Goal: Task Accomplishment & Management: Complete application form

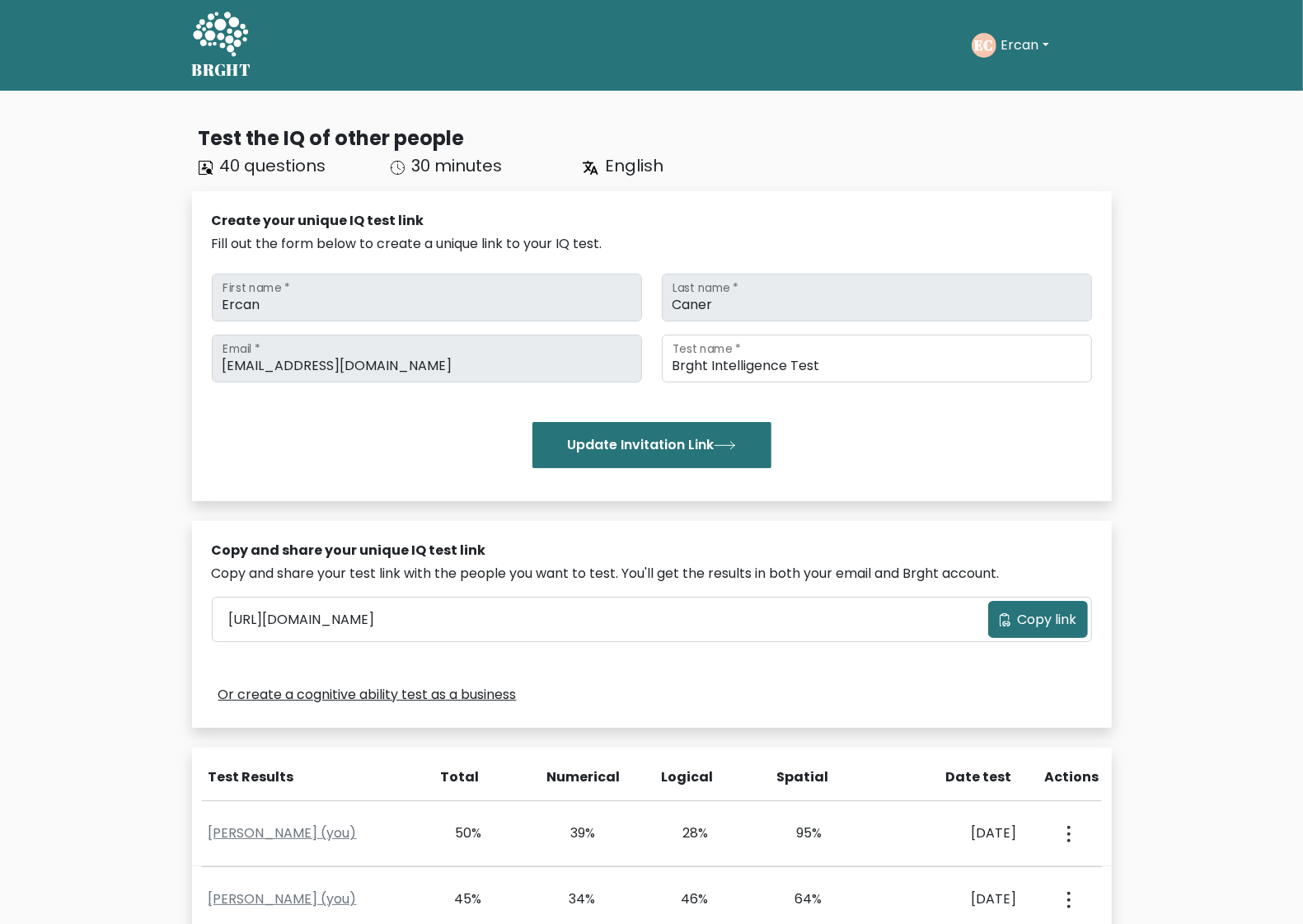
click at [1046, 42] on button "Ercan" at bounding box center [1025, 46] width 58 height 22
click at [1028, 83] on link "Dashboard" at bounding box center [1037, 80] width 130 height 27
click at [1013, 41] on button "Ercan" at bounding box center [1025, 46] width 58 height 22
click at [1023, 108] on link "Profile" at bounding box center [1037, 106] width 130 height 27
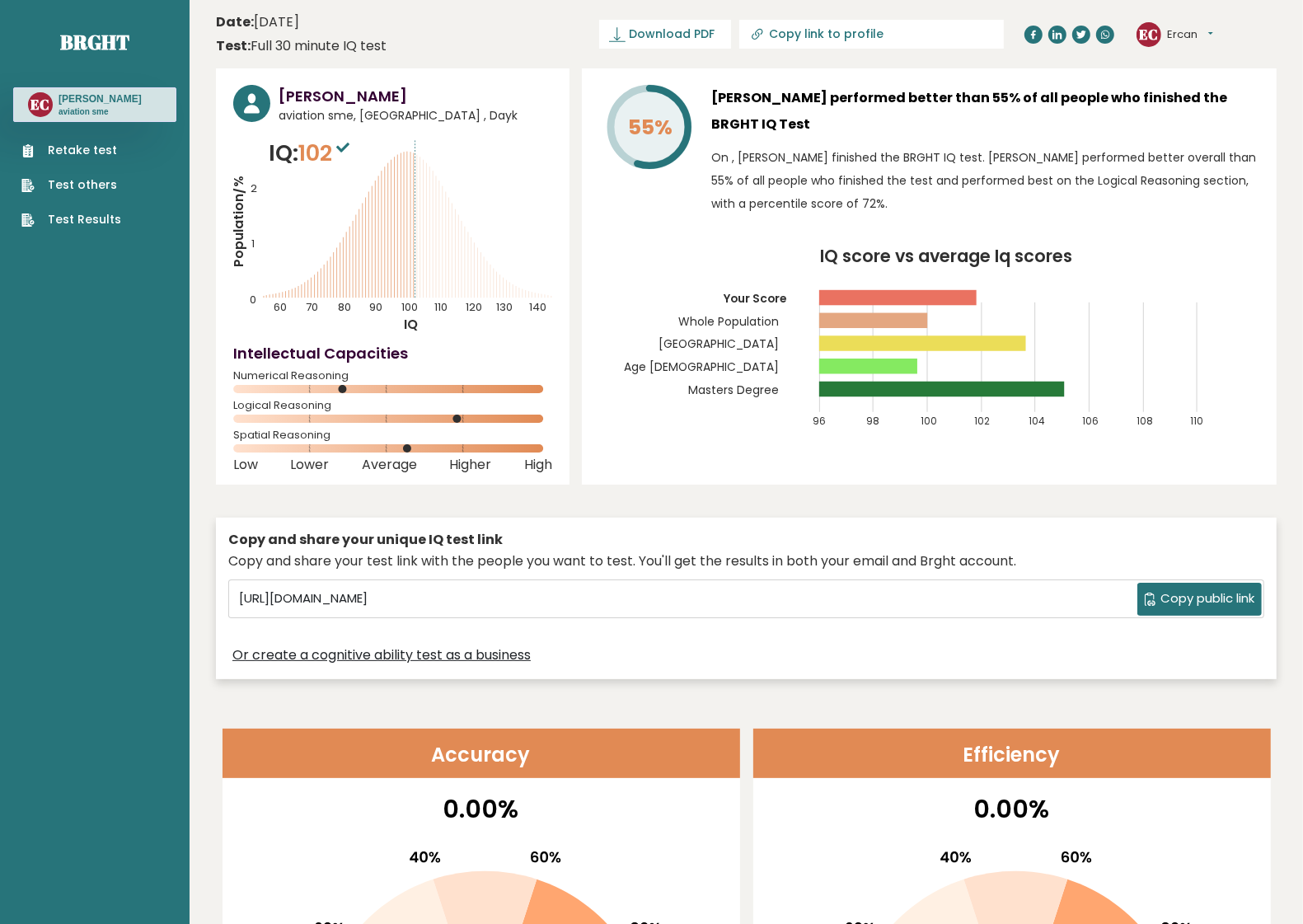
click at [88, 146] on link "Retake test" at bounding box center [72, 150] width 99 height 17
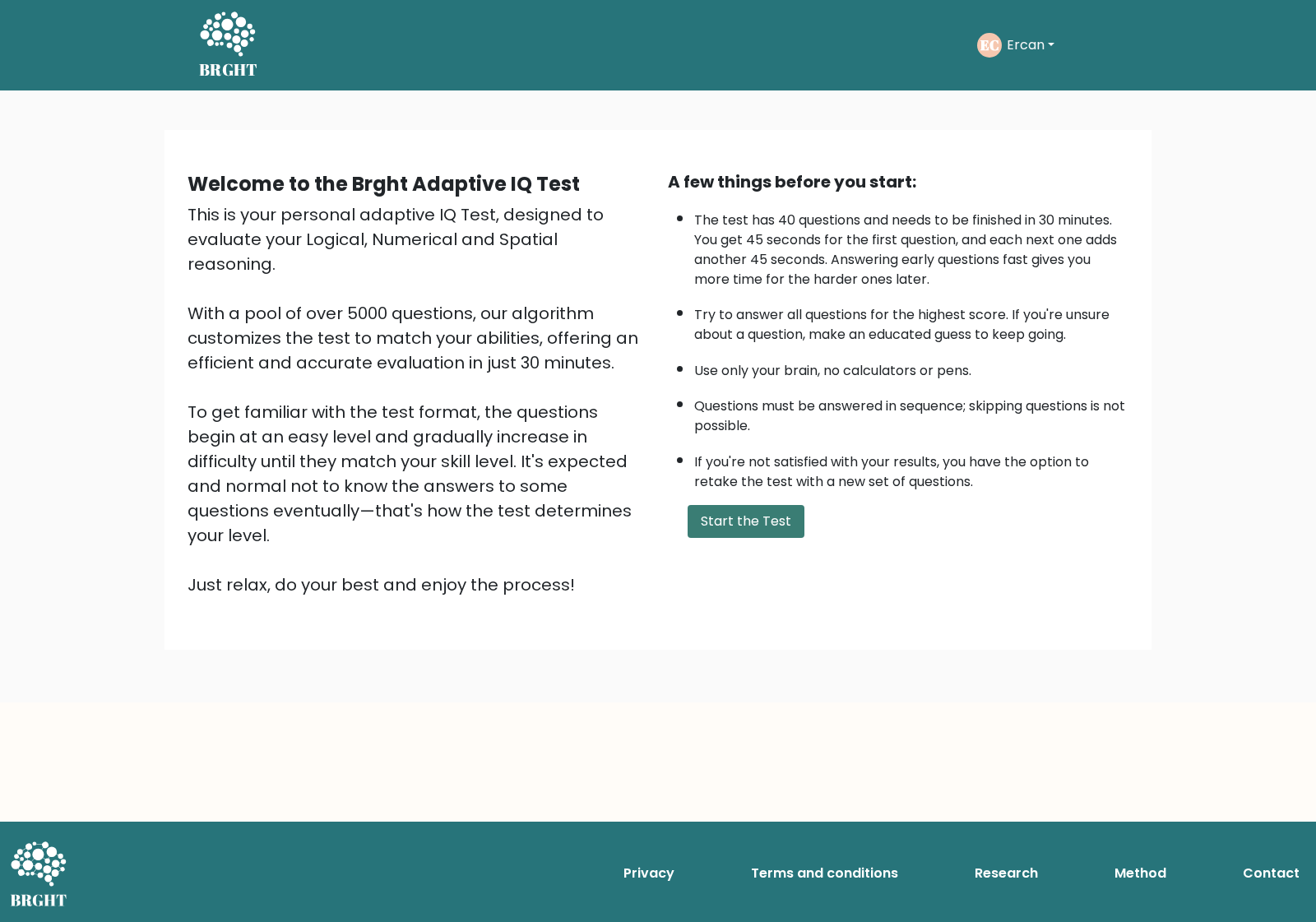
click at [738, 508] on button "Start the Test" at bounding box center [746, 521] width 117 height 33
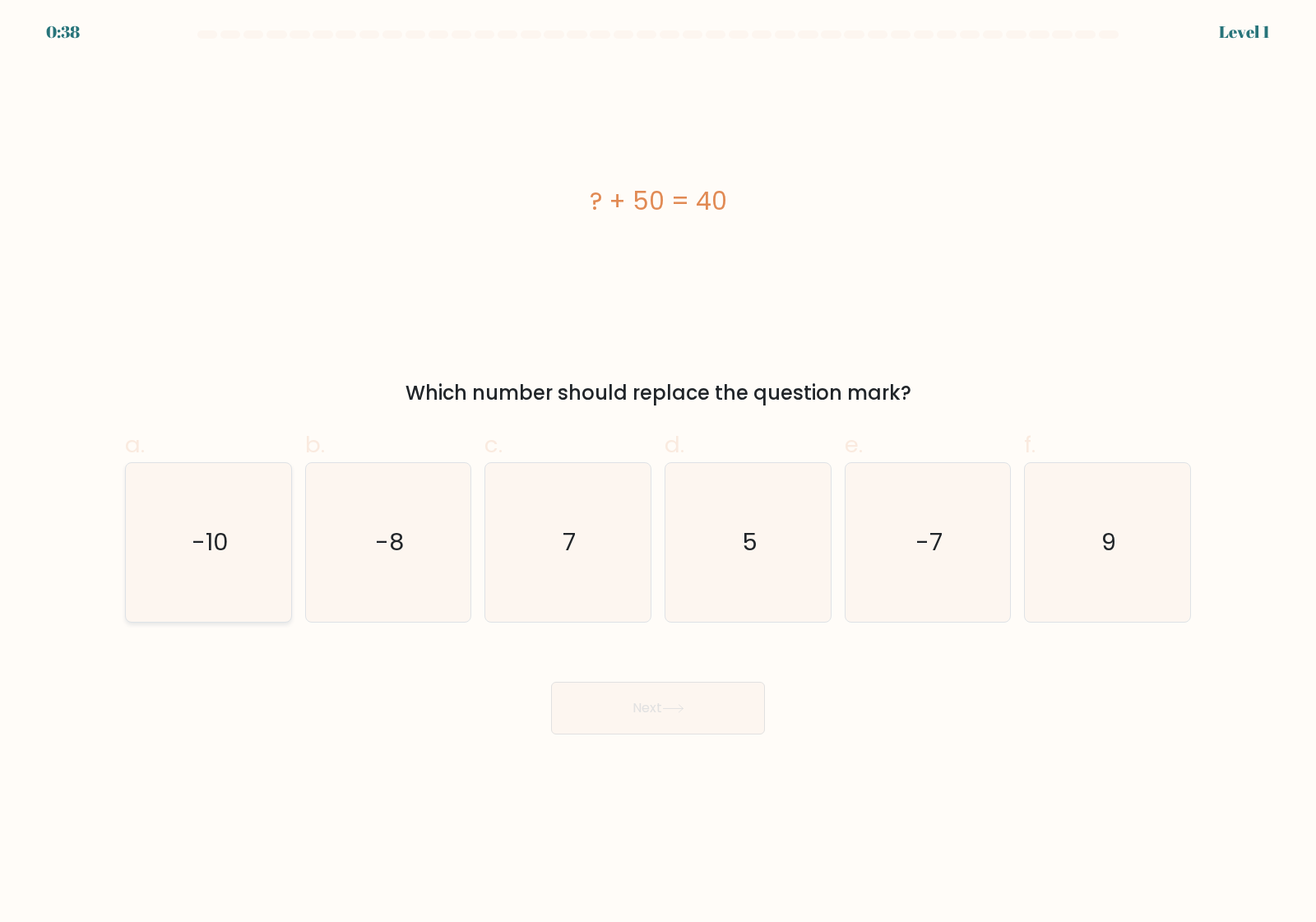
click at [218, 552] on text "-10" at bounding box center [209, 542] width 37 height 33
click at [658, 472] on input "a. -10" at bounding box center [658, 466] width 1 height 11
radio input "true"
click at [670, 712] on icon at bounding box center [673, 708] width 22 height 9
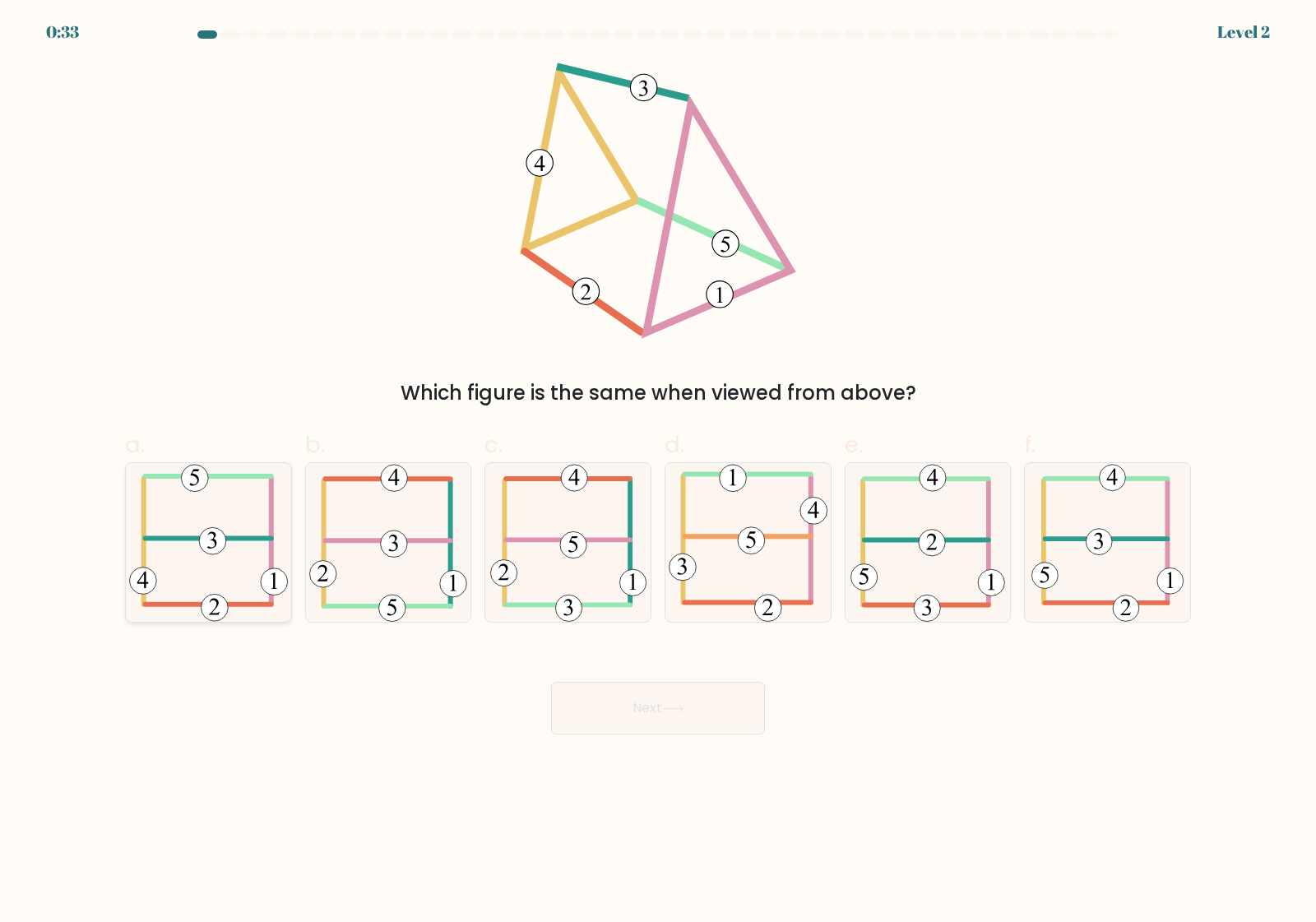
click at [218, 583] on icon at bounding box center [208, 543] width 159 height 159
click at [658, 472] on input "a." at bounding box center [658, 466] width 1 height 11
radio input "true"
click at [641, 705] on button "Next" at bounding box center [657, 708] width 213 height 53
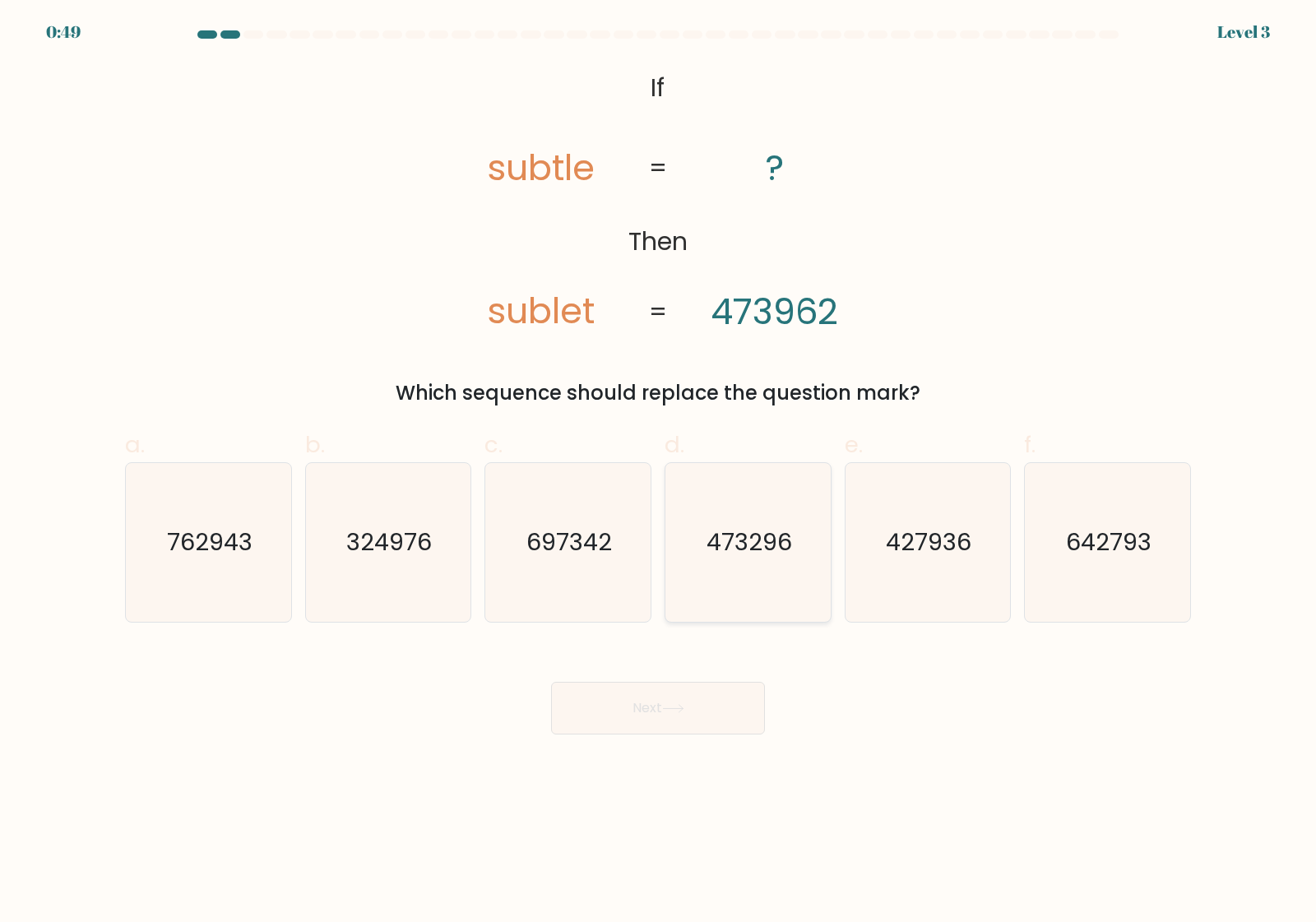
click at [725, 551] on text "473296" at bounding box center [749, 542] width 85 height 33
click at [659, 472] on input "d. 473296" at bounding box center [658, 466] width 1 height 11
radio input "true"
click at [652, 704] on button "Next" at bounding box center [657, 708] width 213 height 53
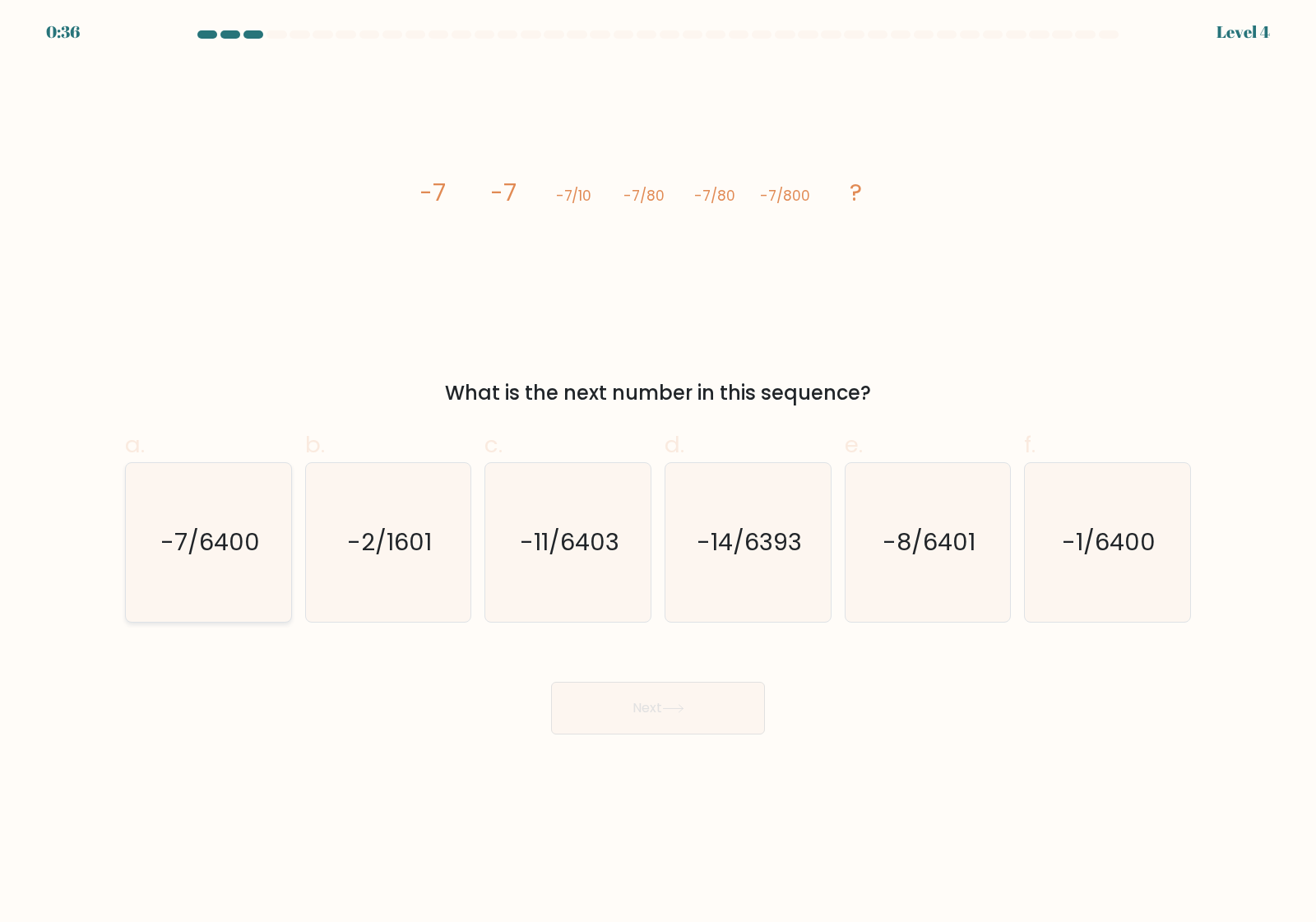
click at [214, 562] on icon "-7/6400" at bounding box center [208, 543] width 159 height 159
click at [658, 472] on input "a. -7/6400" at bounding box center [658, 466] width 1 height 11
radio input "true"
click at [635, 708] on button "Next" at bounding box center [657, 708] width 213 height 53
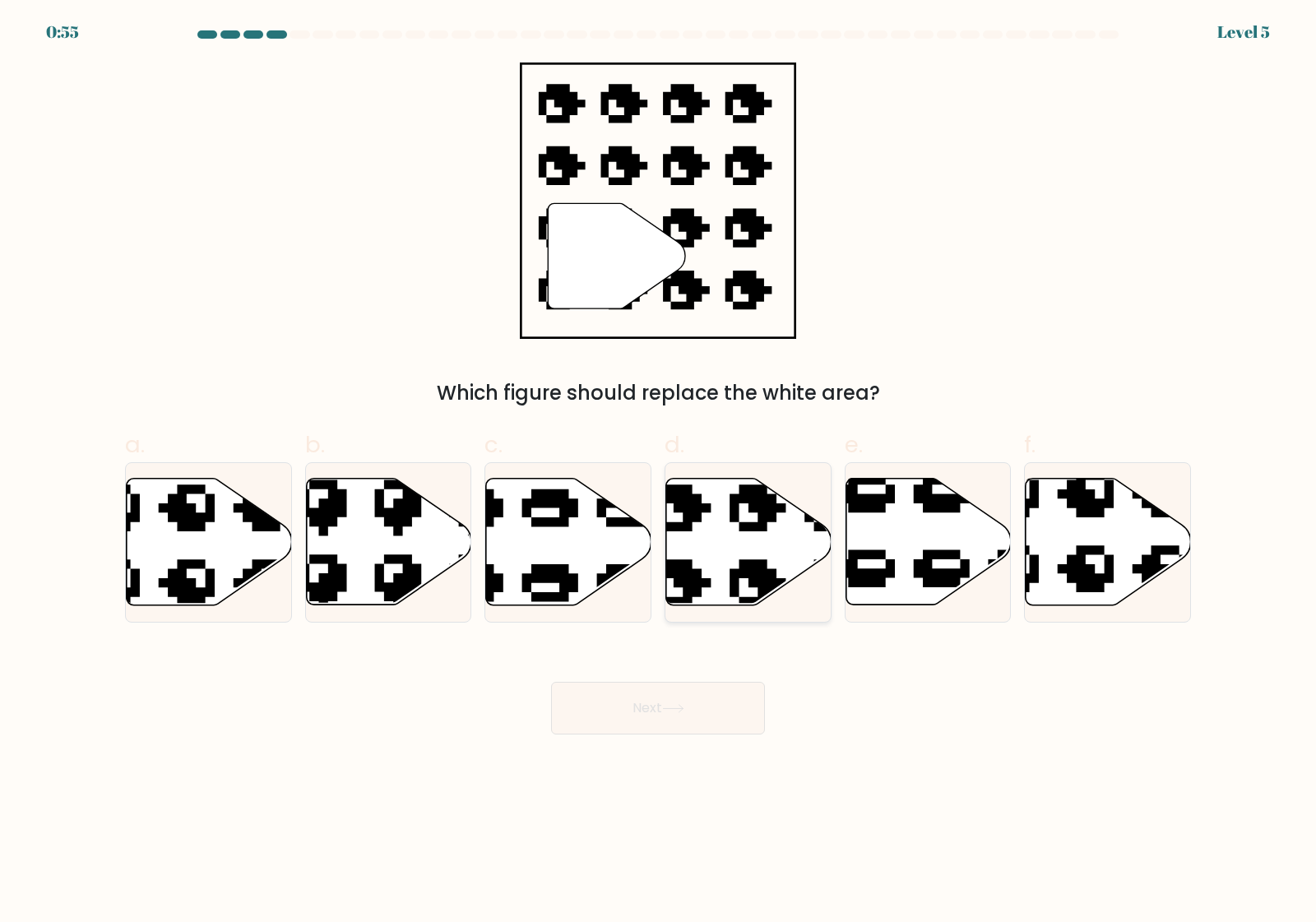
click at [696, 578] on icon at bounding box center [795, 469] width 281 height 271
click at [659, 472] on input "d." at bounding box center [658, 466] width 1 height 11
radio input "true"
click at [662, 708] on button "Next" at bounding box center [657, 708] width 213 height 53
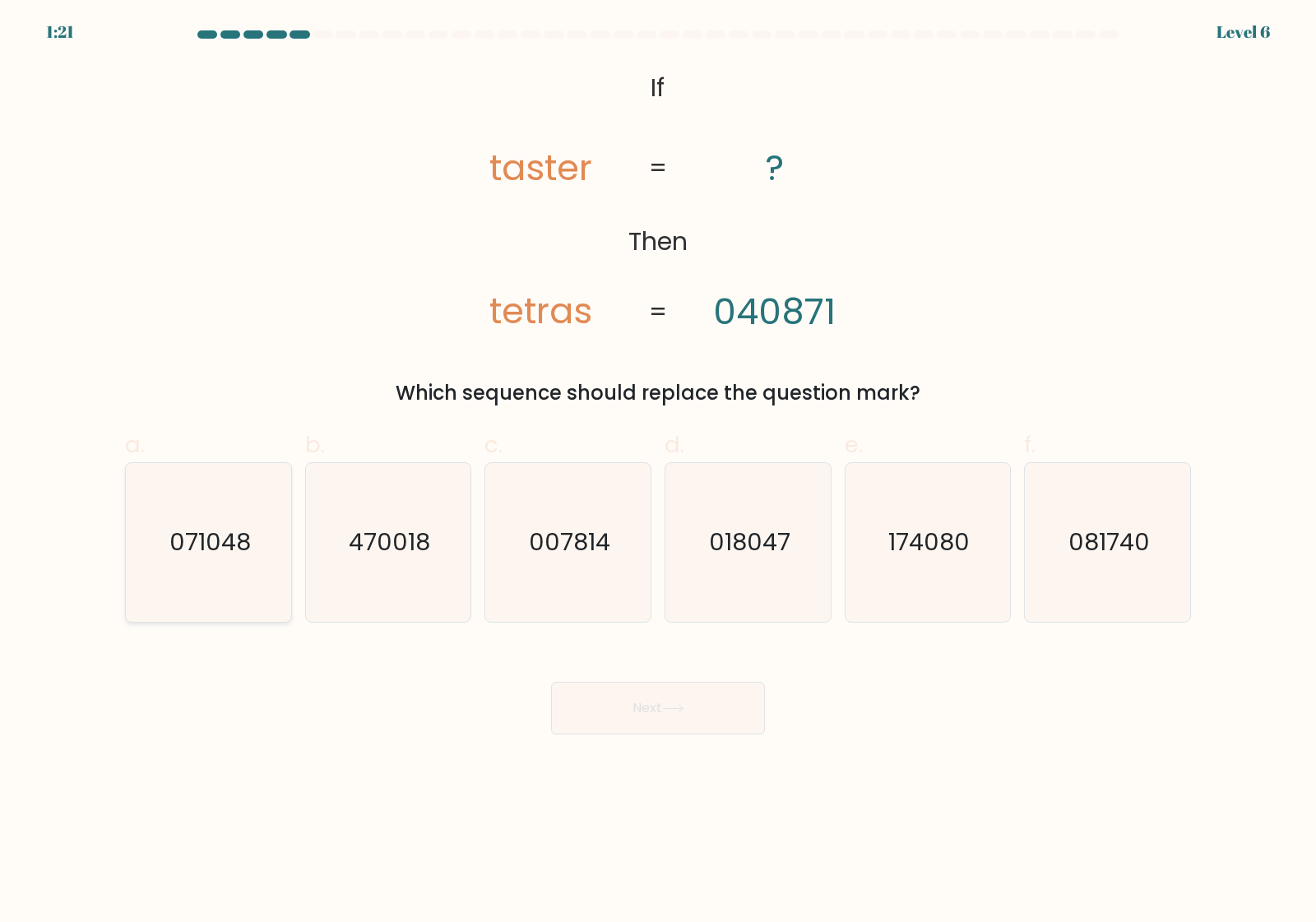
click at [220, 562] on icon "071048" at bounding box center [208, 543] width 159 height 159
click at [658, 472] on input "a. 071048" at bounding box center [658, 466] width 1 height 11
radio input "true"
click at [652, 710] on button "Next" at bounding box center [657, 708] width 213 height 53
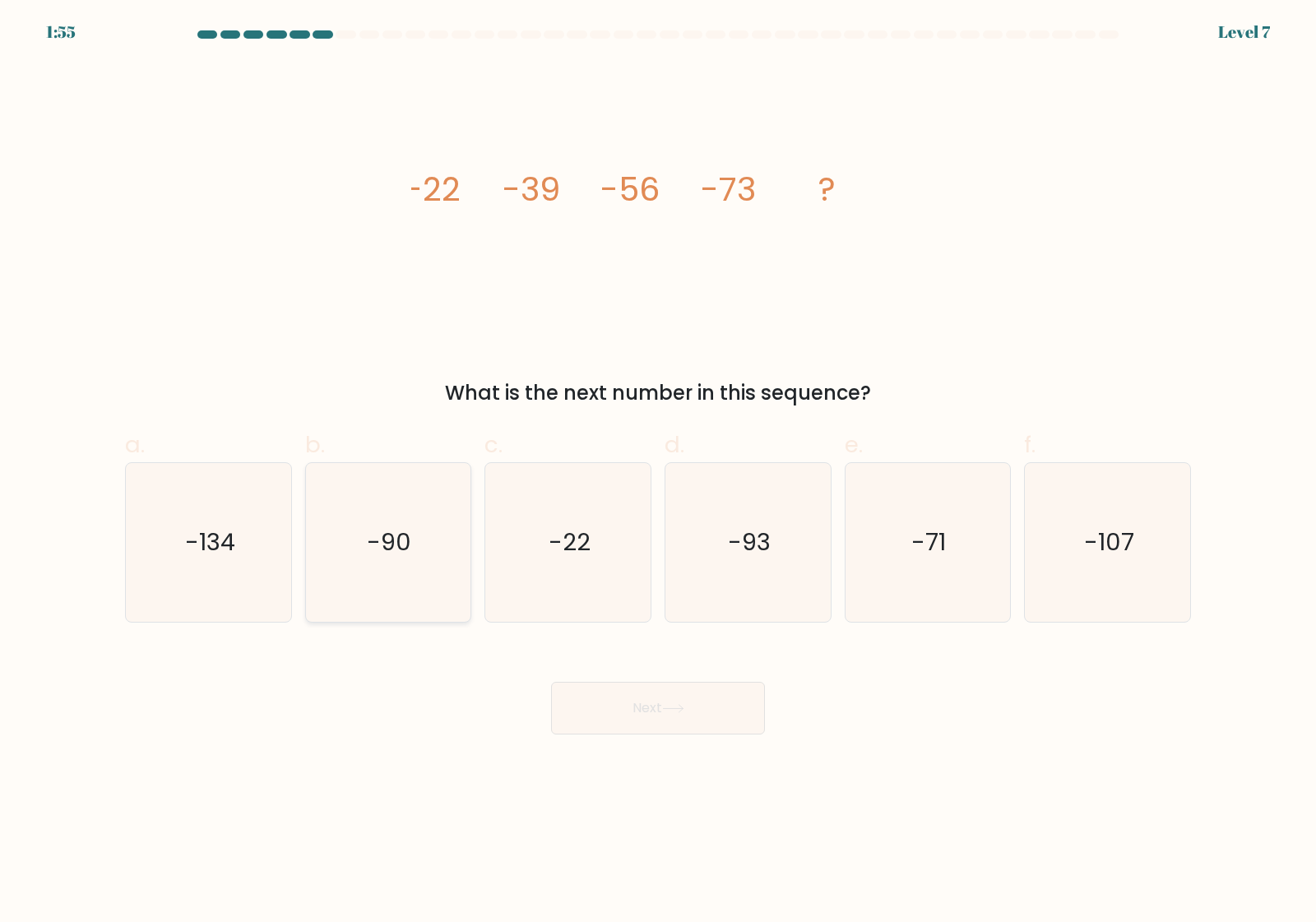
click at [391, 561] on icon "-90" at bounding box center [388, 543] width 159 height 159
click at [658, 472] on input "b. -90" at bounding box center [658, 466] width 1 height 11
radio input "true"
click at [660, 718] on button "Next" at bounding box center [657, 708] width 213 height 53
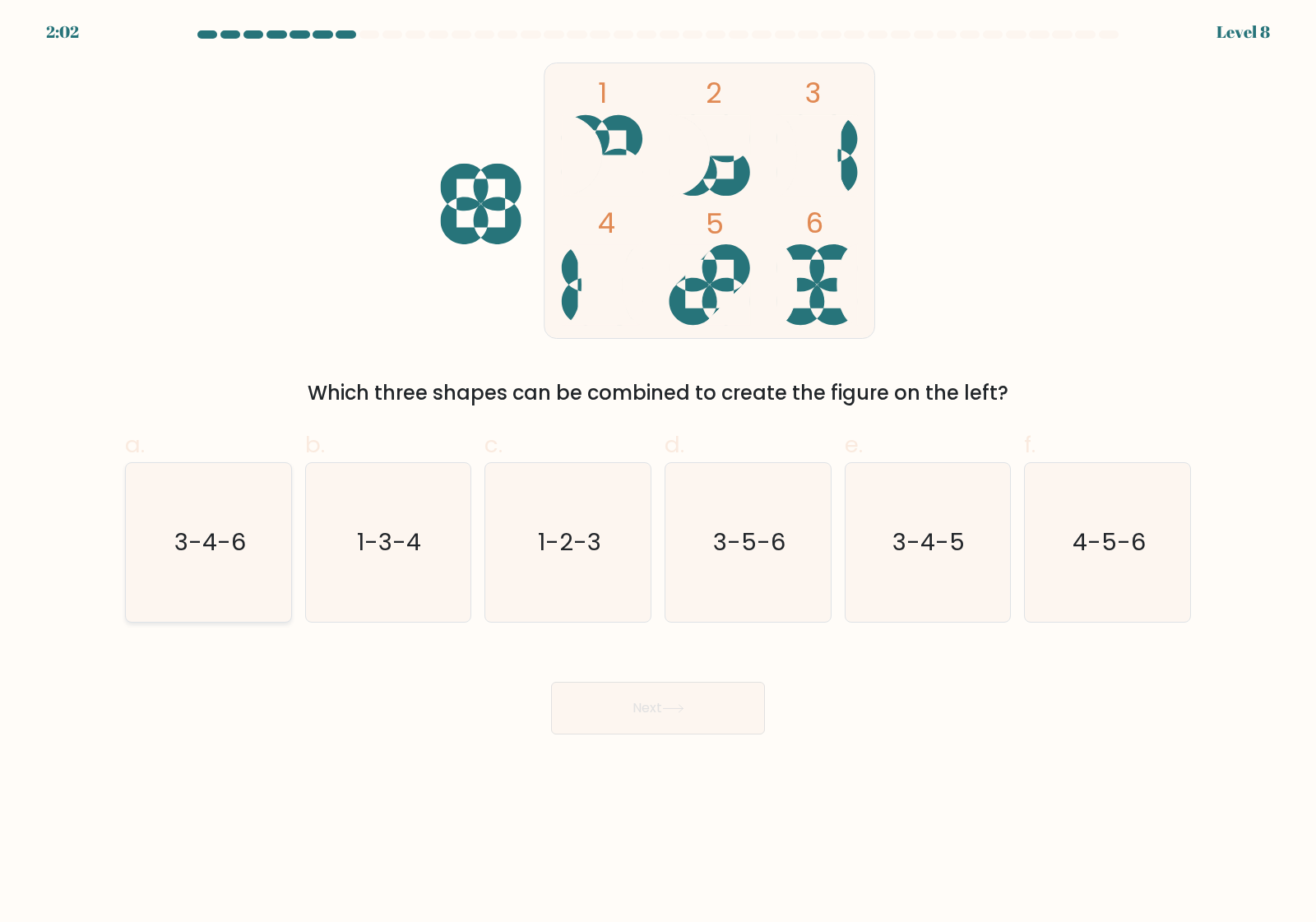
click at [236, 551] on text "3-4-6" at bounding box center [210, 542] width 71 height 33
click at [658, 472] on input "a. 3-4-6" at bounding box center [658, 466] width 1 height 11
radio input "true"
click at [662, 704] on button "Next" at bounding box center [657, 708] width 213 height 53
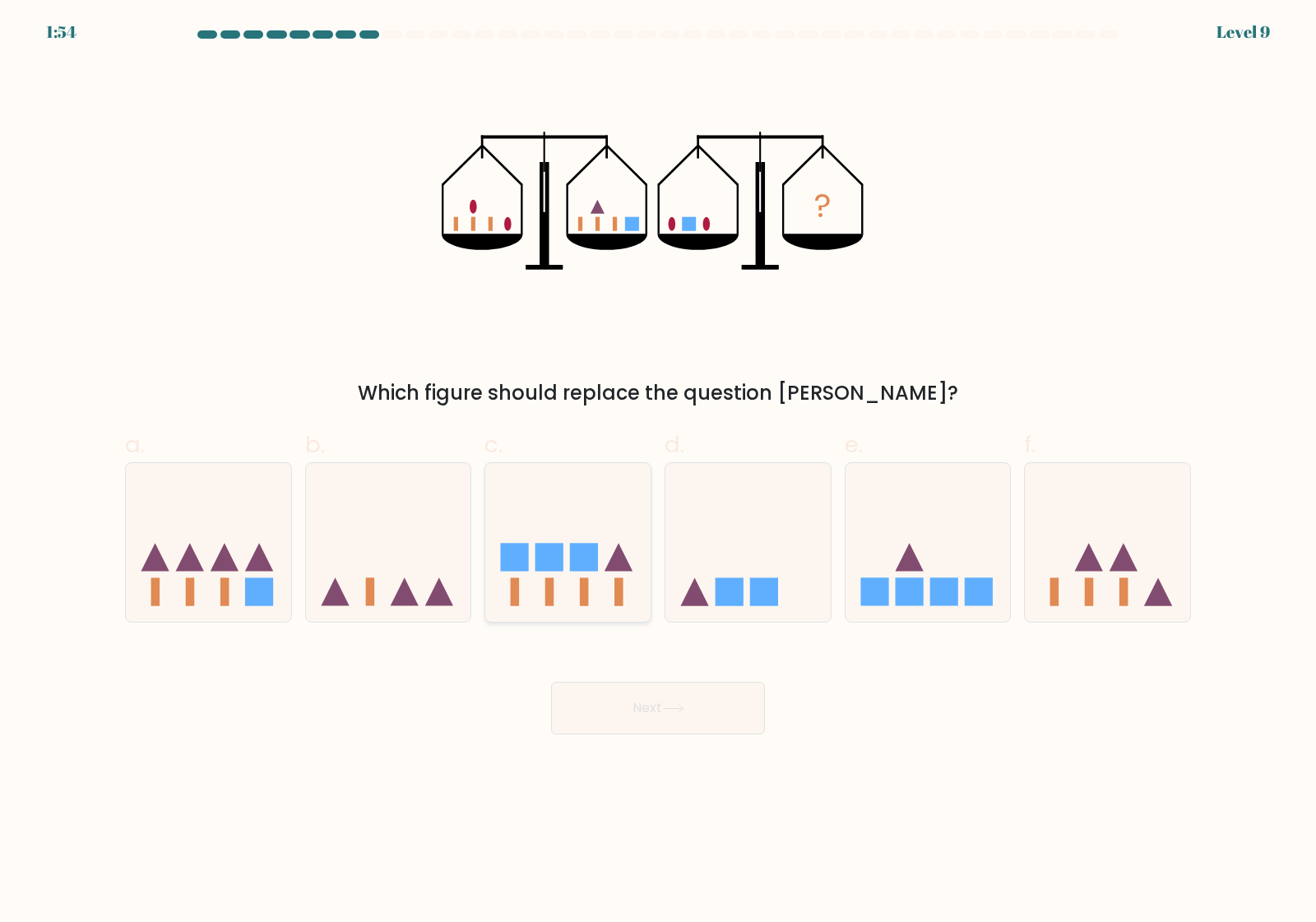
click at [566, 562] on icon at bounding box center [568, 542] width 166 height 137
click at [658, 472] on input "c." at bounding box center [658, 466] width 1 height 11
radio input "true"
click at [654, 710] on button "Next" at bounding box center [657, 708] width 213 height 53
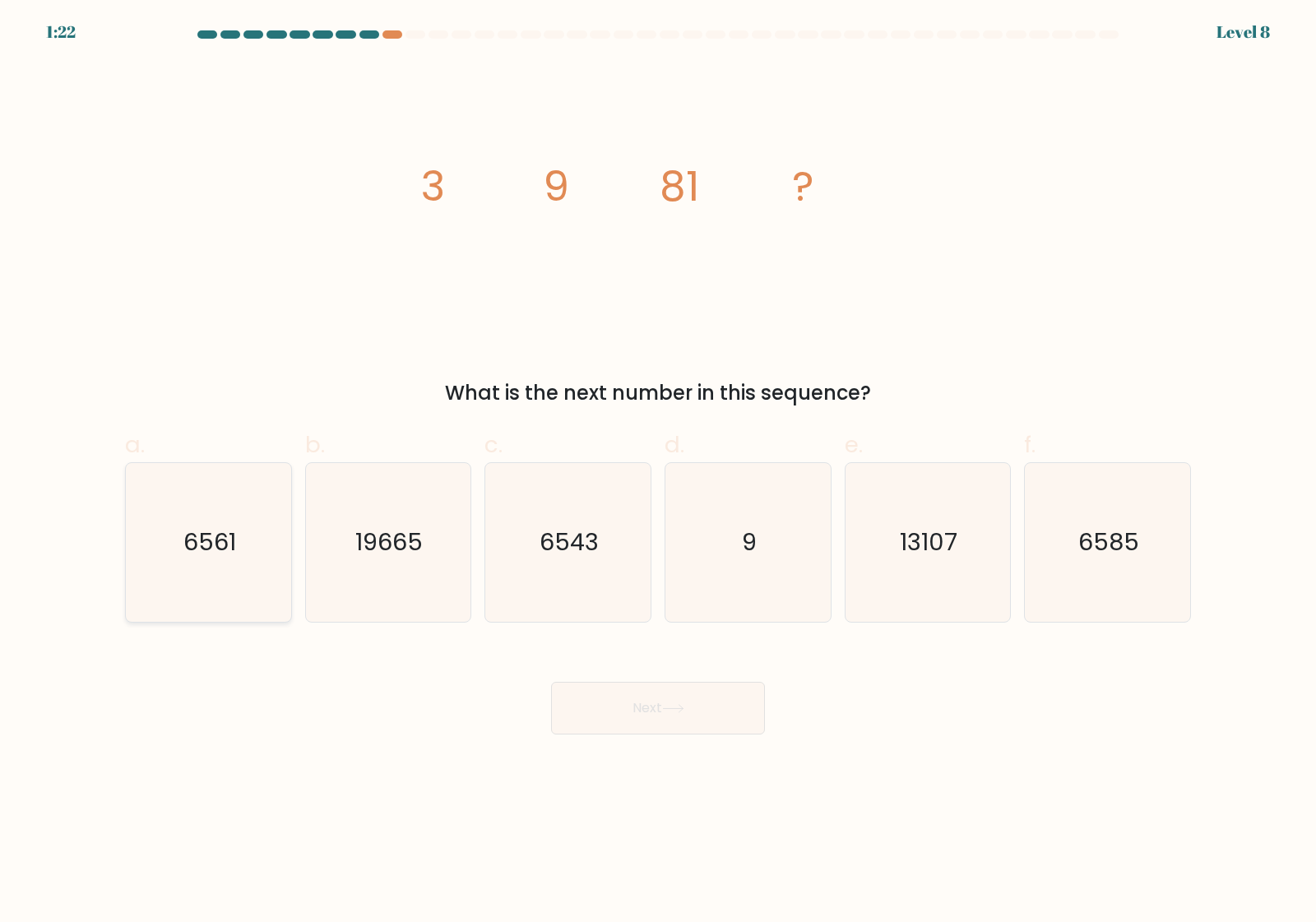
click at [166, 541] on icon "6561" at bounding box center [208, 543] width 159 height 159
click at [658, 472] on input "a. 6561" at bounding box center [658, 466] width 1 height 11
radio input "true"
click at [646, 699] on button "Next" at bounding box center [657, 708] width 213 height 53
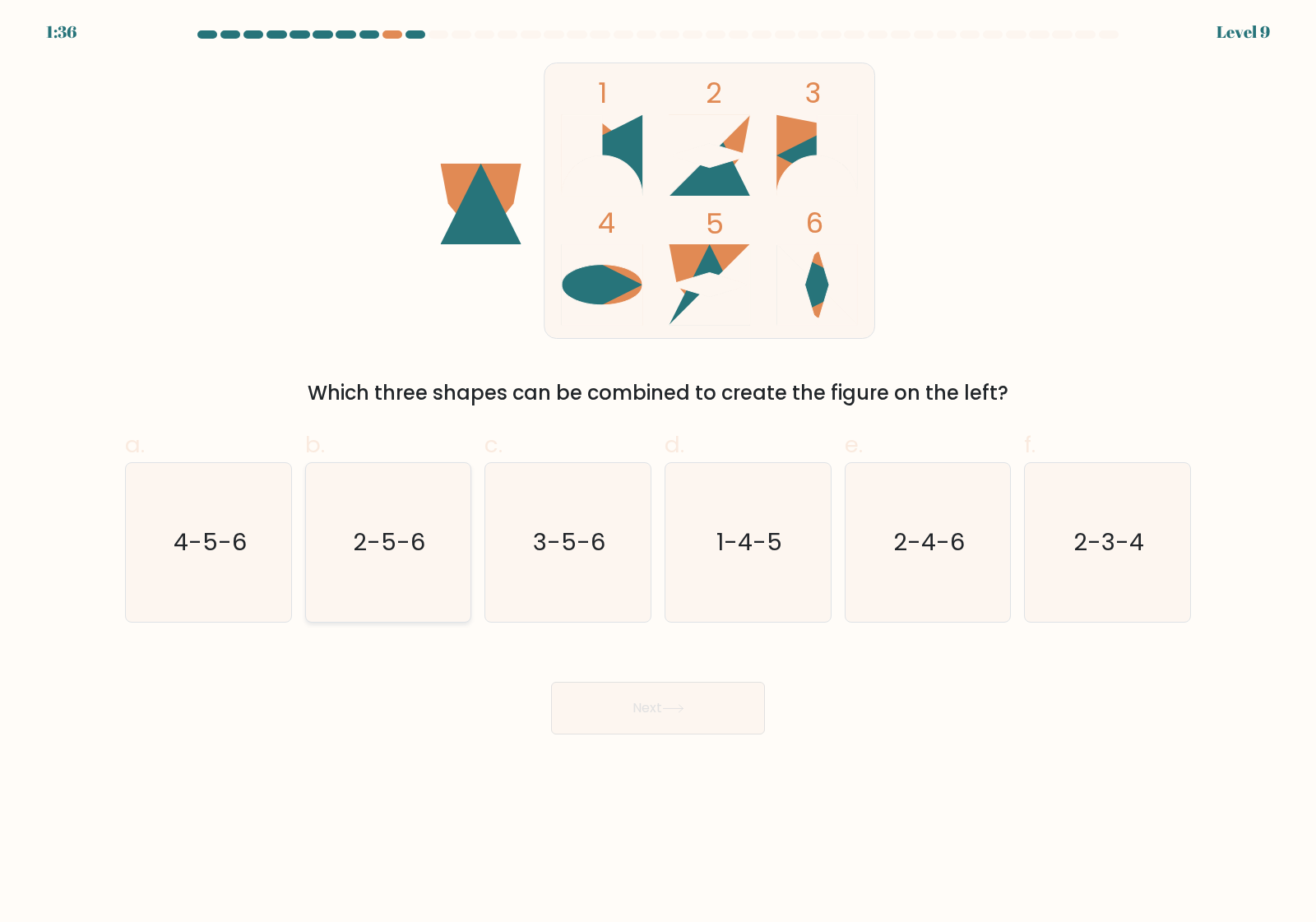
click at [405, 544] on text "2-5-6" at bounding box center [389, 542] width 72 height 33
click at [658, 472] on input "b. 2-5-6" at bounding box center [658, 466] width 1 height 11
radio input "true"
click at [650, 709] on button "Next" at bounding box center [657, 708] width 213 height 53
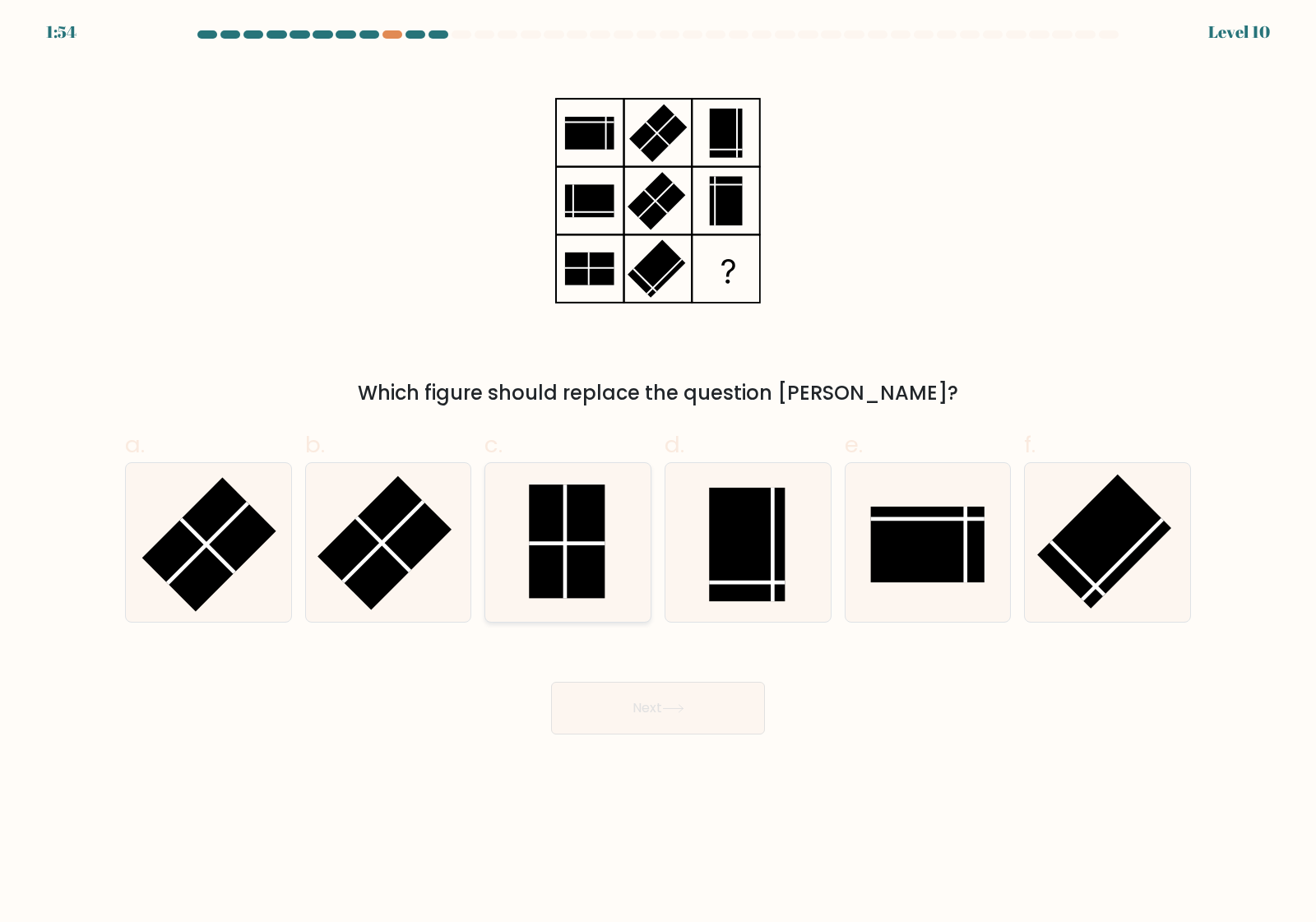
click at [579, 535] on rect at bounding box center [567, 541] width 75 height 113
click at [658, 472] on input "c." at bounding box center [658, 466] width 1 height 11
radio input "true"
click at [650, 721] on button "Next" at bounding box center [657, 708] width 213 height 53
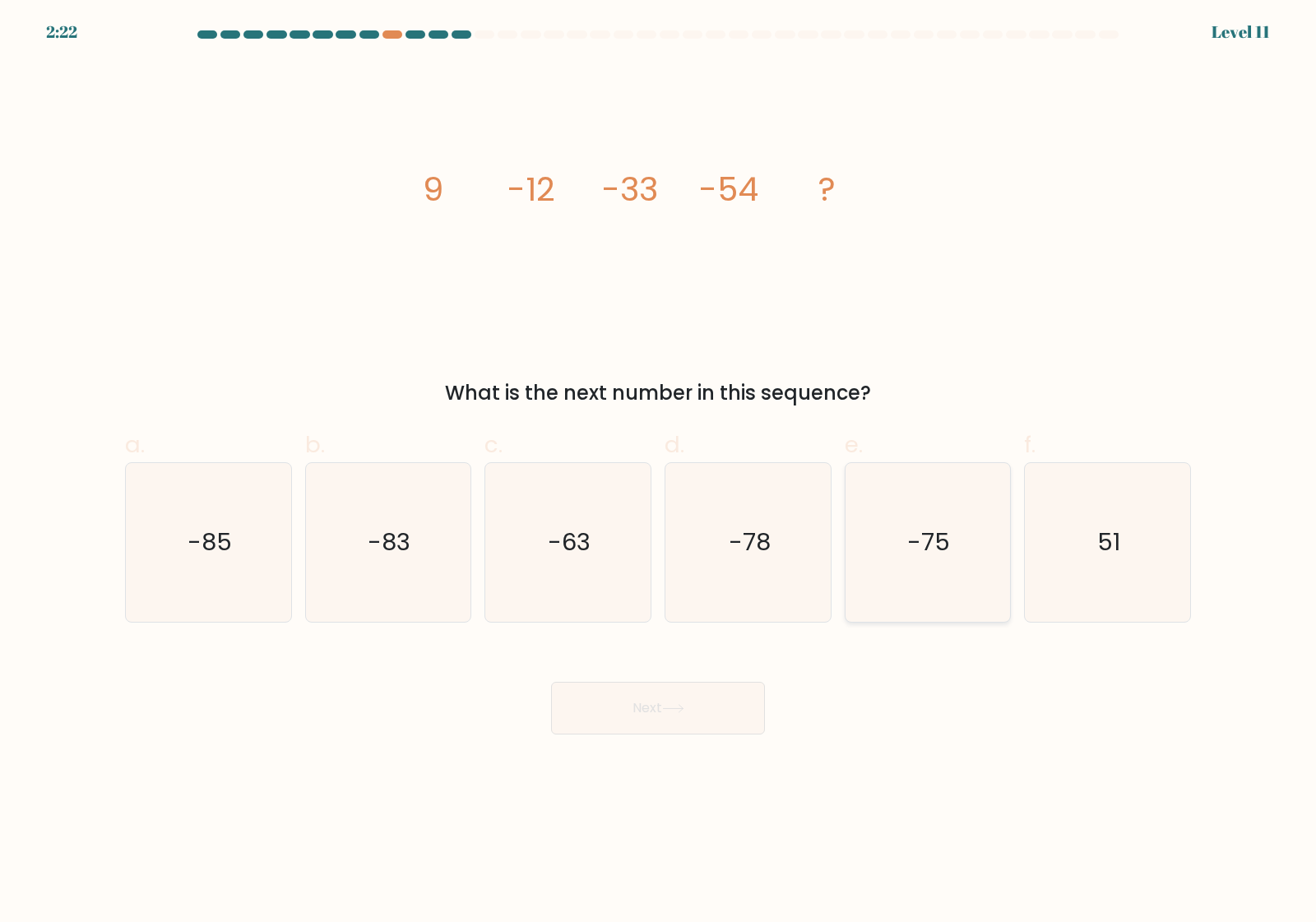
click at [925, 559] on icon "-75" at bounding box center [927, 543] width 159 height 159
click at [659, 472] on input "e. -75" at bounding box center [658, 466] width 1 height 11
radio input "true"
click at [667, 712] on icon at bounding box center [673, 708] width 22 height 9
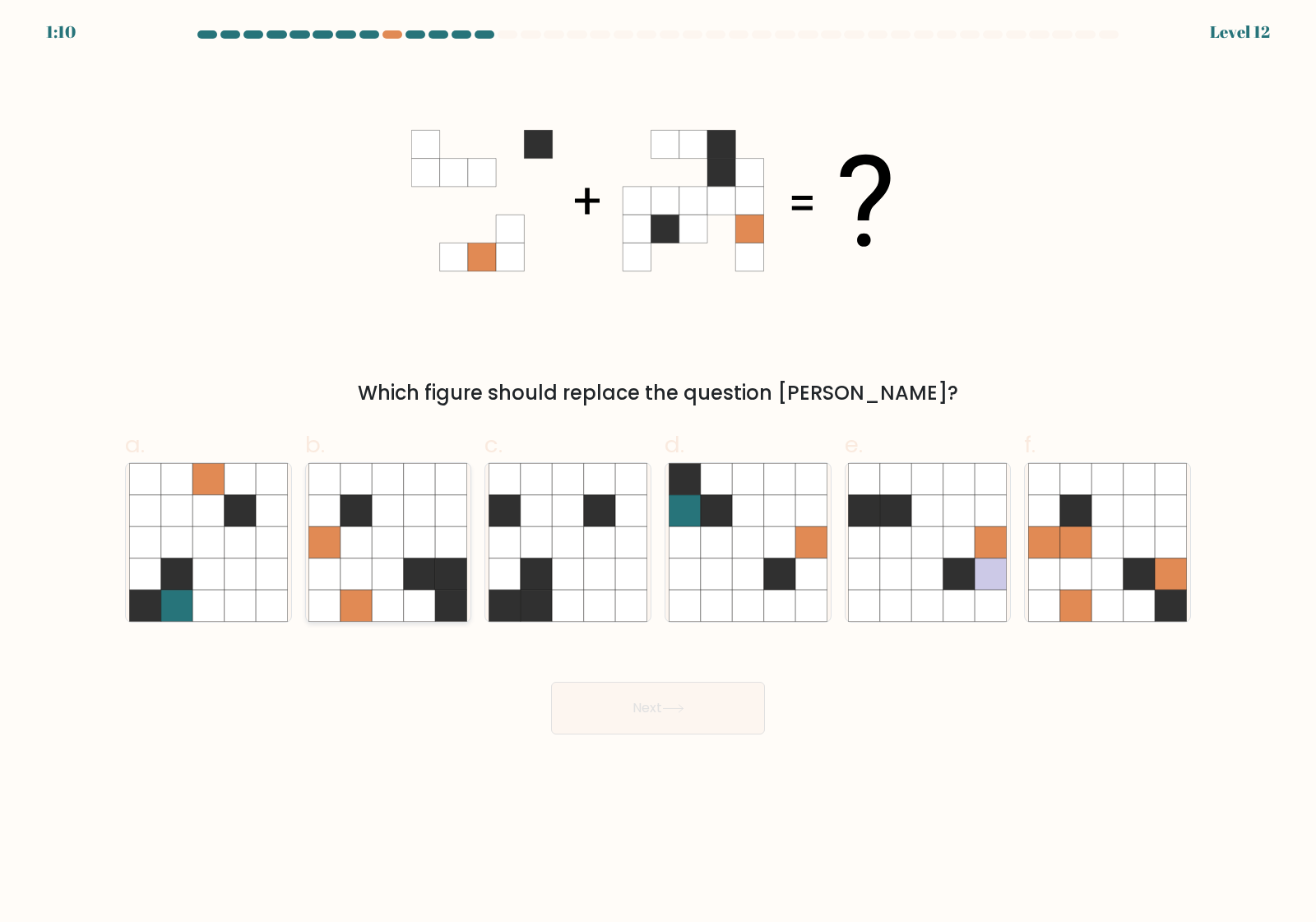
click at [434, 598] on icon at bounding box center [419, 604] width 31 height 31
click at [658, 472] on input "b." at bounding box center [658, 466] width 1 height 11
radio input "true"
click at [659, 708] on button "Next" at bounding box center [657, 708] width 213 height 53
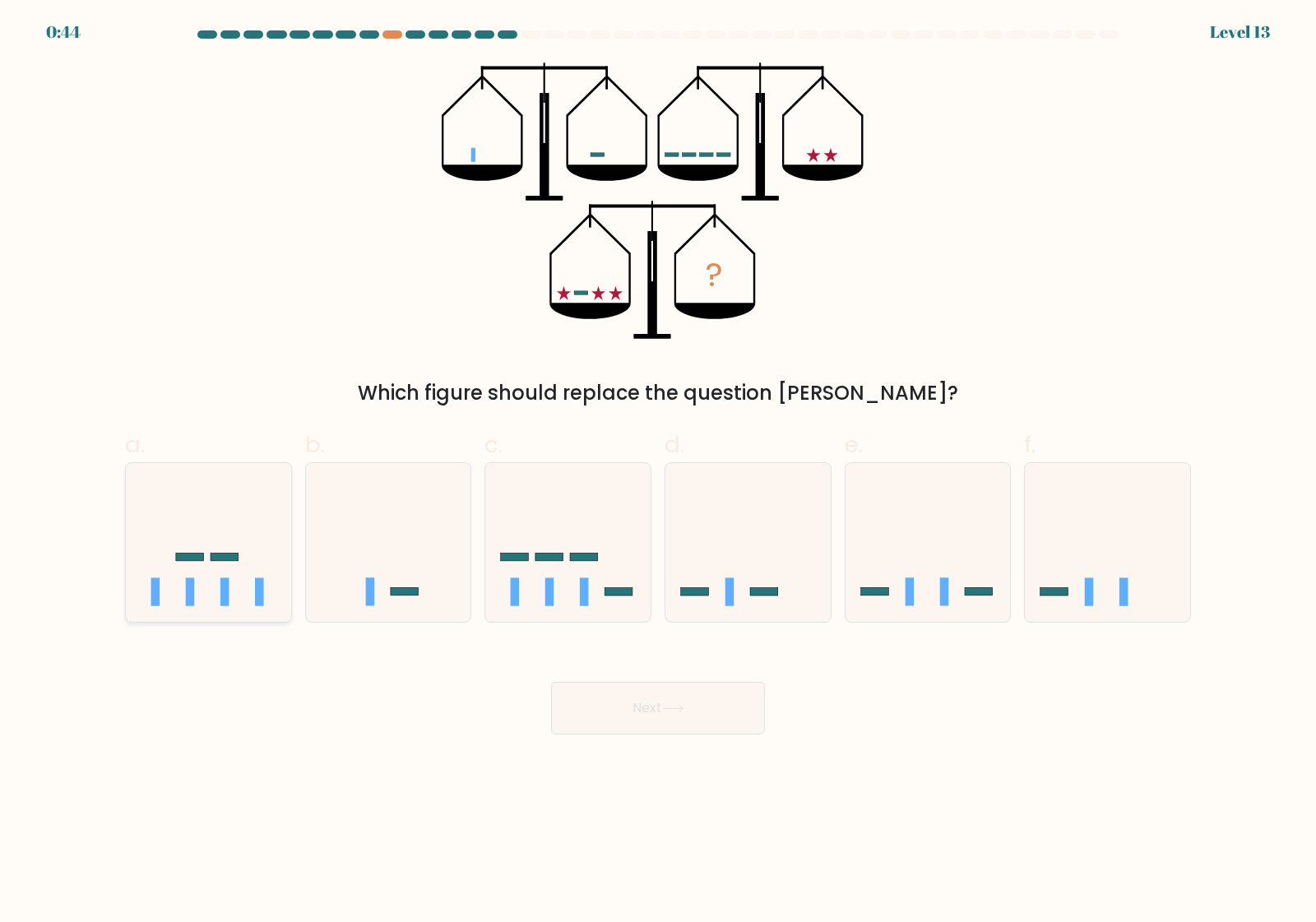
click at [206, 574] on icon at bounding box center [208, 542] width 166 height 137
click at [658, 472] on input "a." at bounding box center [658, 466] width 1 height 11
radio input "true"
click at [619, 714] on button "Next" at bounding box center [657, 708] width 213 height 53
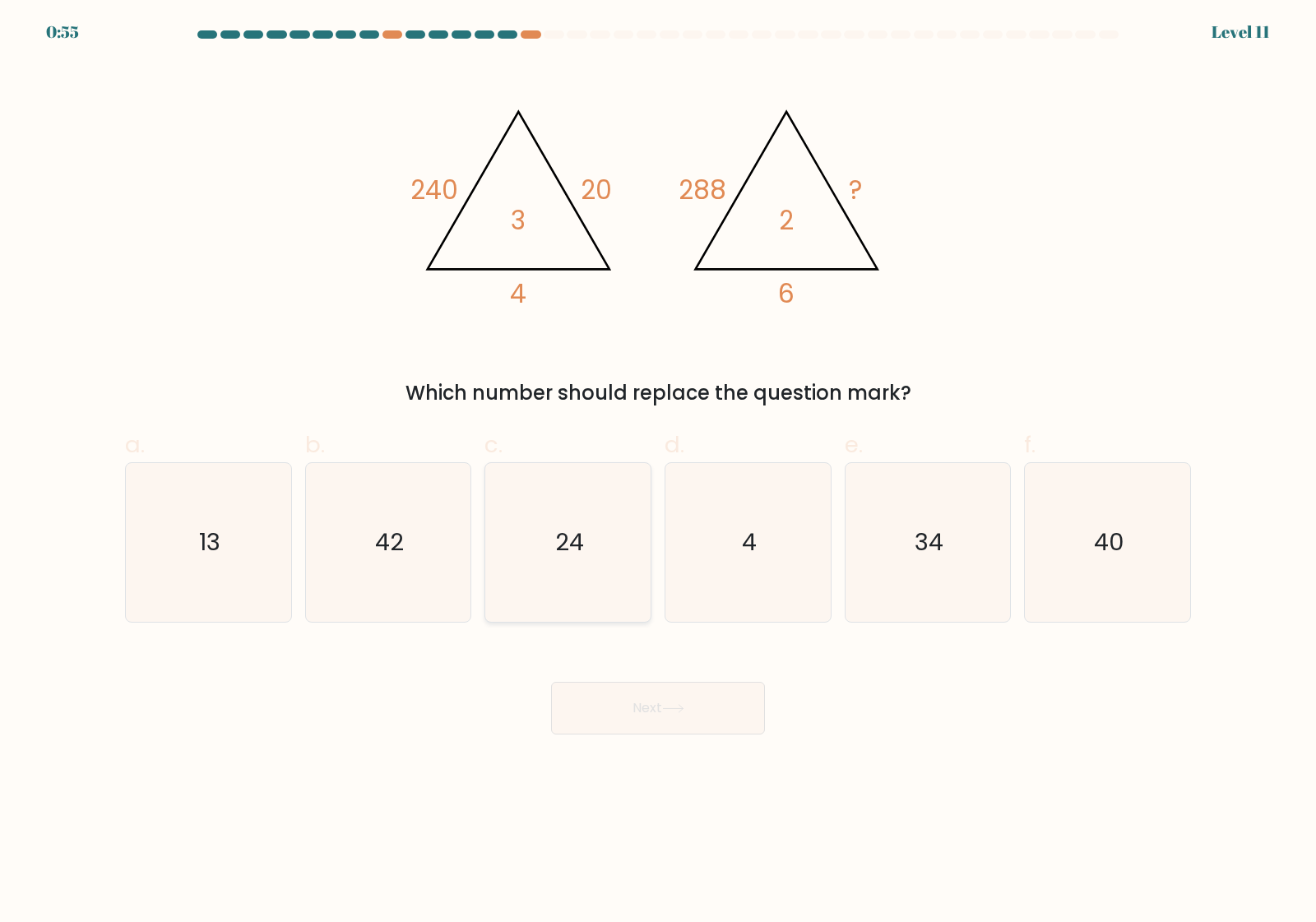
click at [576, 549] on text "24" at bounding box center [569, 542] width 29 height 33
click at [658, 472] on input "c. 24" at bounding box center [658, 466] width 1 height 11
radio input "true"
click at [648, 706] on button "Next" at bounding box center [657, 708] width 213 height 53
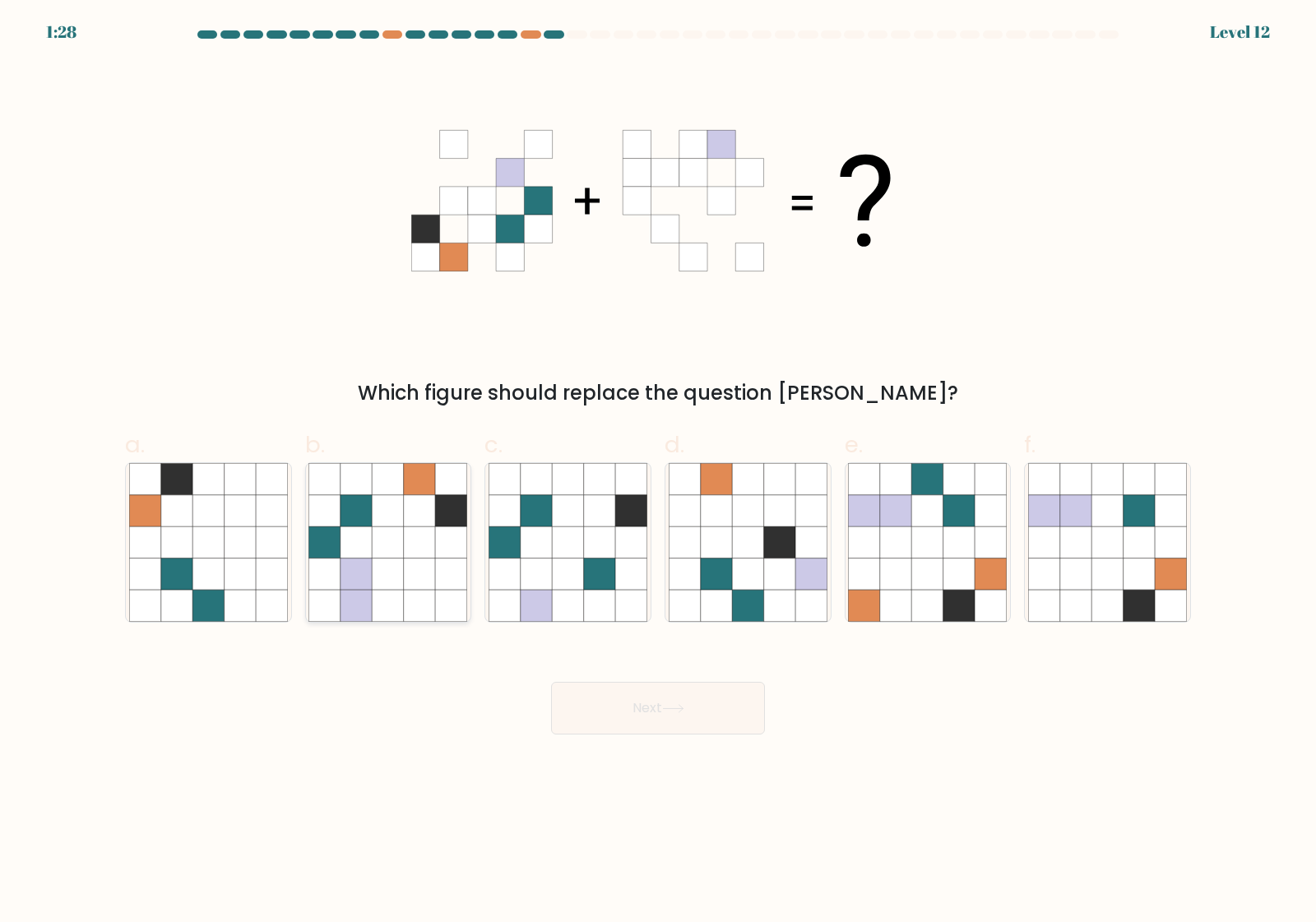
click at [354, 602] on icon at bounding box center [355, 604] width 31 height 31
click at [658, 472] on input "b." at bounding box center [658, 466] width 1 height 11
radio input "true"
click at [636, 694] on button "Next" at bounding box center [657, 708] width 213 height 53
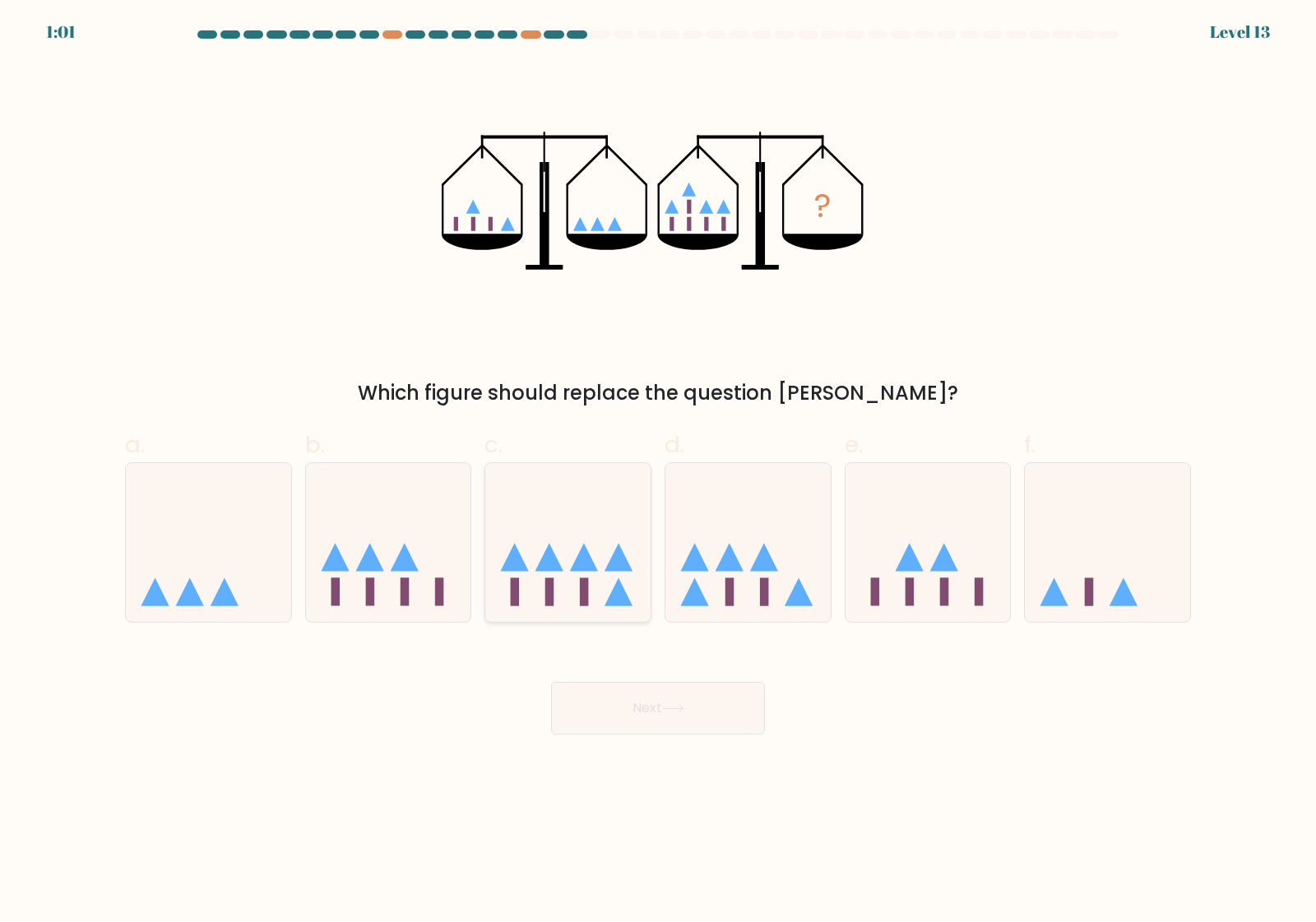
click at [564, 574] on icon at bounding box center [568, 542] width 166 height 137
click at [658, 472] on input "c." at bounding box center [658, 466] width 1 height 11
radio input "true"
click at [660, 713] on button "Next" at bounding box center [657, 708] width 213 height 53
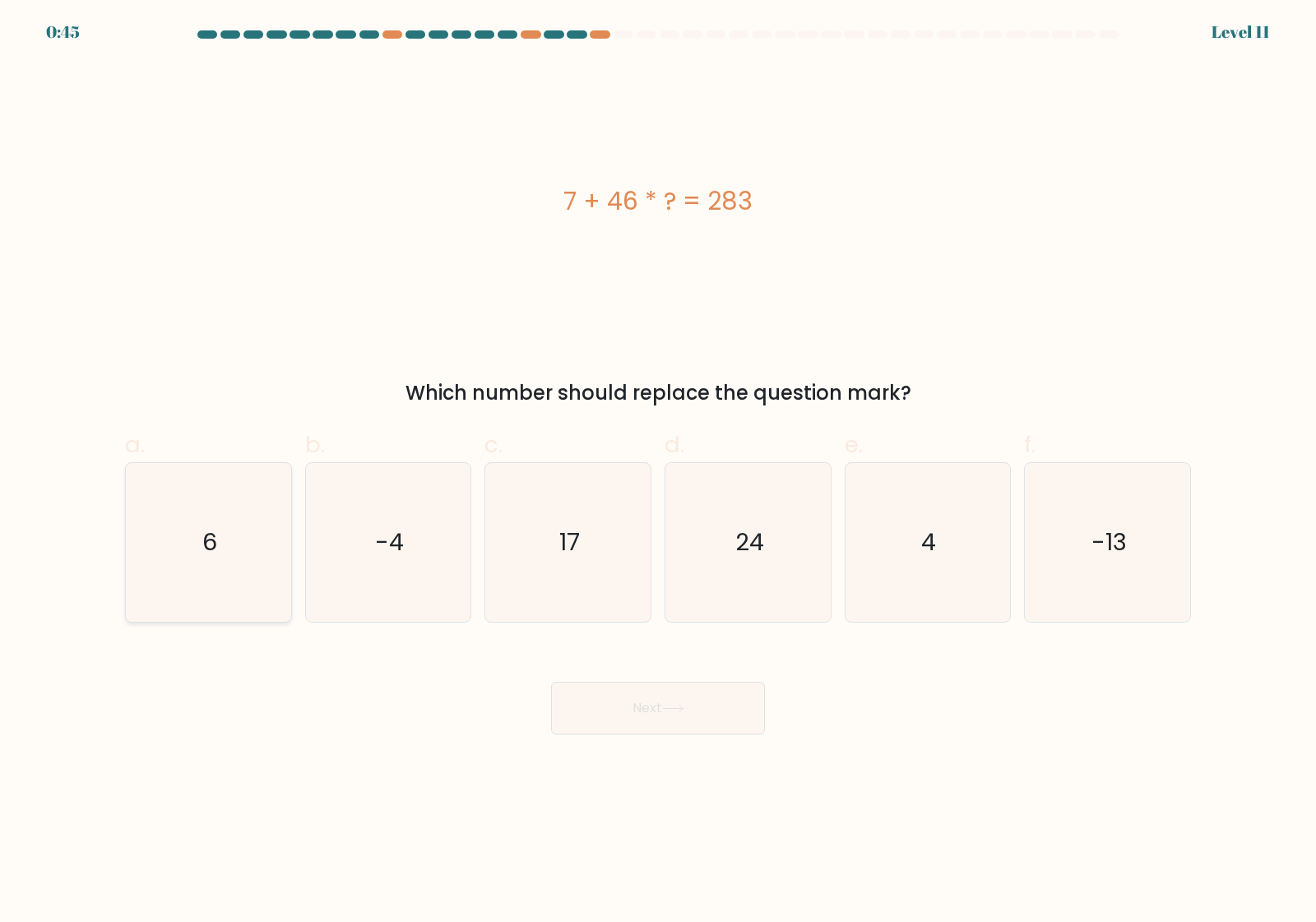
click at [212, 555] on text "6" at bounding box center [209, 542] width 15 height 33
click at [658, 472] on input "a. 6" at bounding box center [658, 466] width 1 height 11
radio input "true"
click at [935, 536] on text "4" at bounding box center [929, 542] width 15 height 33
click at [659, 472] on input "e. 4" at bounding box center [658, 466] width 1 height 11
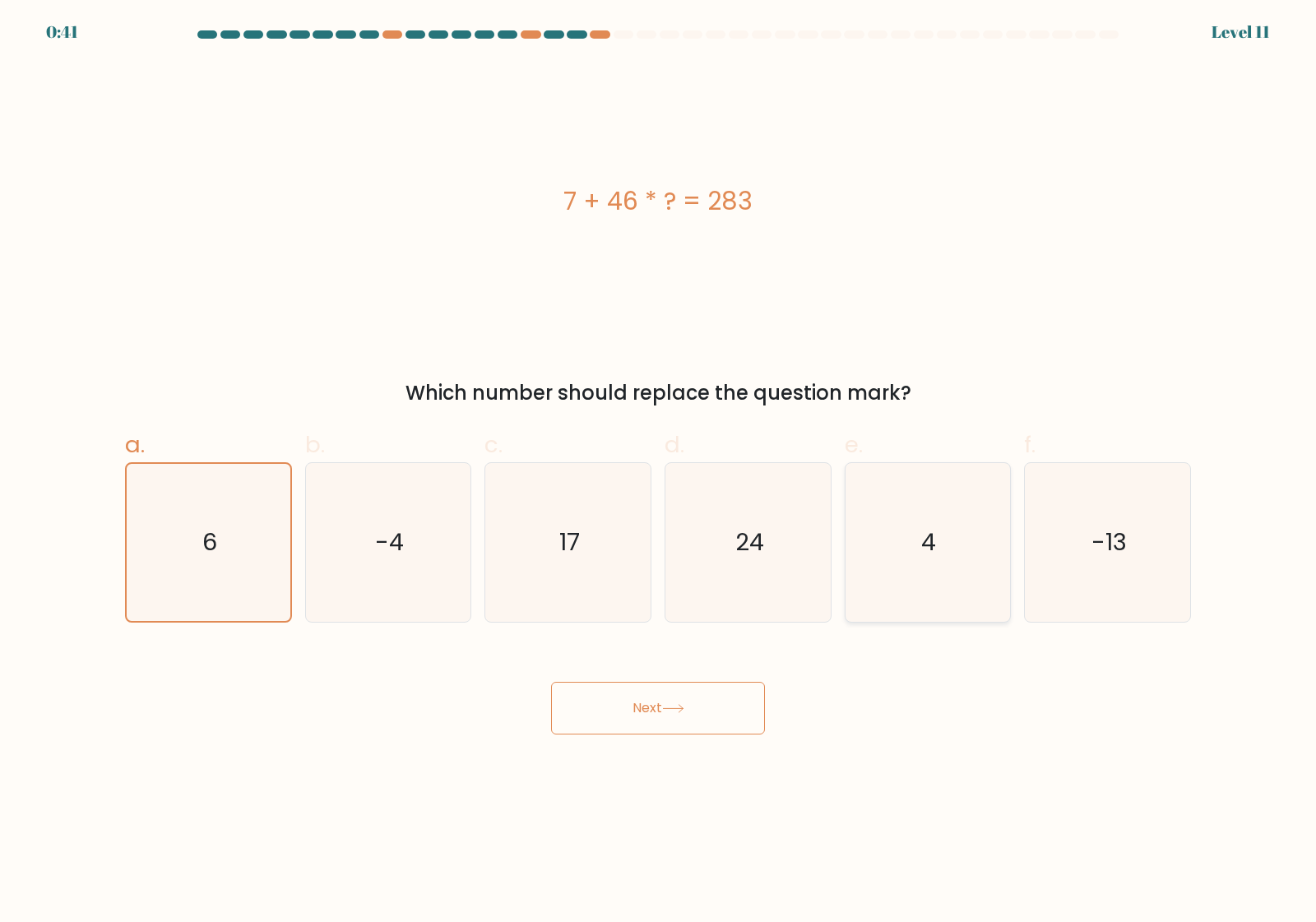
radio input "true"
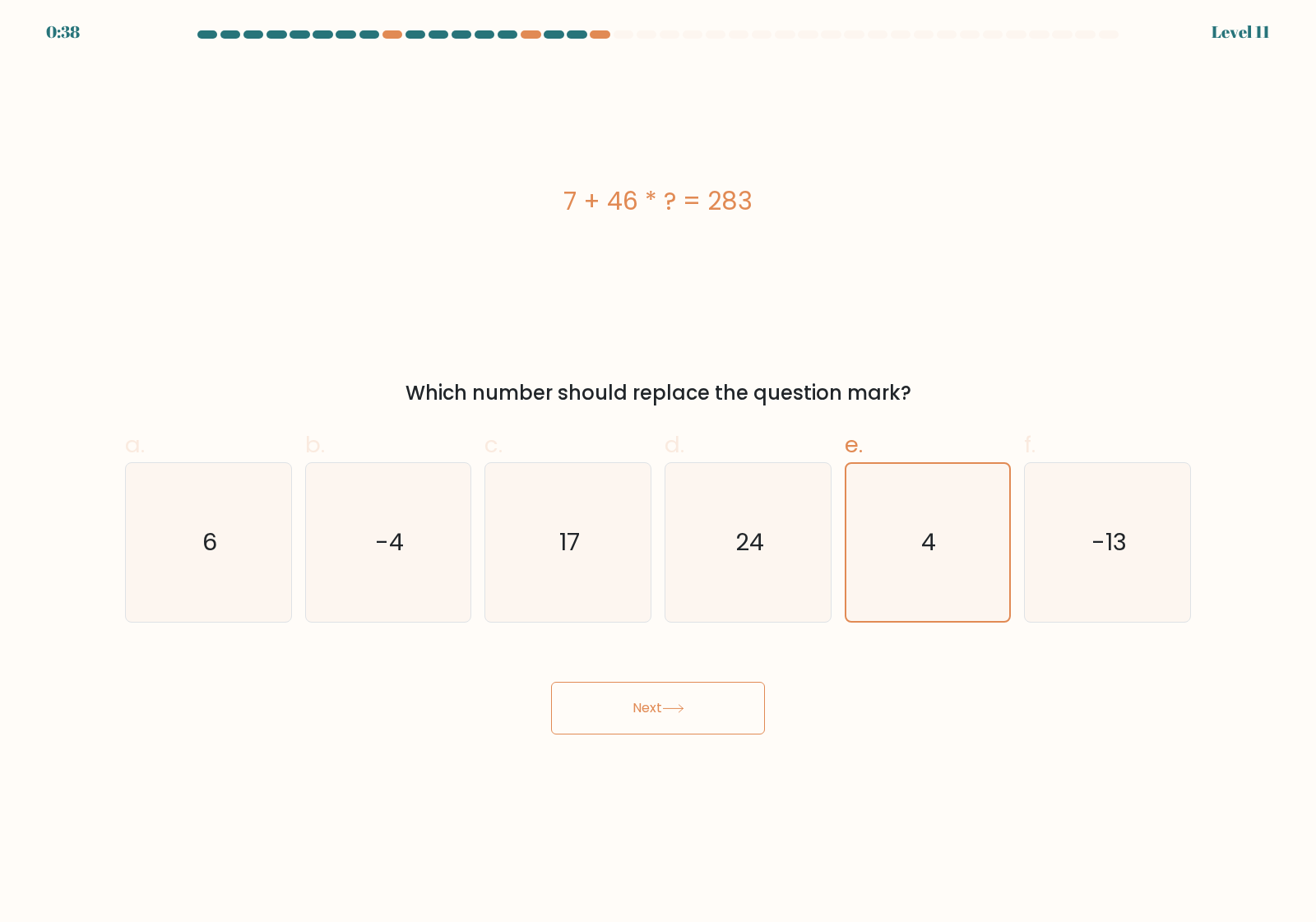
click at [636, 722] on button "Next" at bounding box center [657, 708] width 213 height 53
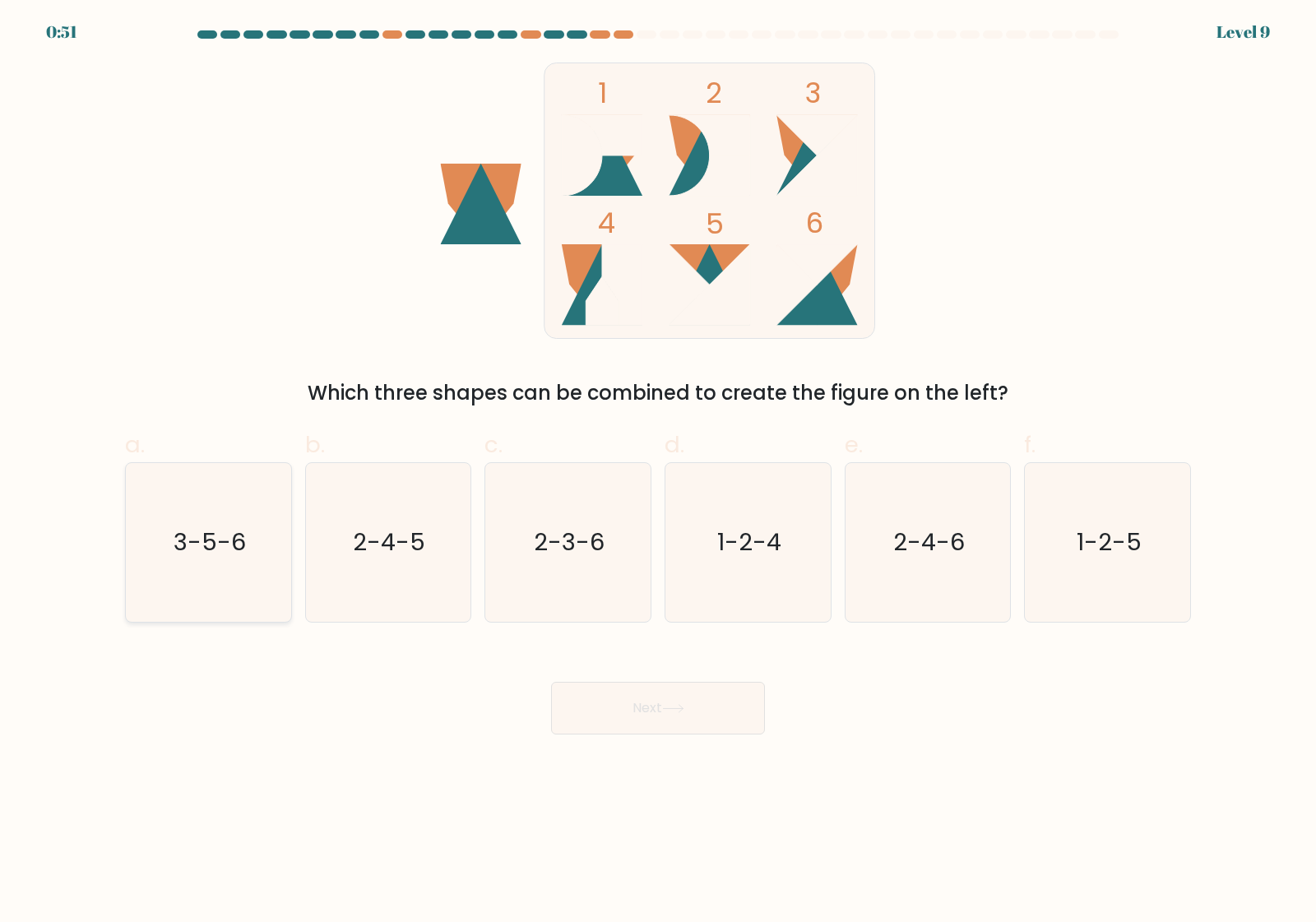
click at [235, 544] on text "3-5-6" at bounding box center [209, 542] width 72 height 33
click at [658, 472] on input "a. 3-5-6" at bounding box center [658, 466] width 1 height 11
radio input "true"
click at [641, 716] on button "Next" at bounding box center [657, 708] width 213 height 53
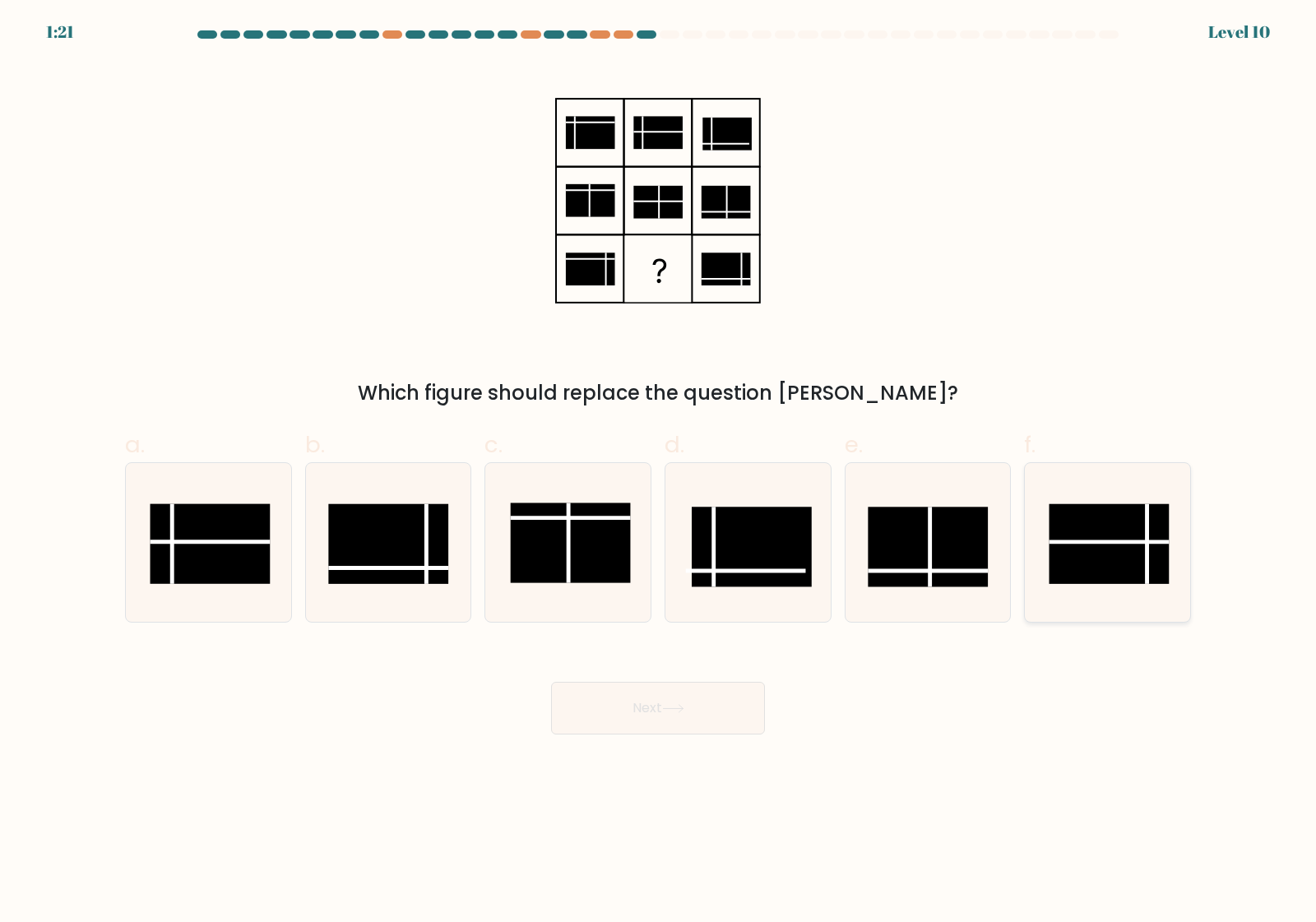
click at [1112, 541] on line at bounding box center [1109, 541] width 120 height 0
click at [659, 472] on input "f." at bounding box center [658, 466] width 1 height 11
radio input "true"
click at [650, 709] on button "Next" at bounding box center [657, 708] width 213 height 53
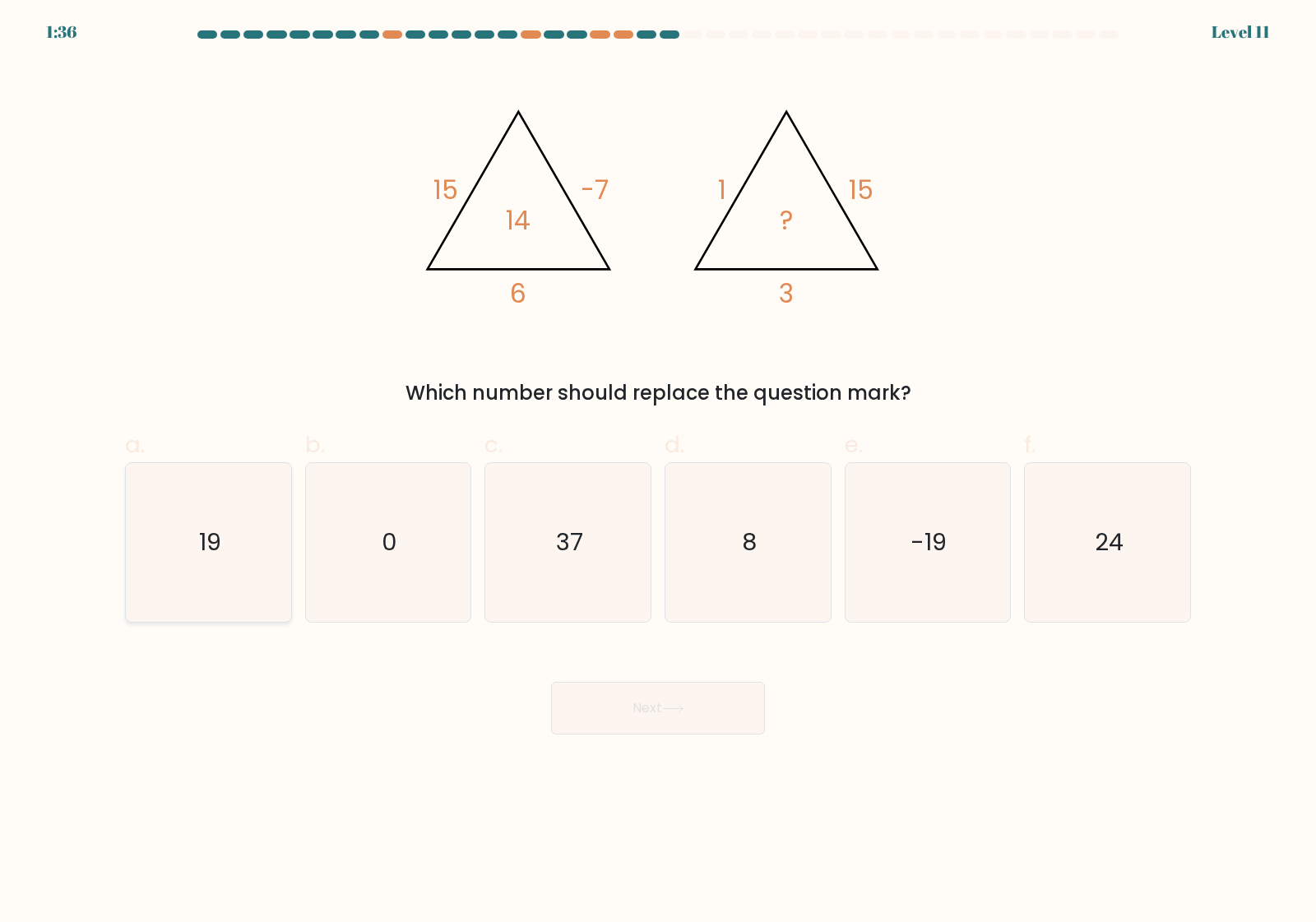
click at [209, 566] on icon "19" at bounding box center [208, 543] width 159 height 159
click at [658, 472] on input "a. 19" at bounding box center [658, 466] width 1 height 11
radio input "true"
click at [634, 713] on button "Next" at bounding box center [657, 708] width 213 height 53
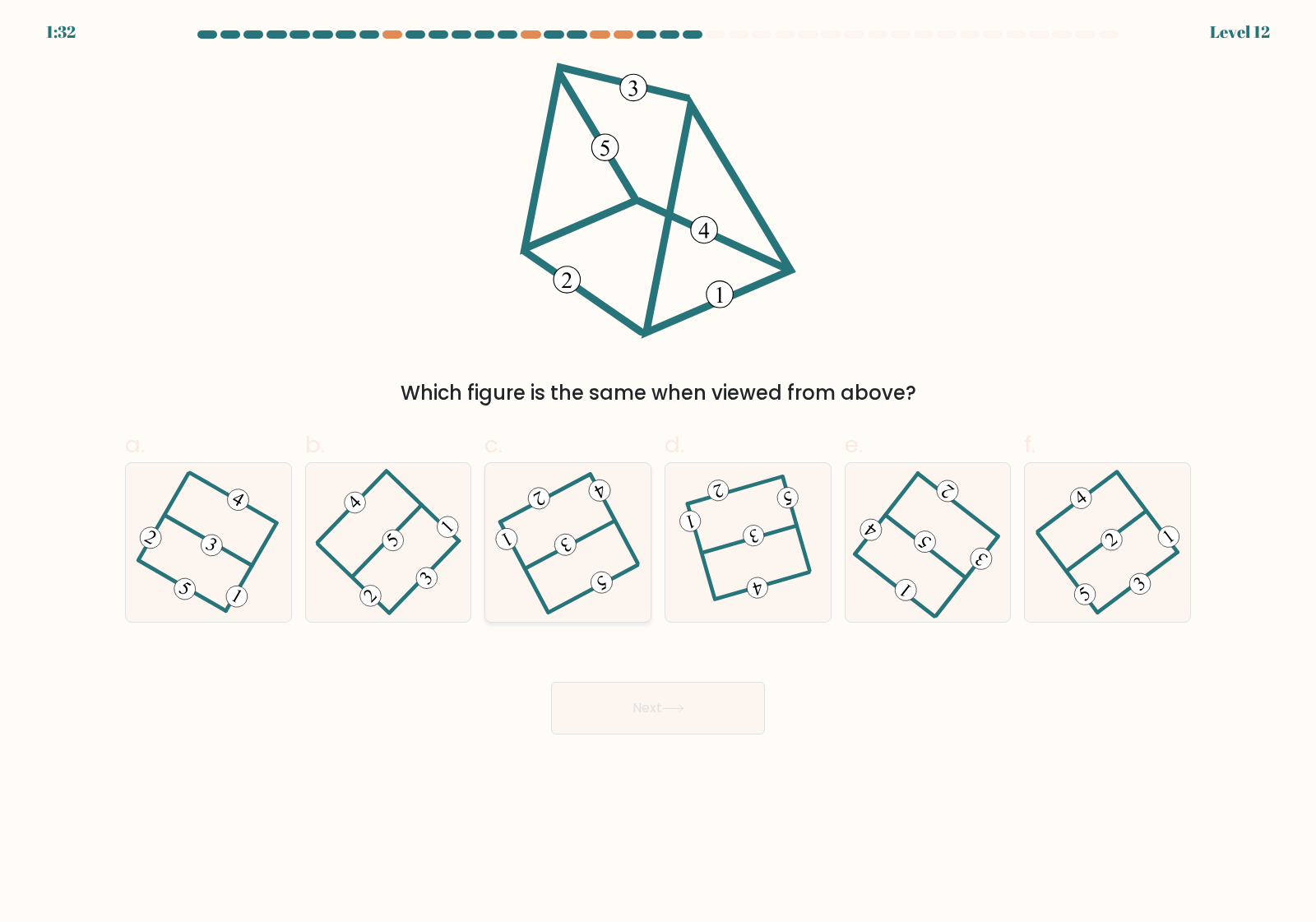
click at [557, 555] on icon at bounding box center [568, 542] width 127 height 127
click at [658, 472] on input "c." at bounding box center [658, 466] width 1 height 11
radio input "true"
click at [643, 717] on button "Next" at bounding box center [657, 708] width 213 height 53
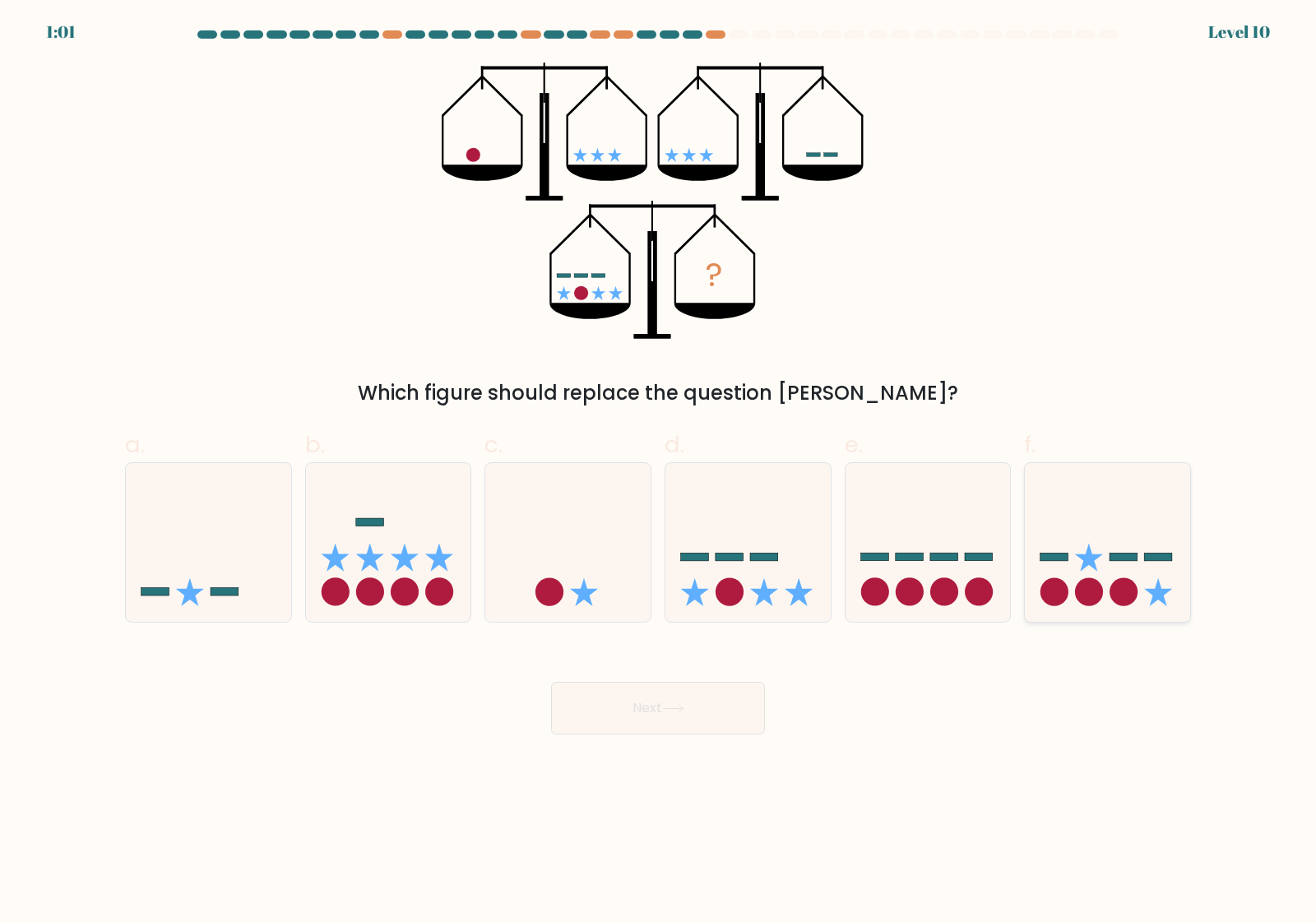
click at [1097, 569] on icon at bounding box center [1089, 558] width 28 height 28
click at [659, 472] on input "f." at bounding box center [658, 466] width 1 height 11
radio input "true"
click at [642, 706] on button "Next" at bounding box center [657, 708] width 213 height 53
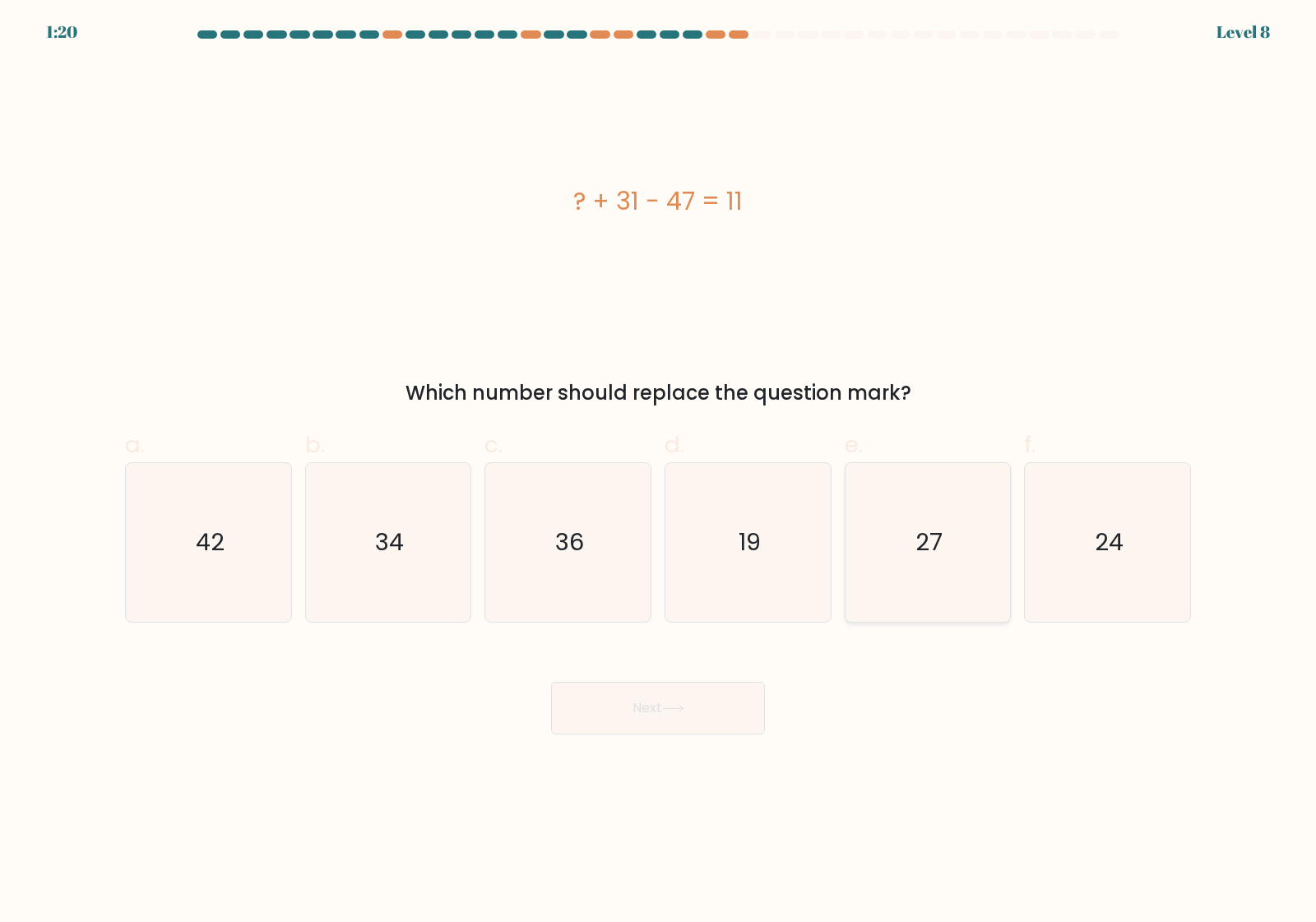
click at [923, 548] on text "27" at bounding box center [928, 542] width 27 height 33
click at [659, 472] on input "e. 27" at bounding box center [658, 466] width 1 height 11
radio input "true"
click at [626, 705] on button "Next" at bounding box center [657, 708] width 213 height 53
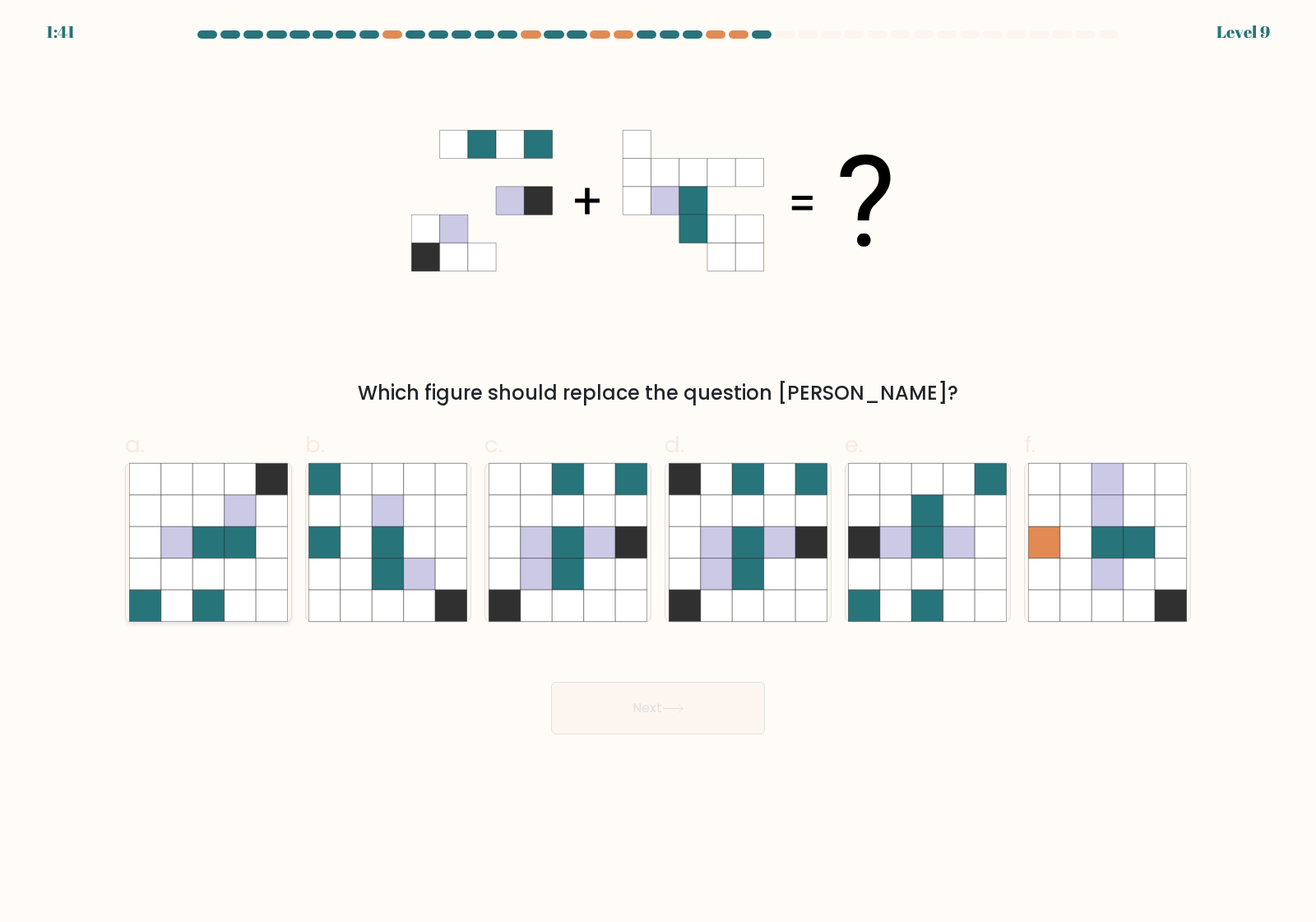
click at [212, 613] on icon at bounding box center [207, 604] width 31 height 31
click at [658, 472] on input "a." at bounding box center [658, 466] width 1 height 11
radio input "true"
click at [602, 708] on button "Next" at bounding box center [657, 708] width 213 height 53
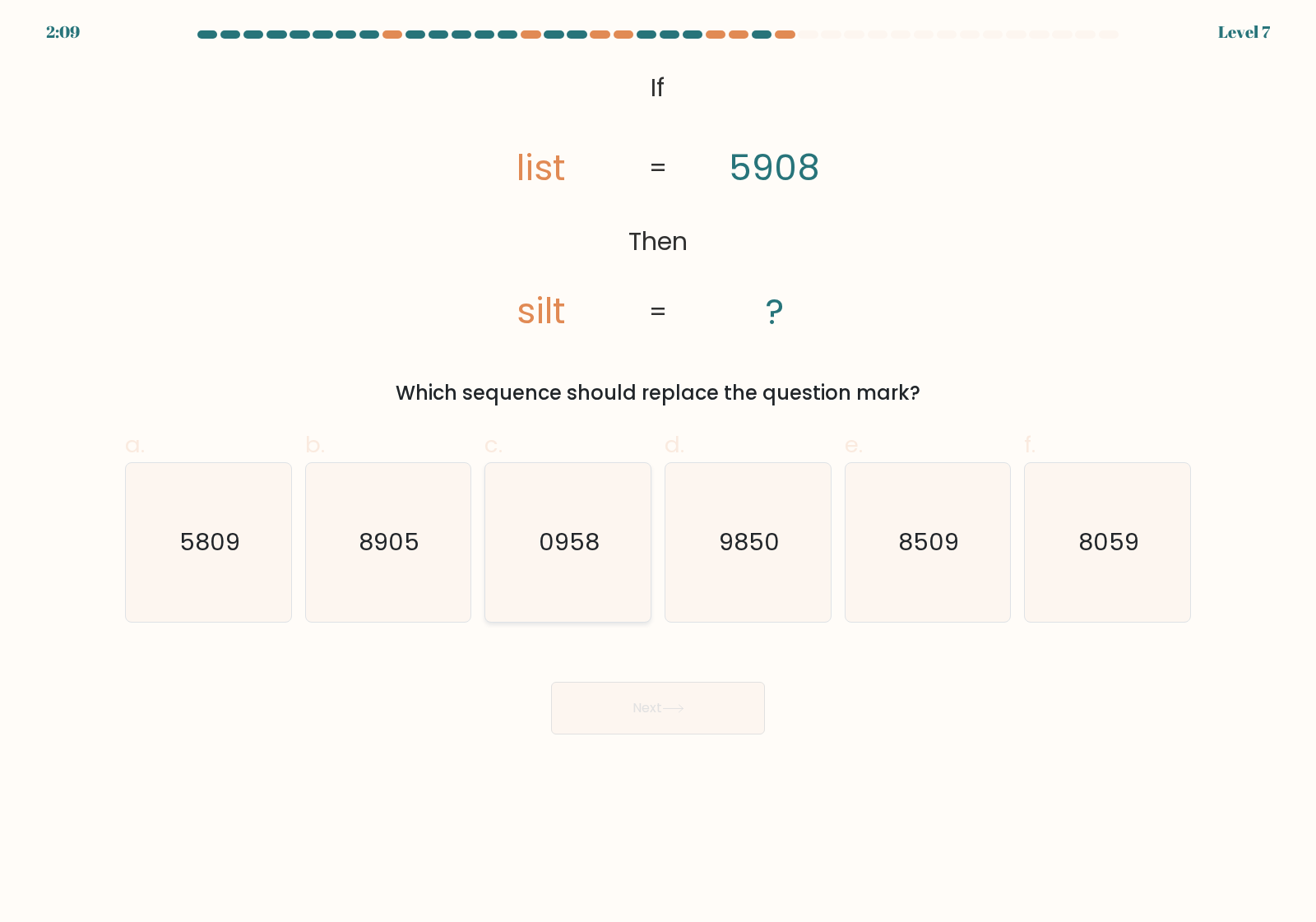
click at [569, 555] on text "0958" at bounding box center [570, 542] width 61 height 33
click at [658, 472] on input "c. 0958" at bounding box center [658, 466] width 1 height 11
radio input "true"
click at [638, 722] on button "Next" at bounding box center [657, 708] width 213 height 53
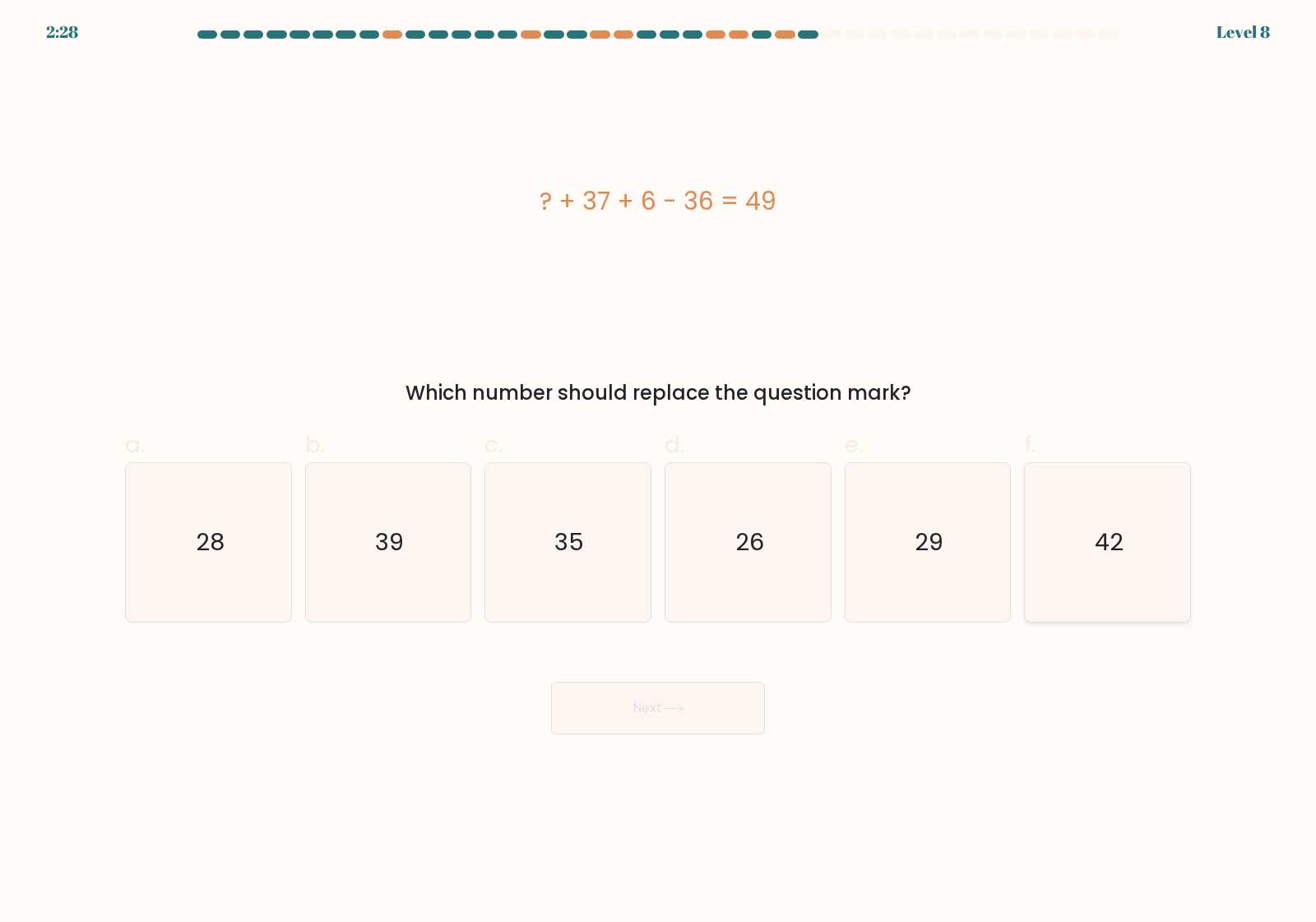
click at [1073, 545] on icon "42" at bounding box center [1108, 543] width 159 height 159
click at [659, 472] on input "f. 42" at bounding box center [658, 466] width 1 height 11
radio input "true"
click at [662, 706] on button "Next" at bounding box center [657, 708] width 213 height 53
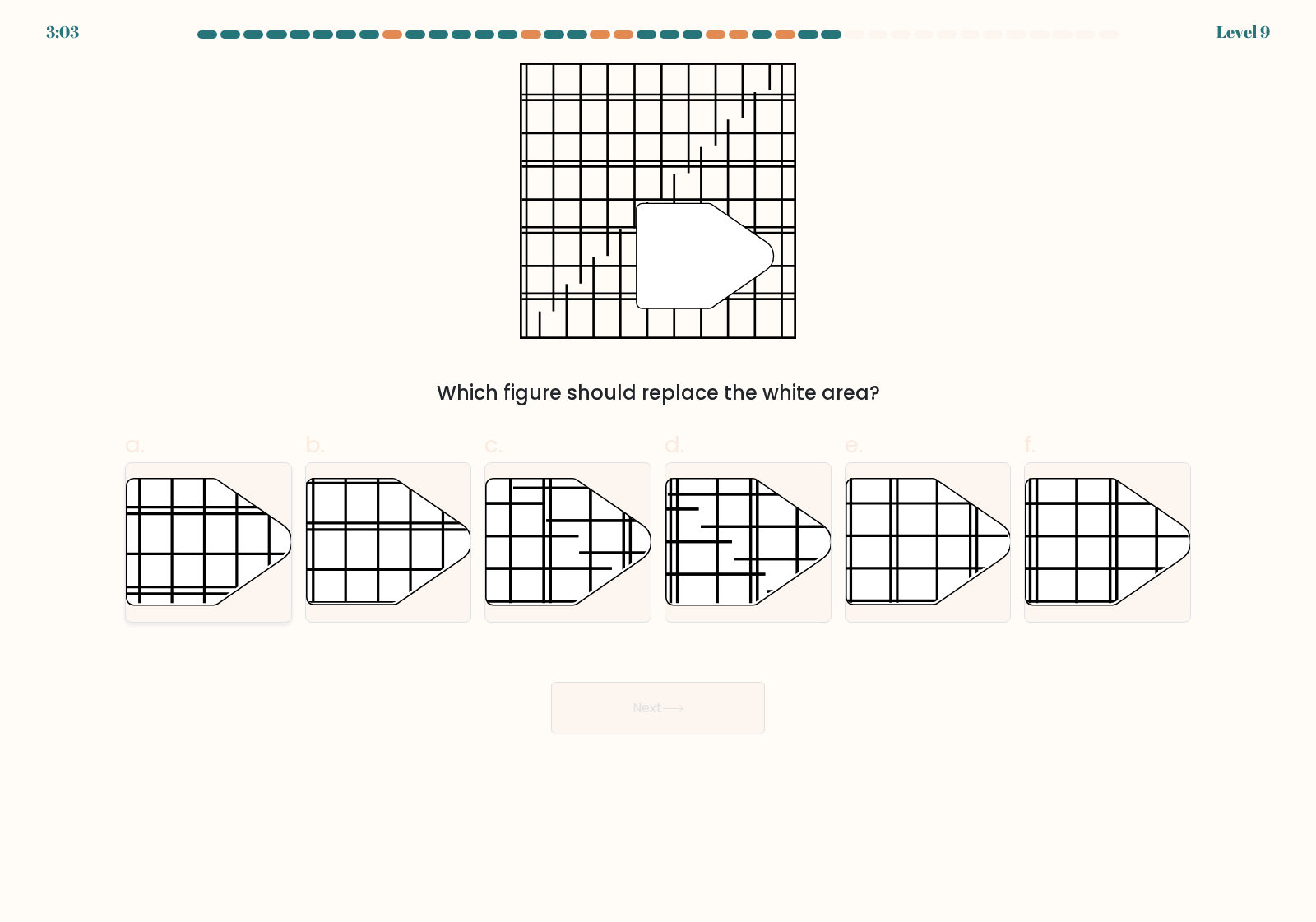
click at [184, 593] on line at bounding box center [153, 593] width 329 height 0
click at [658, 472] on input "a." at bounding box center [658, 466] width 1 height 11
radio input "true"
click at [630, 699] on button "Next" at bounding box center [657, 708] width 213 height 53
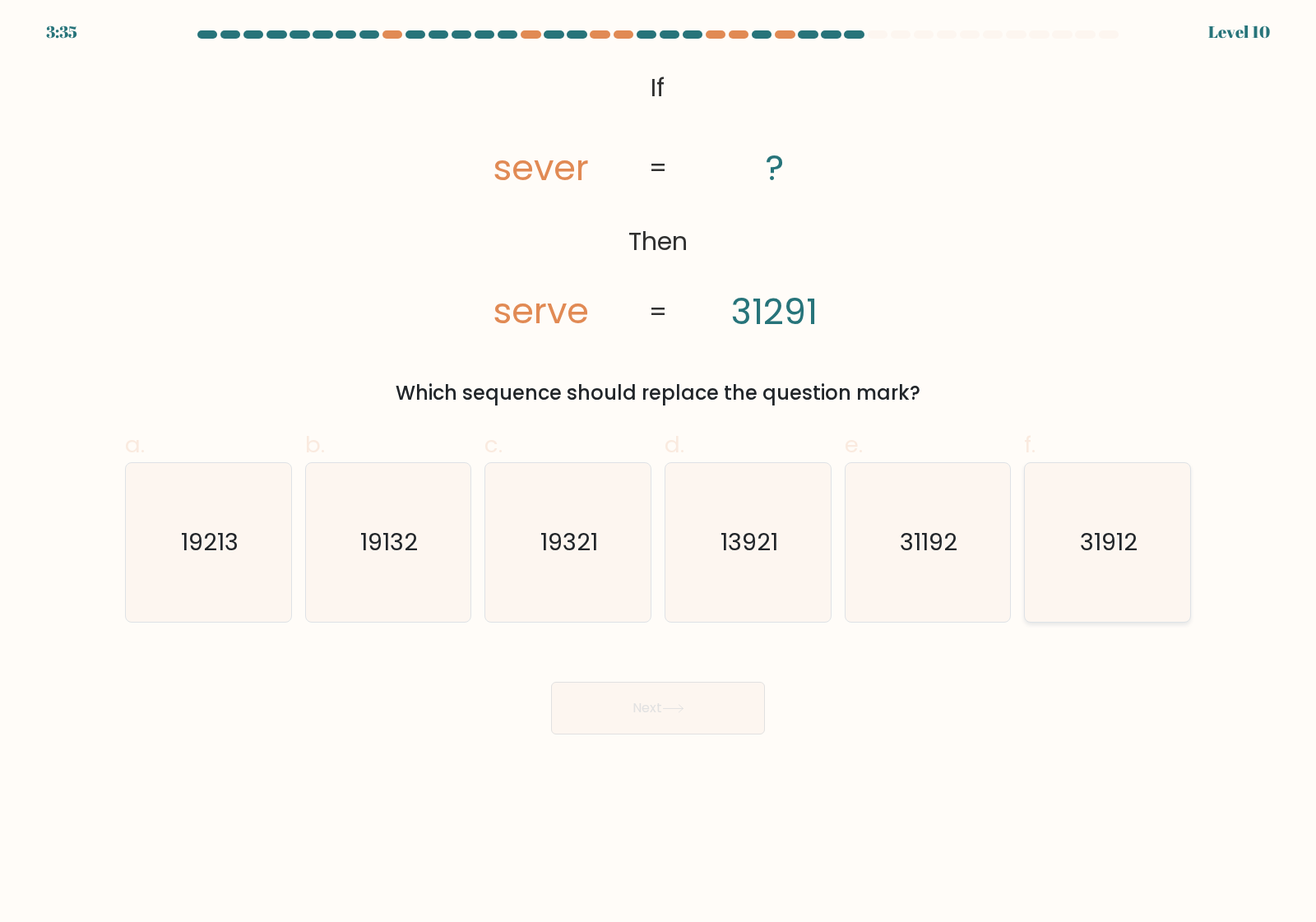
click at [1115, 555] on text "31912" at bounding box center [1110, 542] width 58 height 33
click at [659, 472] on input "f. 31912" at bounding box center [658, 466] width 1 height 11
radio input "true"
click at [675, 699] on button "Next" at bounding box center [657, 708] width 213 height 53
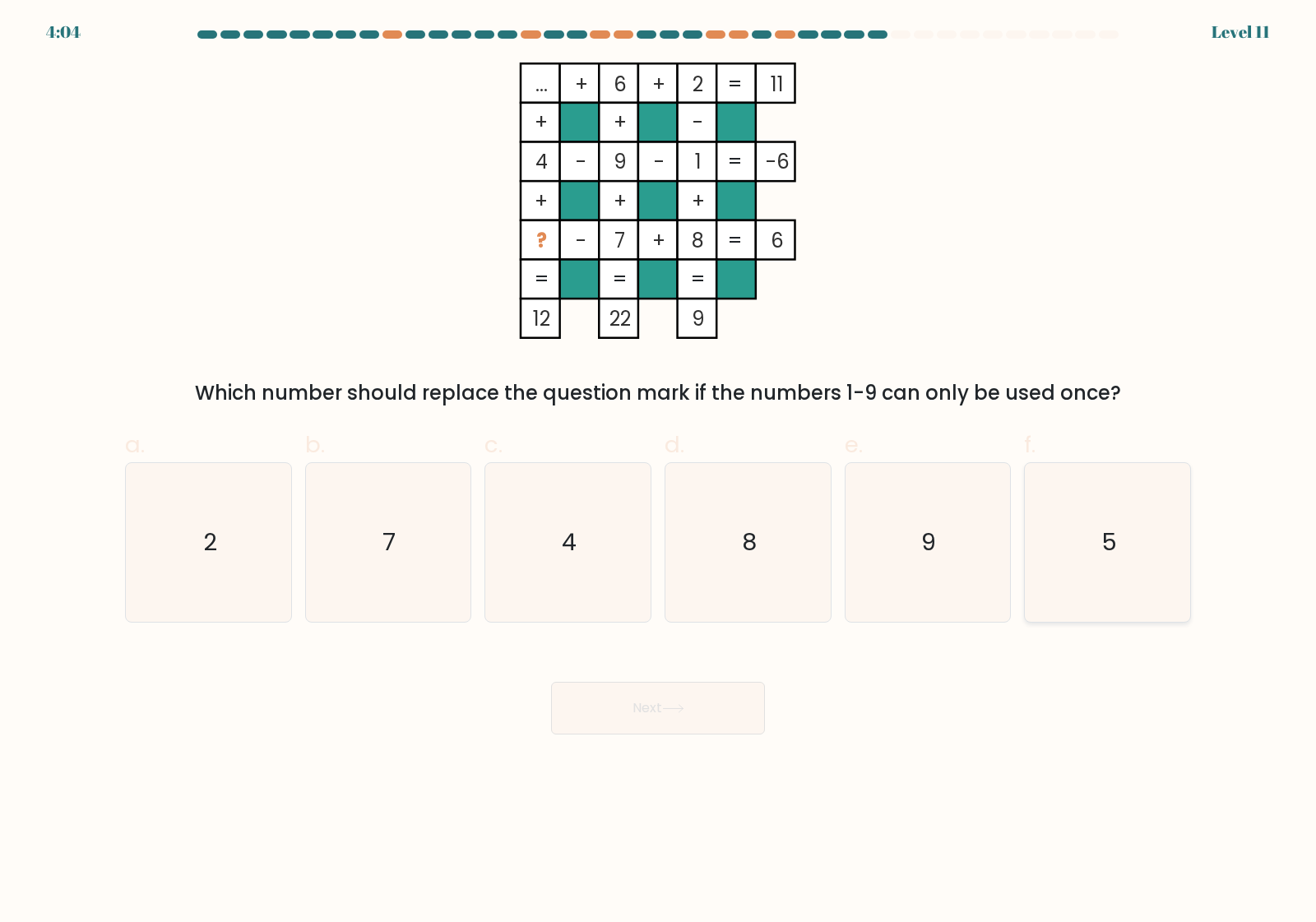
click at [1122, 544] on icon "5" at bounding box center [1108, 543] width 159 height 159
click at [659, 472] on input "f. 5" at bounding box center [658, 466] width 1 height 11
radio input "true"
click at [658, 700] on button "Next" at bounding box center [657, 708] width 213 height 53
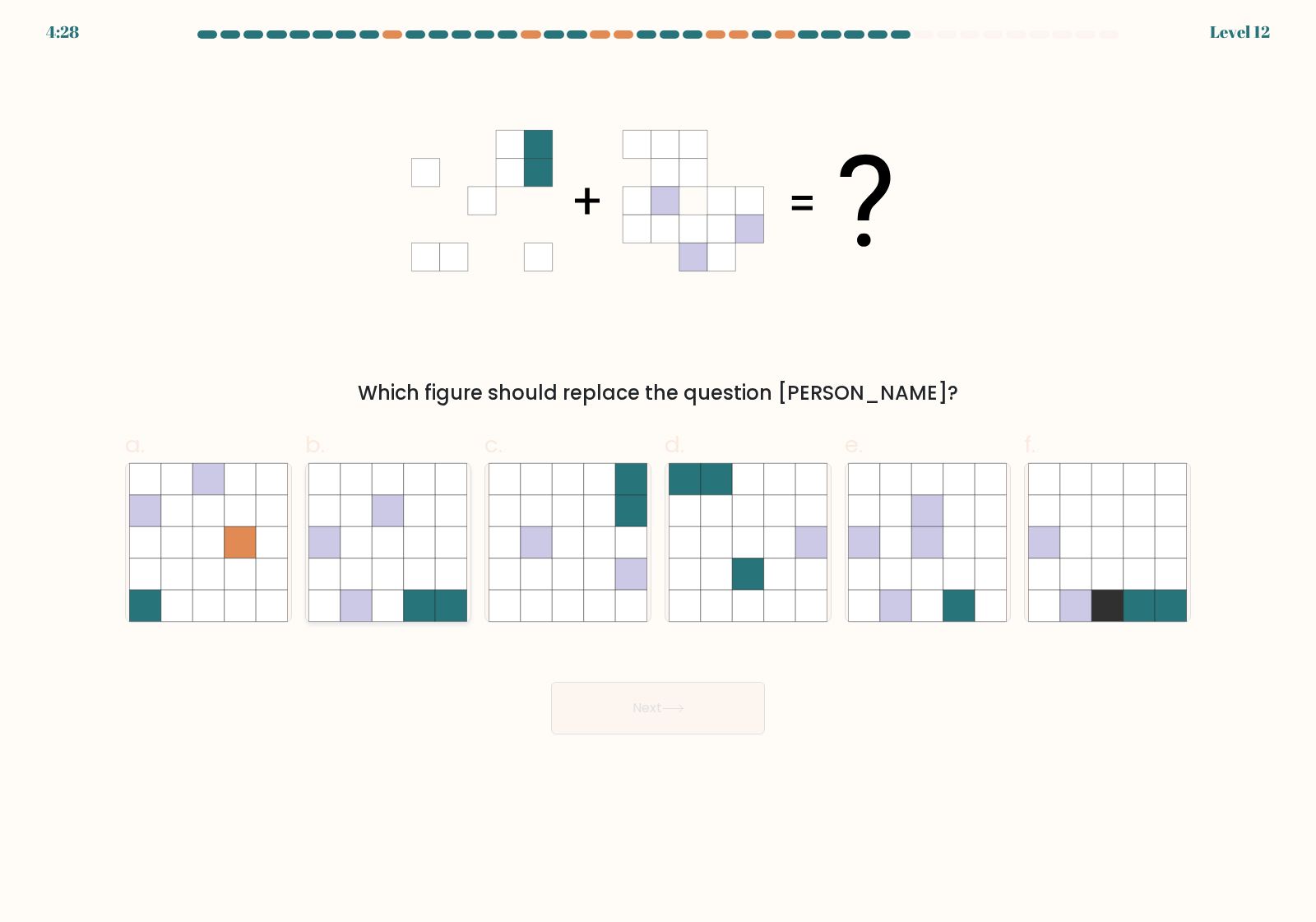
click at [400, 554] on icon at bounding box center [387, 541] width 31 height 31
click at [658, 472] on input "b." at bounding box center [658, 466] width 1 height 11
radio input "true"
click at [637, 706] on button "Next" at bounding box center [657, 708] width 213 height 53
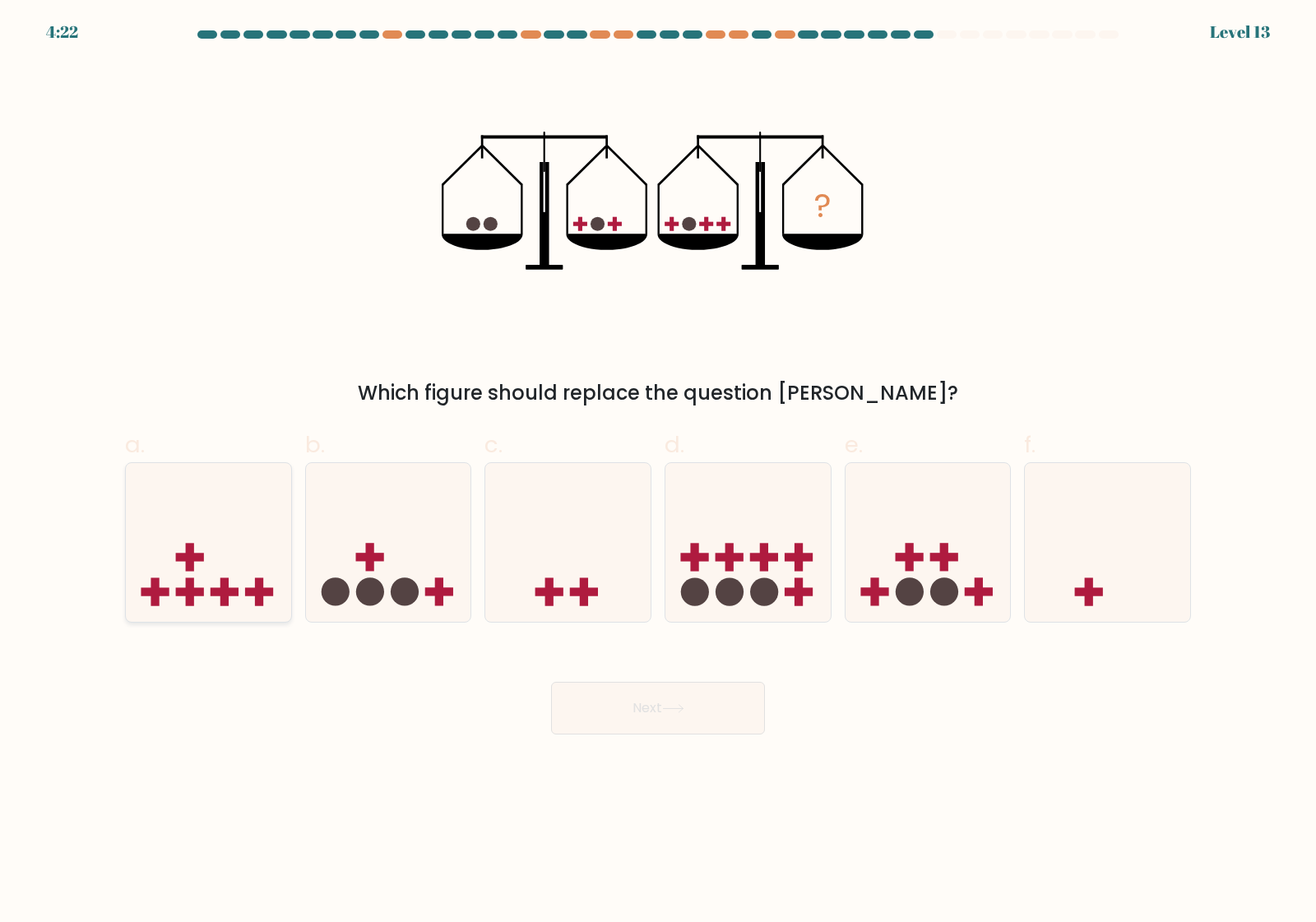
click at [235, 540] on icon at bounding box center [208, 542] width 166 height 137
click at [658, 472] on input "a." at bounding box center [658, 466] width 1 height 11
radio input "true"
click at [651, 718] on button "Next" at bounding box center [657, 708] width 213 height 53
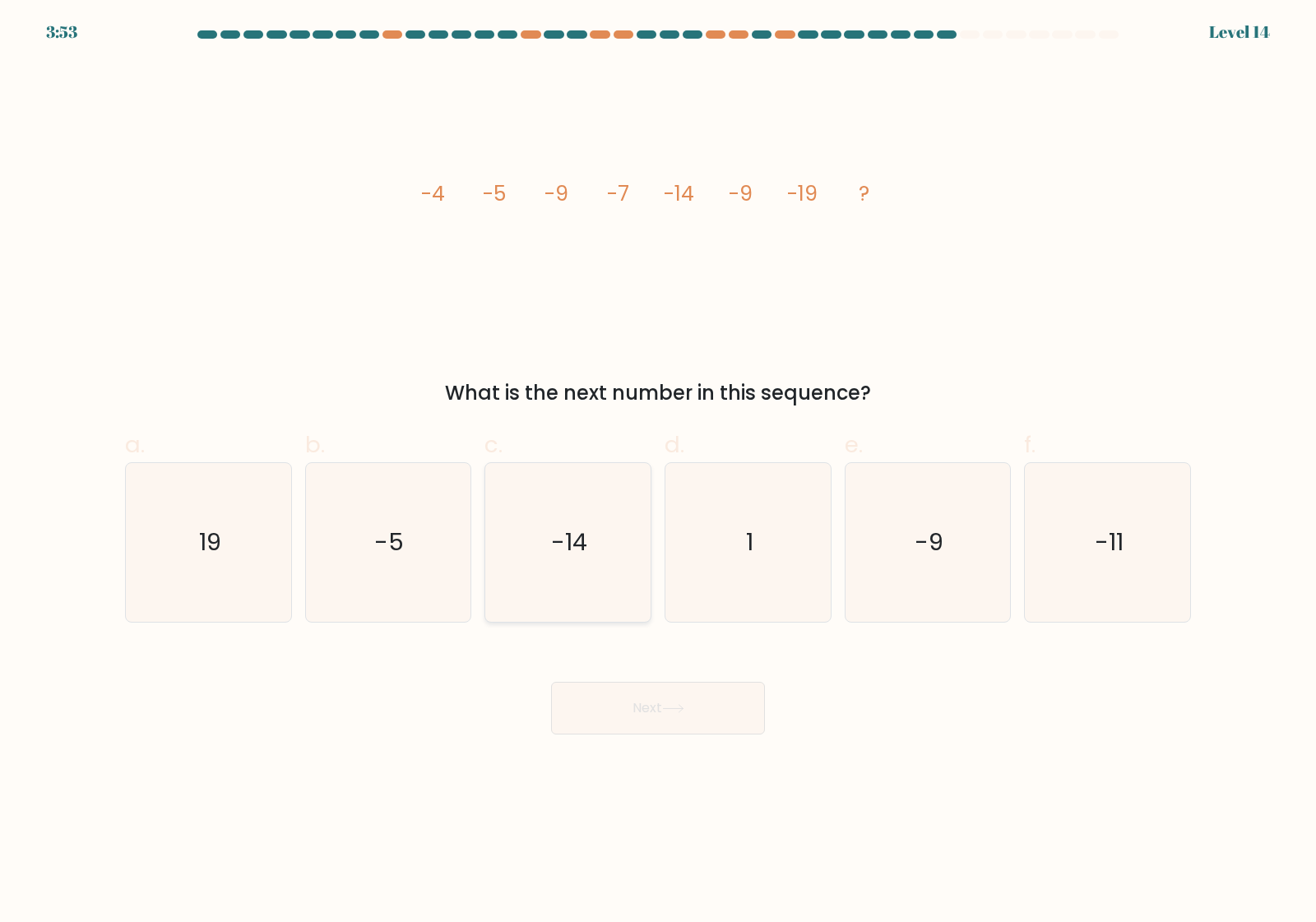
click at [568, 541] on text "-14" at bounding box center [570, 542] width 36 height 33
click at [658, 472] on input "c. -14" at bounding box center [658, 466] width 1 height 11
radio input "true"
click at [647, 717] on button "Next" at bounding box center [657, 708] width 213 height 53
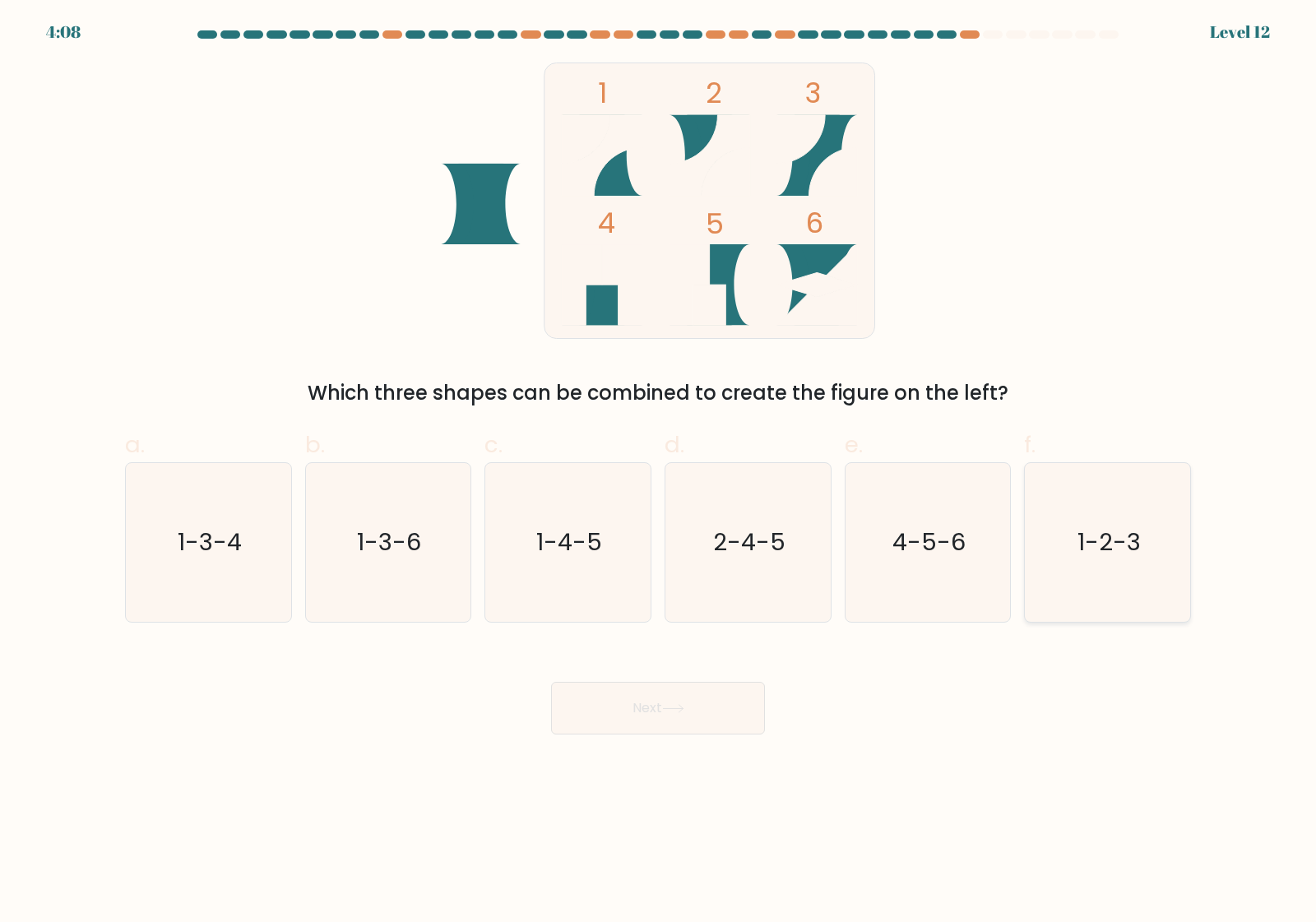
click at [1055, 561] on icon "1-2-3" at bounding box center [1108, 543] width 159 height 159
click at [659, 472] on input "f. 1-2-3" at bounding box center [658, 466] width 1 height 11
radio input "true"
click at [630, 722] on button "Next" at bounding box center [657, 708] width 213 height 53
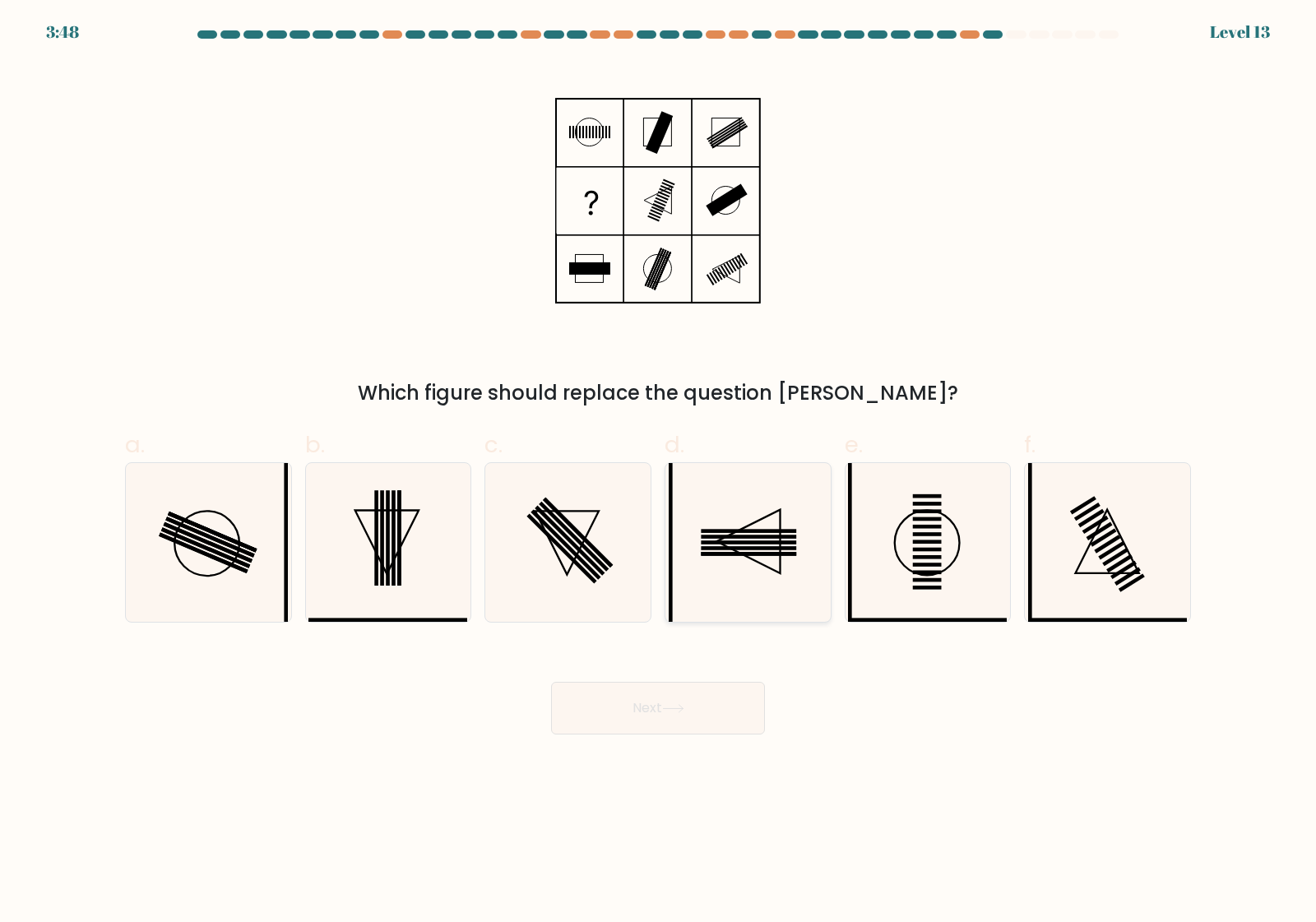
click at [754, 548] on rect at bounding box center [748, 548] width 95 height 4
click at [659, 472] on input "d." at bounding box center [658, 466] width 1 height 11
radio input "true"
click at [643, 708] on button "Next" at bounding box center [657, 708] width 213 height 53
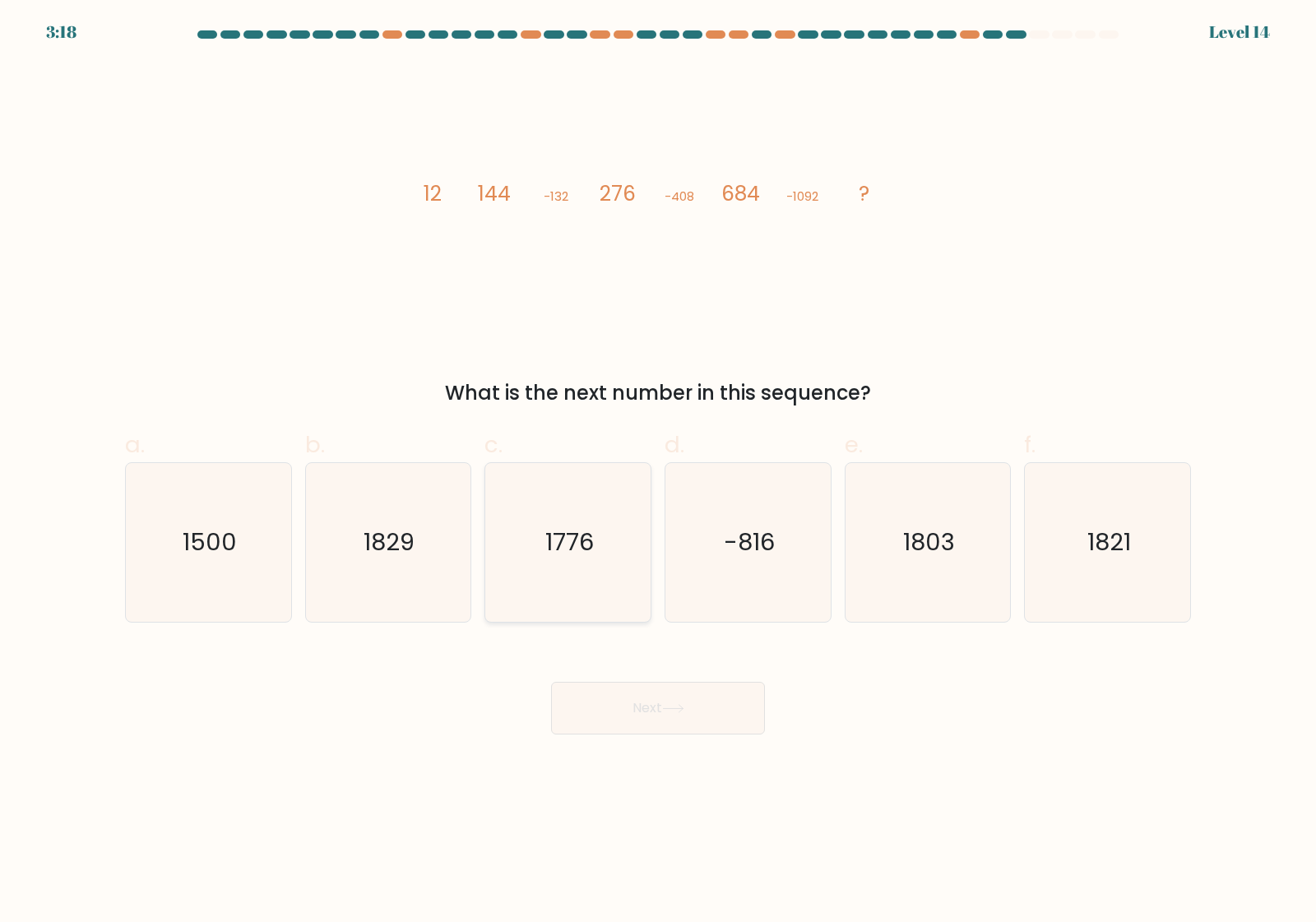
click at [582, 528] on text "1776" at bounding box center [569, 542] width 49 height 33
click at [658, 472] on input "c. 1776" at bounding box center [658, 466] width 1 height 11
radio input "true"
click at [652, 717] on button "Next" at bounding box center [657, 708] width 213 height 53
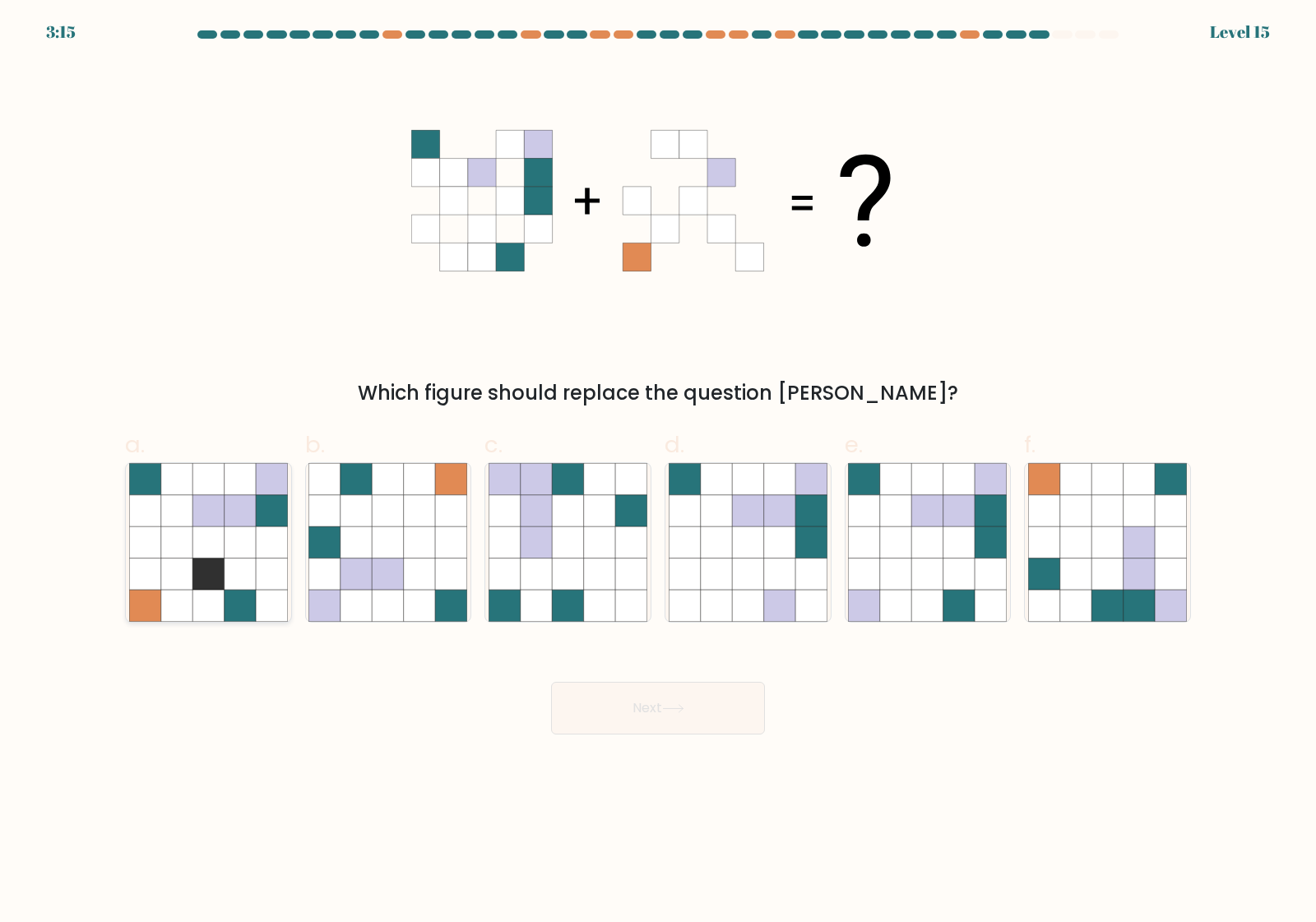
click at [171, 565] on icon at bounding box center [176, 573] width 31 height 31
click at [658, 472] on input "a." at bounding box center [658, 466] width 1 height 11
radio input "true"
click at [641, 703] on button "Next" at bounding box center [657, 708] width 213 height 53
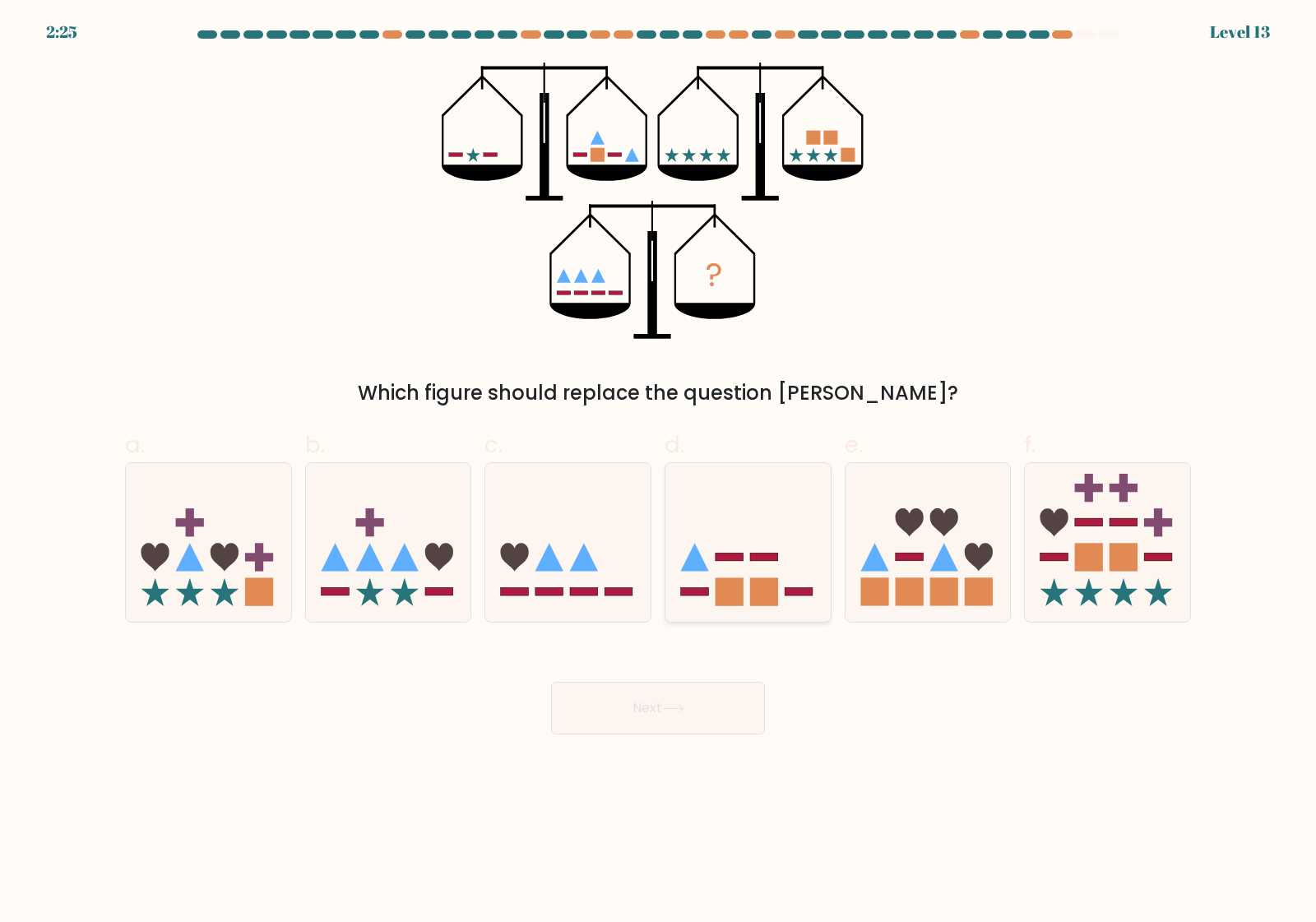
click at [742, 537] on icon at bounding box center [747, 542] width 166 height 137
click at [659, 472] on input "d." at bounding box center [658, 466] width 1 height 11
radio input "true"
click at [658, 712] on button "Next" at bounding box center [657, 708] width 213 height 53
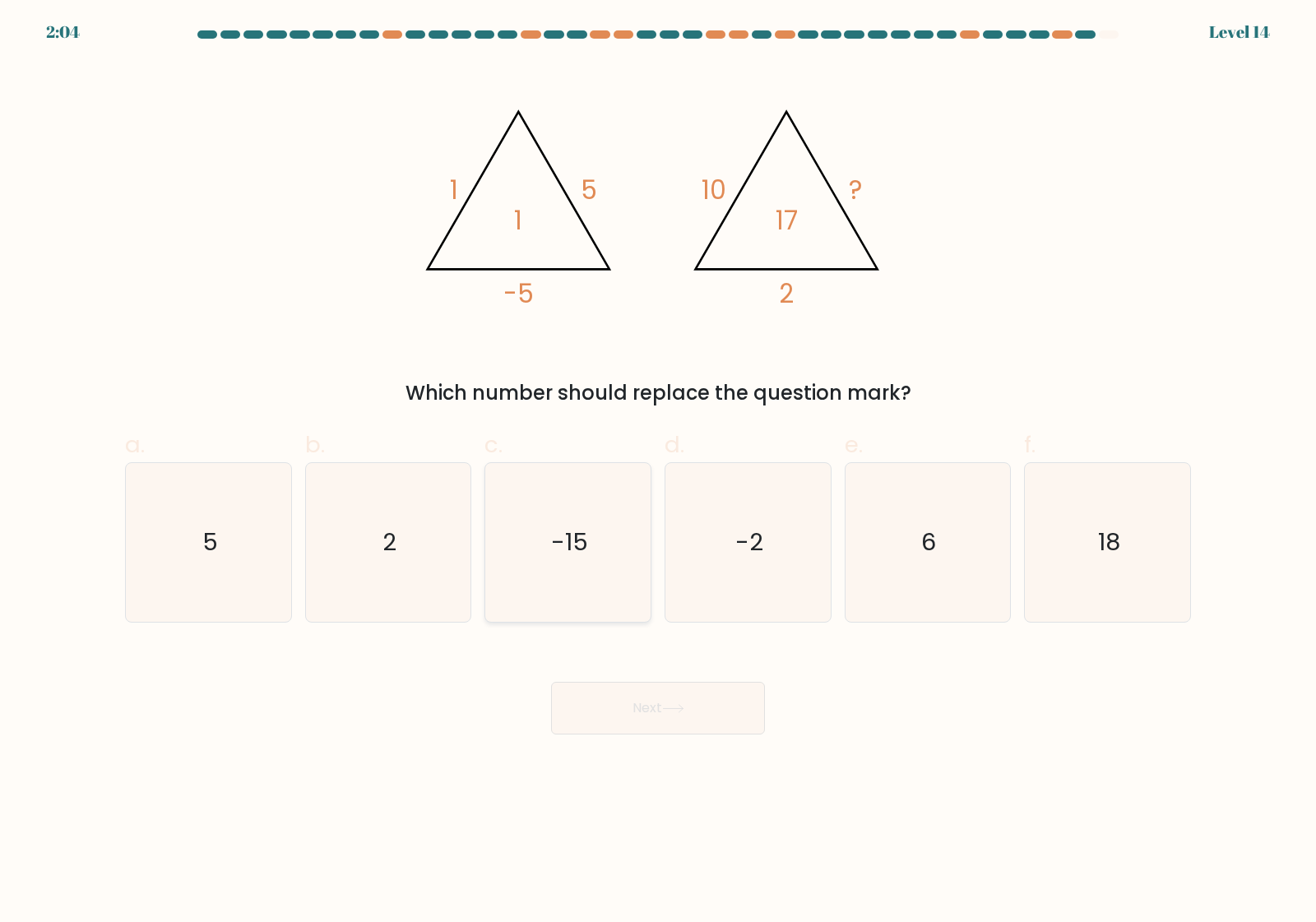
click at [552, 551] on text "-15" at bounding box center [569, 542] width 37 height 33
click at [658, 472] on input "c. -15" at bounding box center [658, 466] width 1 height 11
radio input "true"
click at [651, 712] on button "Next" at bounding box center [657, 708] width 213 height 53
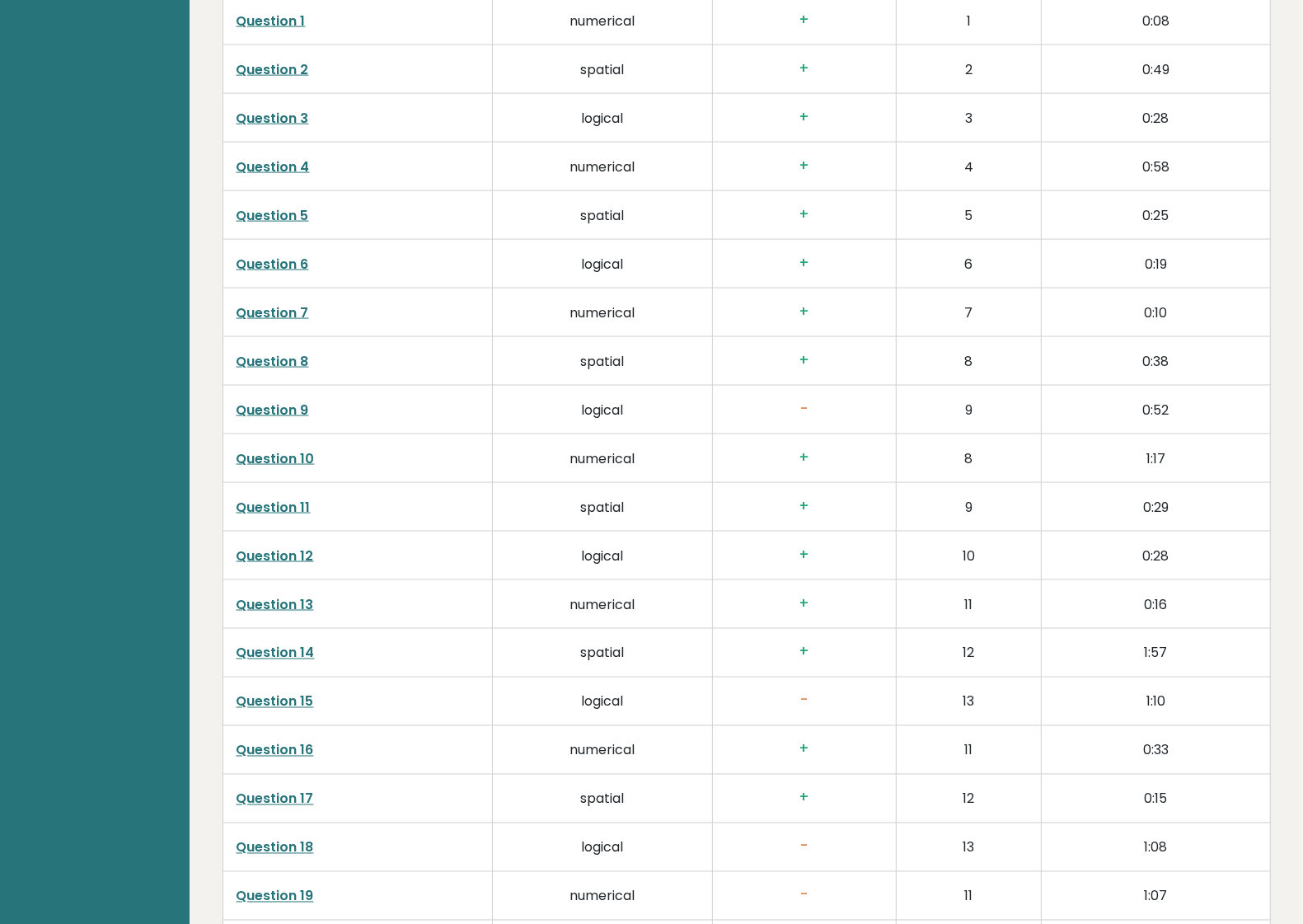
scroll to position [2061, 0]
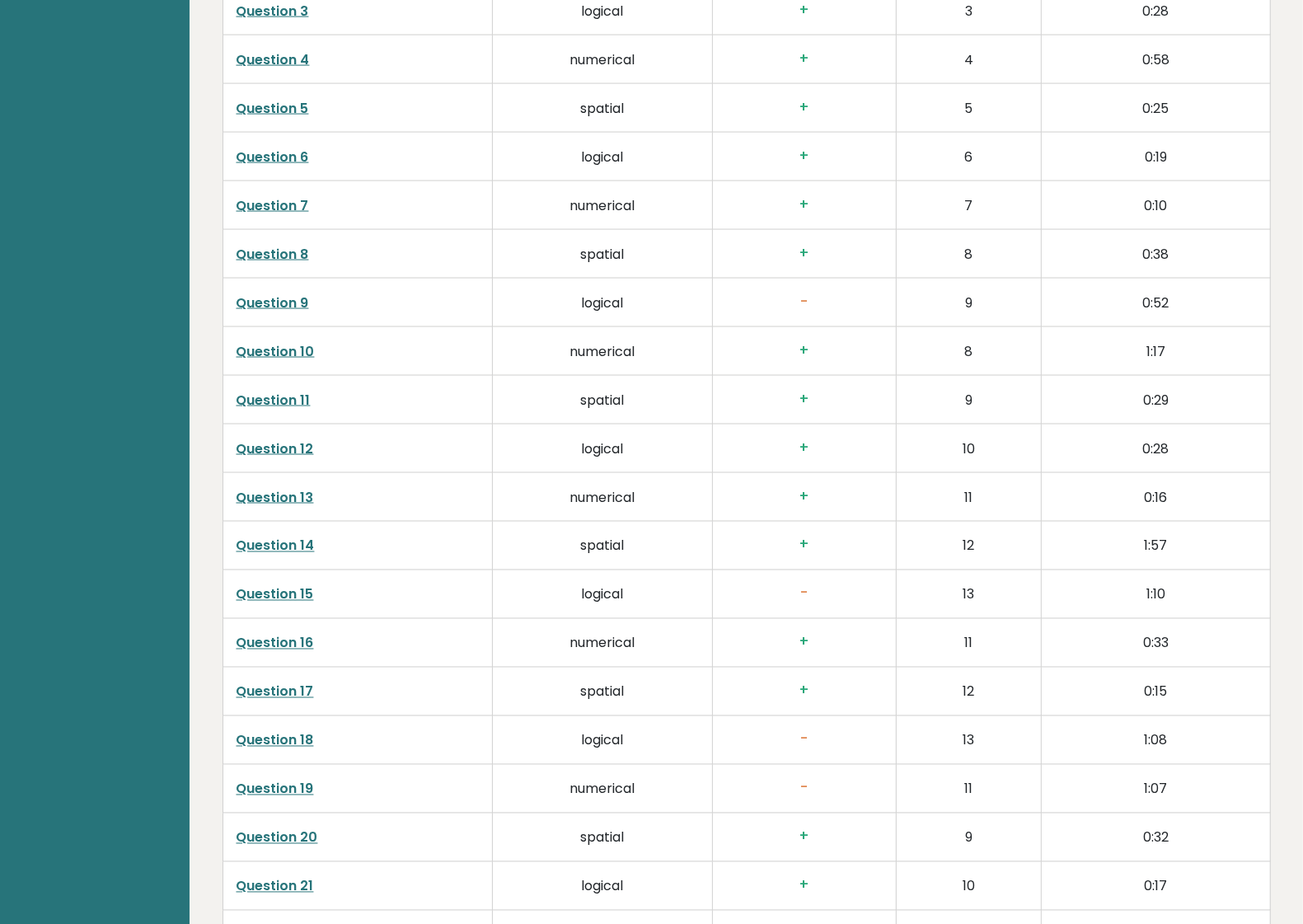
click at [270, 305] on link "Question 9" at bounding box center [273, 302] width 73 height 19
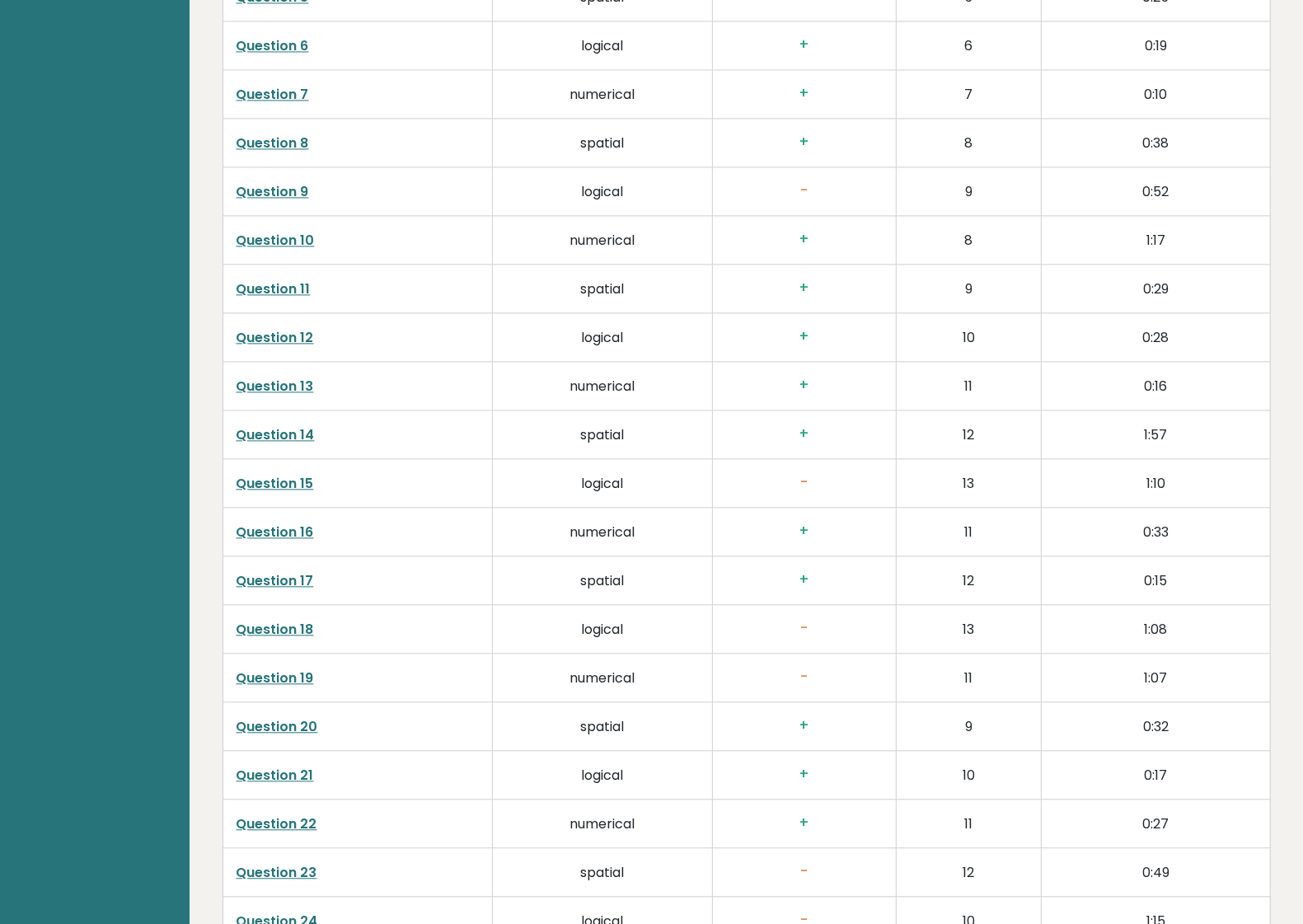
scroll to position [2884, 0]
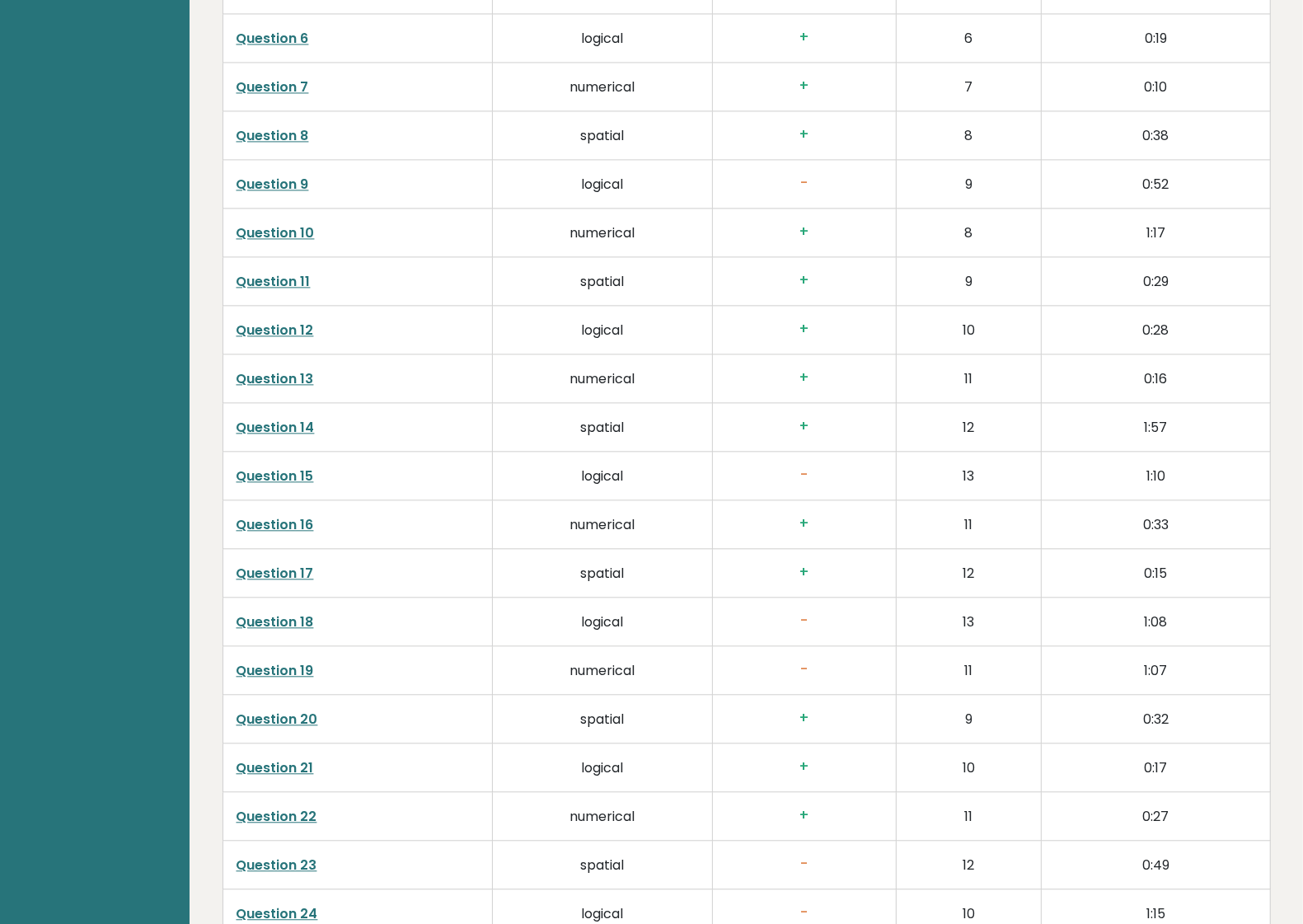
click at [268, 482] on link "Question 15" at bounding box center [276, 475] width 78 height 19
click at [273, 624] on link "Question 18" at bounding box center [276, 622] width 78 height 19
click at [261, 675] on link "Question 19" at bounding box center [276, 670] width 78 height 19
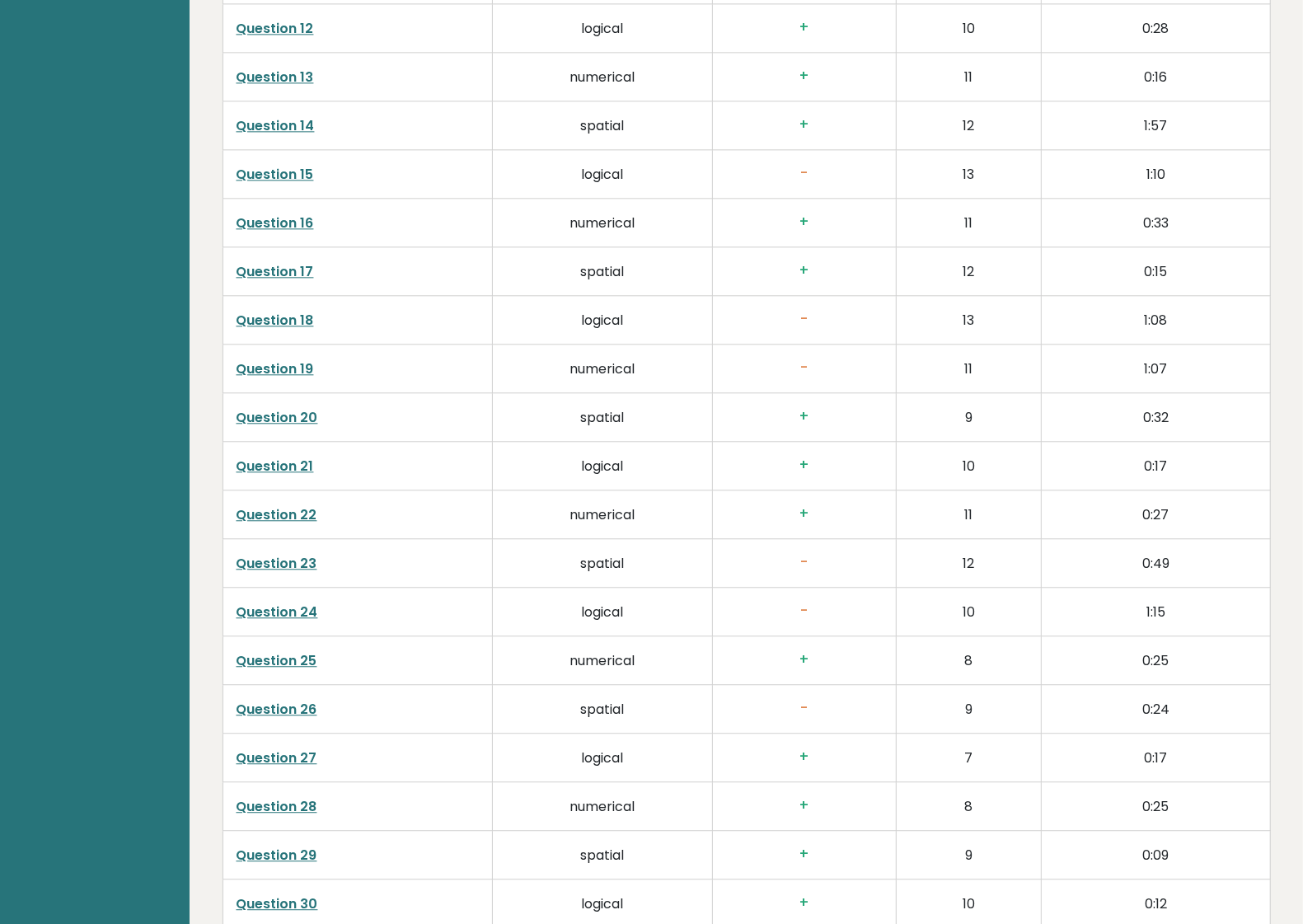
scroll to position [3194, 0]
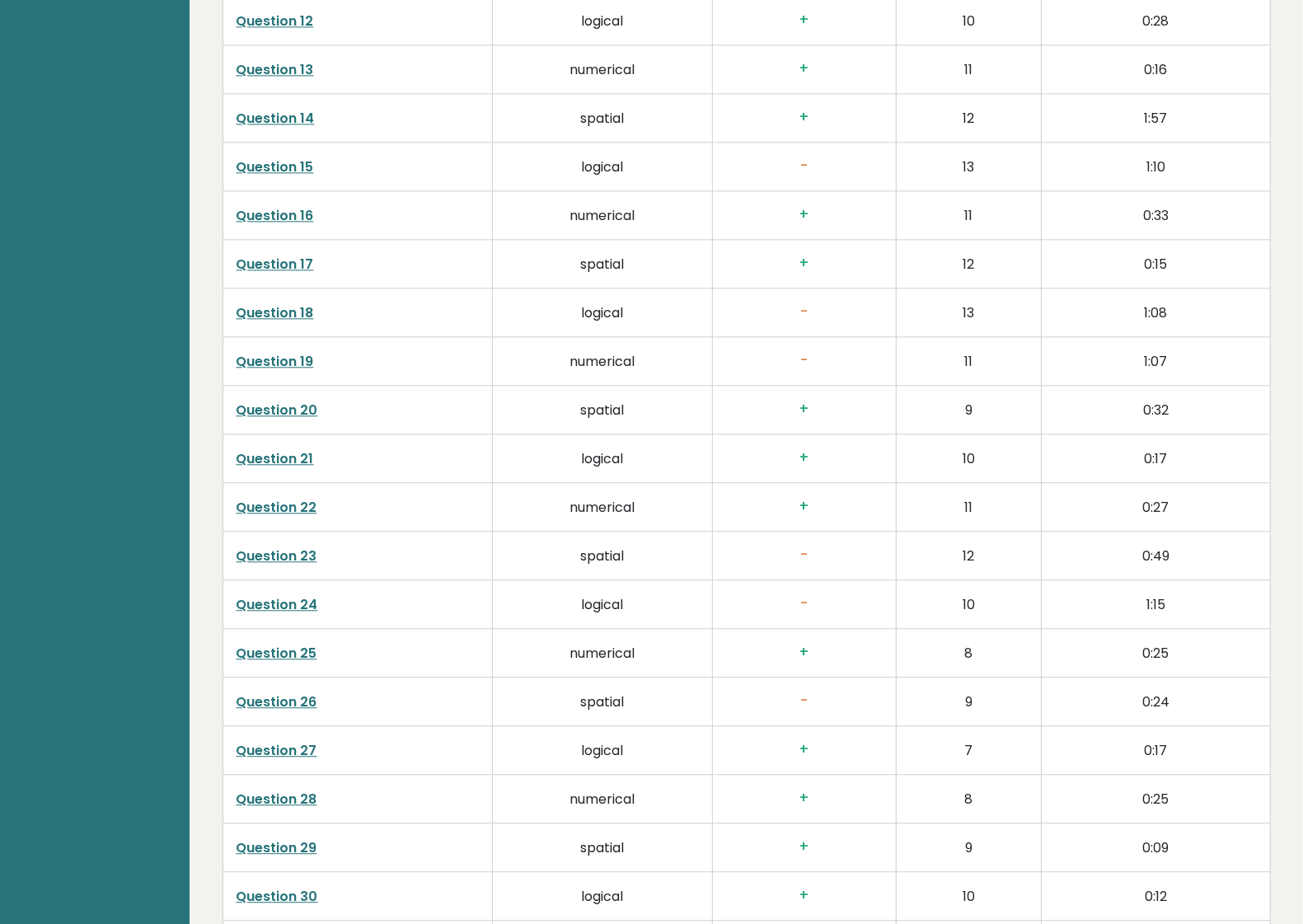
click at [270, 561] on link "Question 23" at bounding box center [277, 555] width 81 height 19
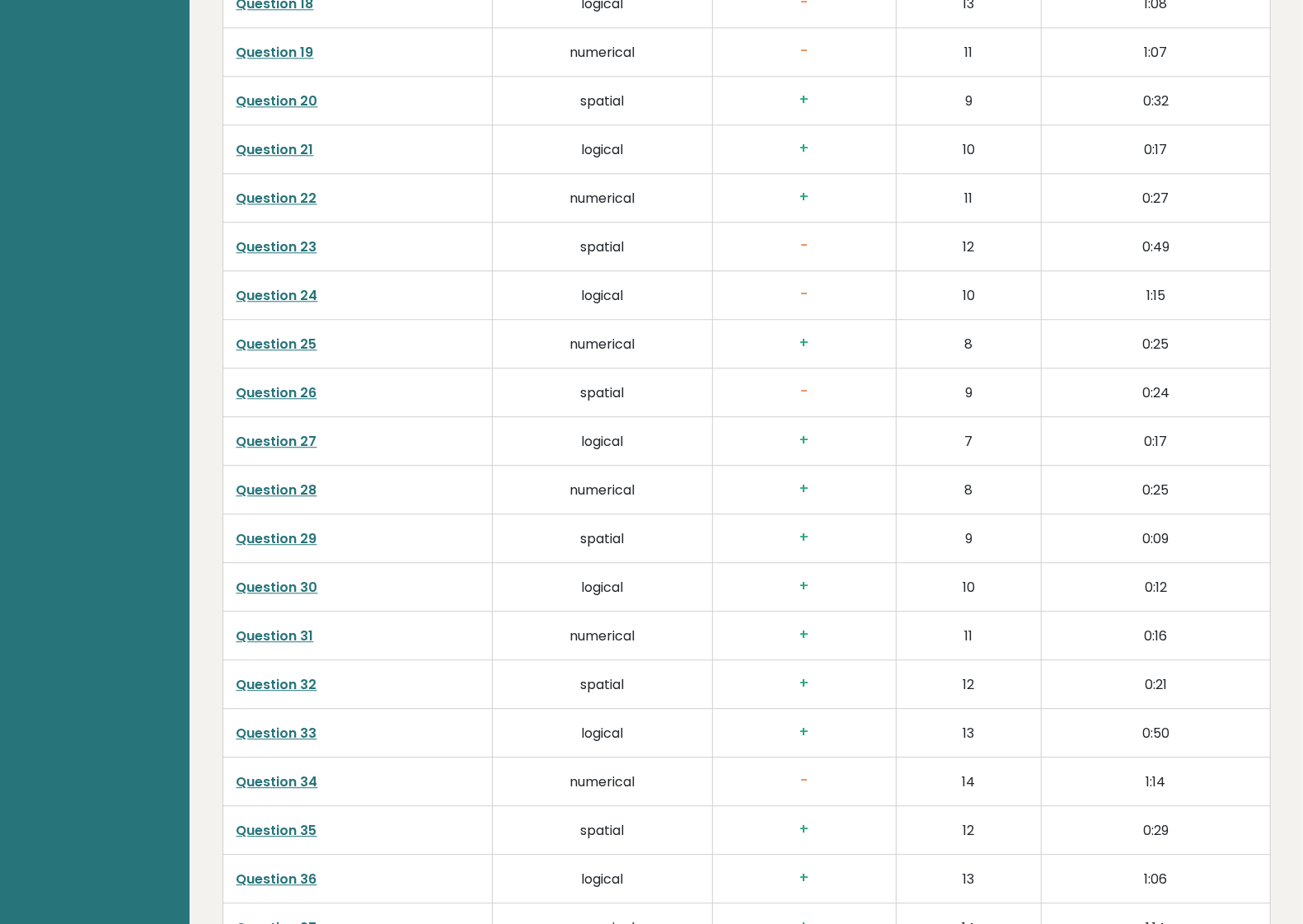
scroll to position [3812, 0]
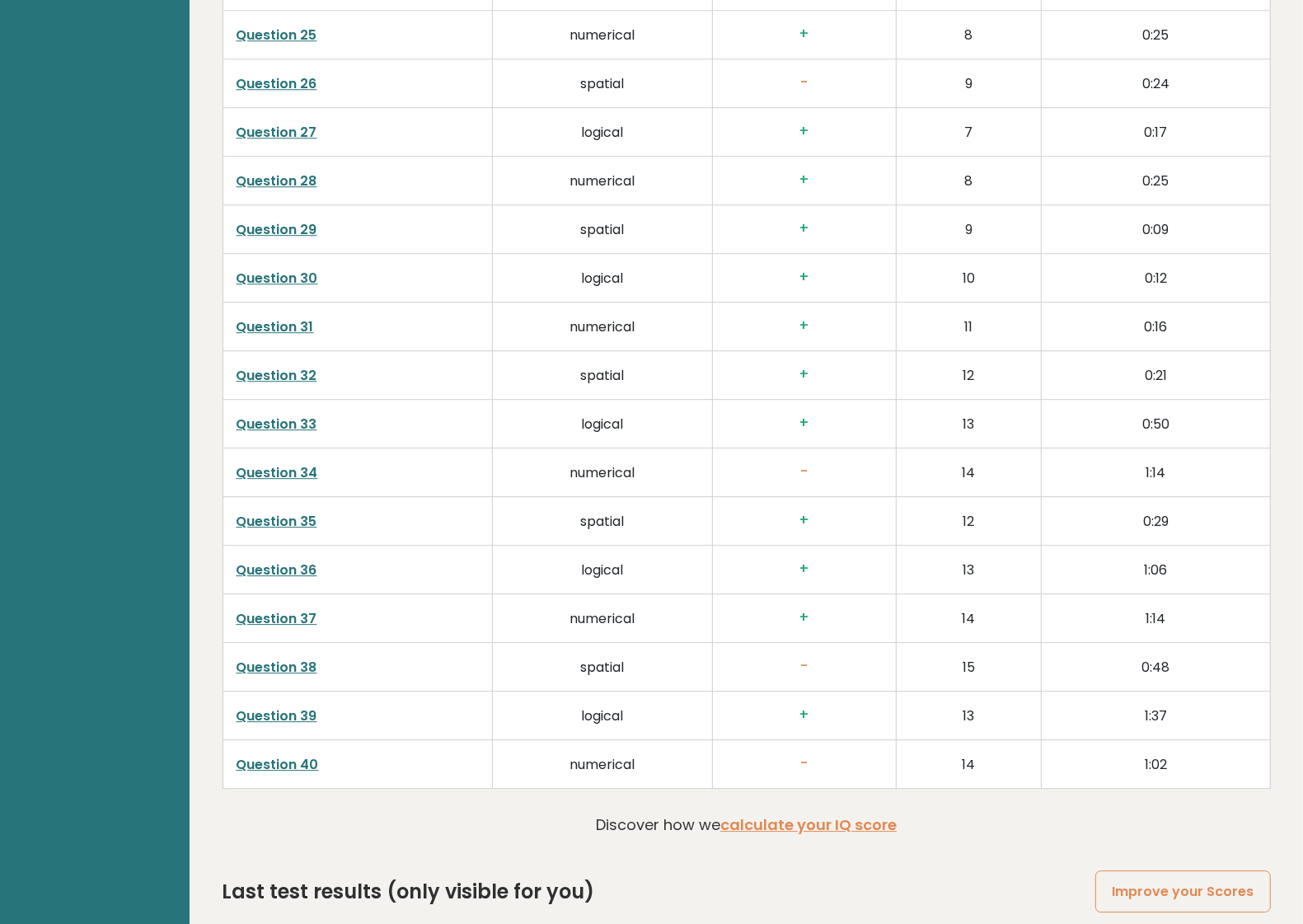
click at [264, 479] on link "Question 34" at bounding box center [278, 472] width 82 height 19
click at [274, 482] on link "Question 34" at bounding box center [278, 472] width 82 height 19
click at [270, 676] on link "Question 38" at bounding box center [277, 666] width 81 height 19
click at [281, 774] on link "Question 40" at bounding box center [278, 764] width 83 height 19
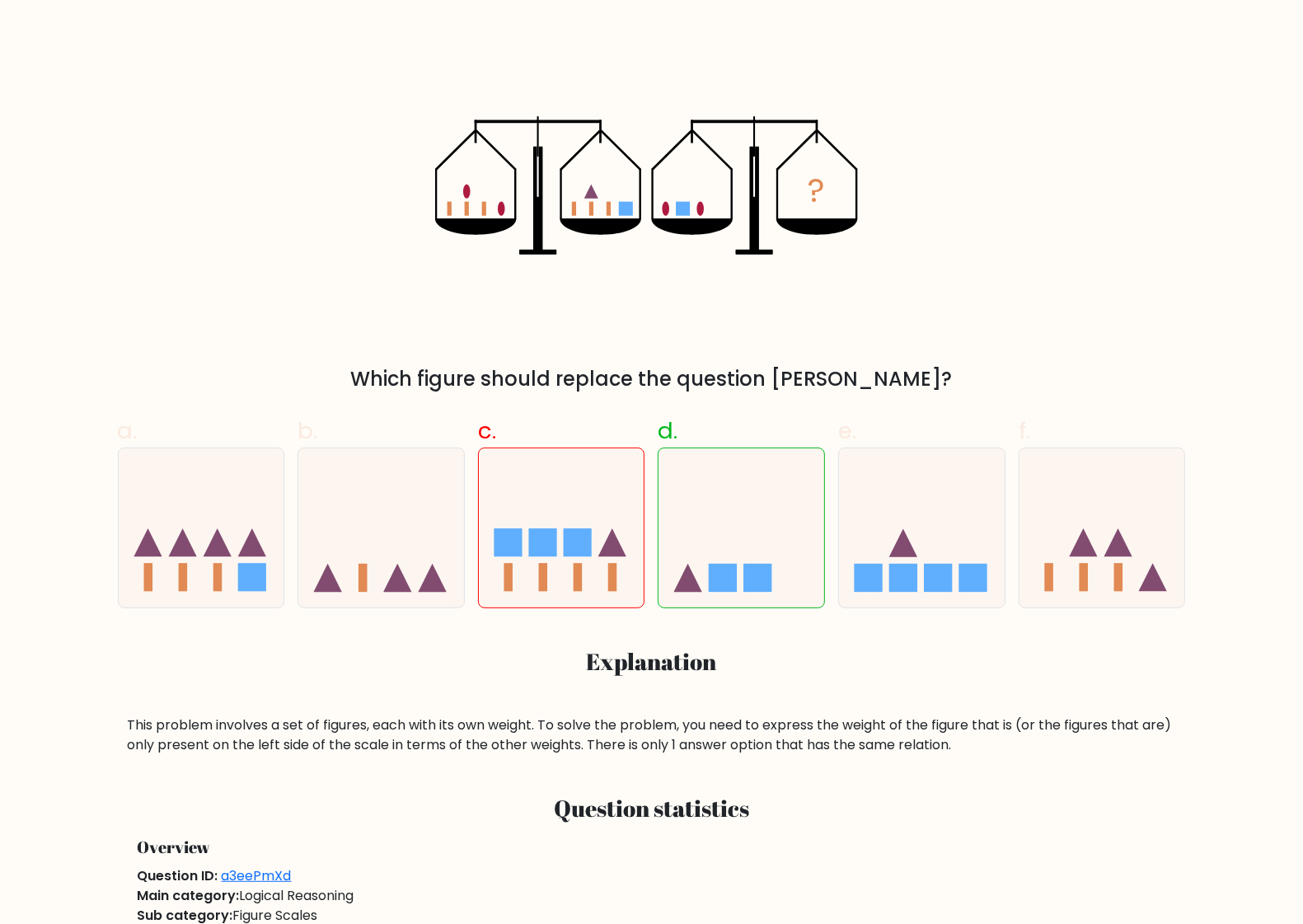
scroll to position [309, 0]
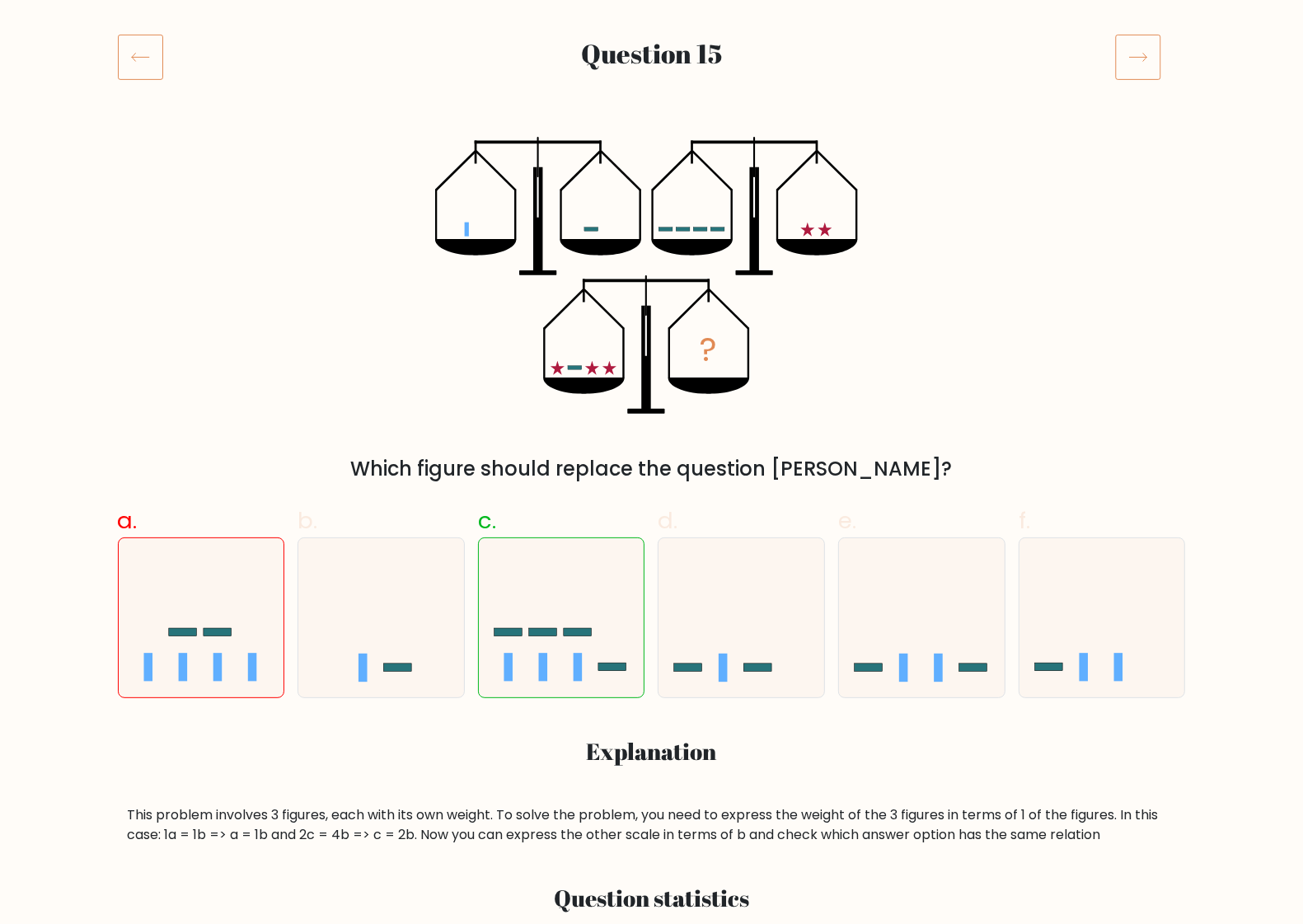
scroll to position [206, 0]
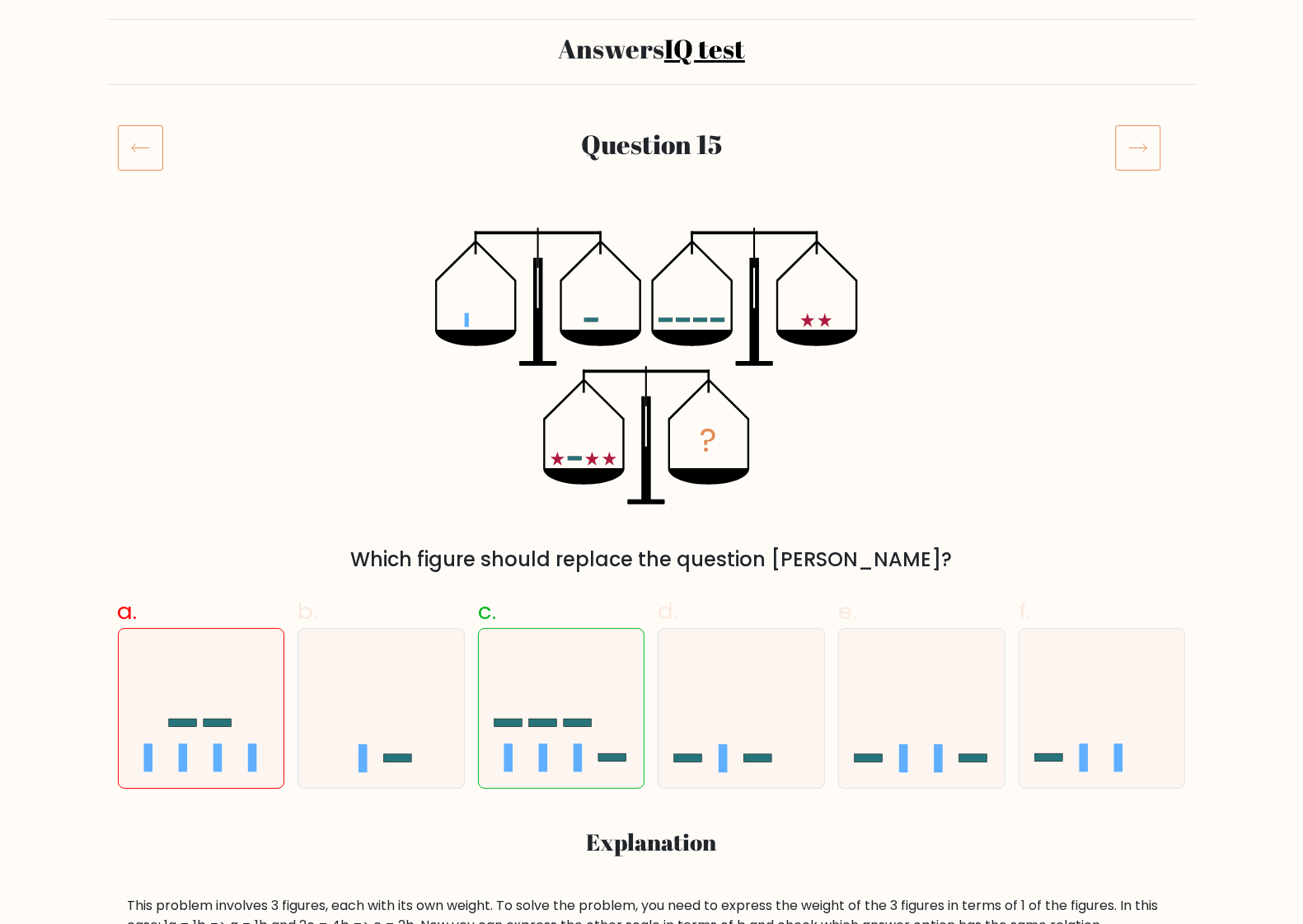
scroll to position [618, 0]
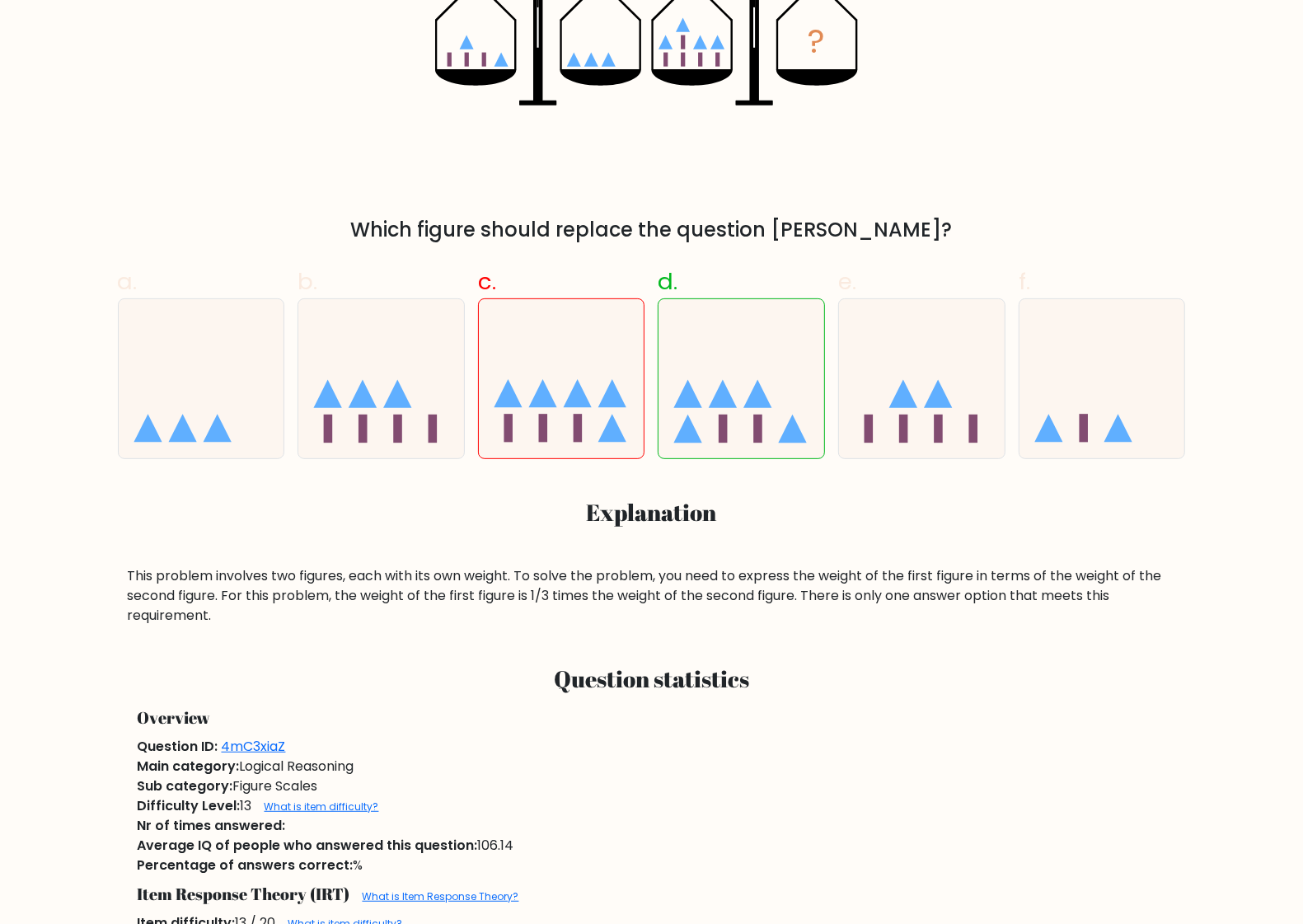
scroll to position [515, 0]
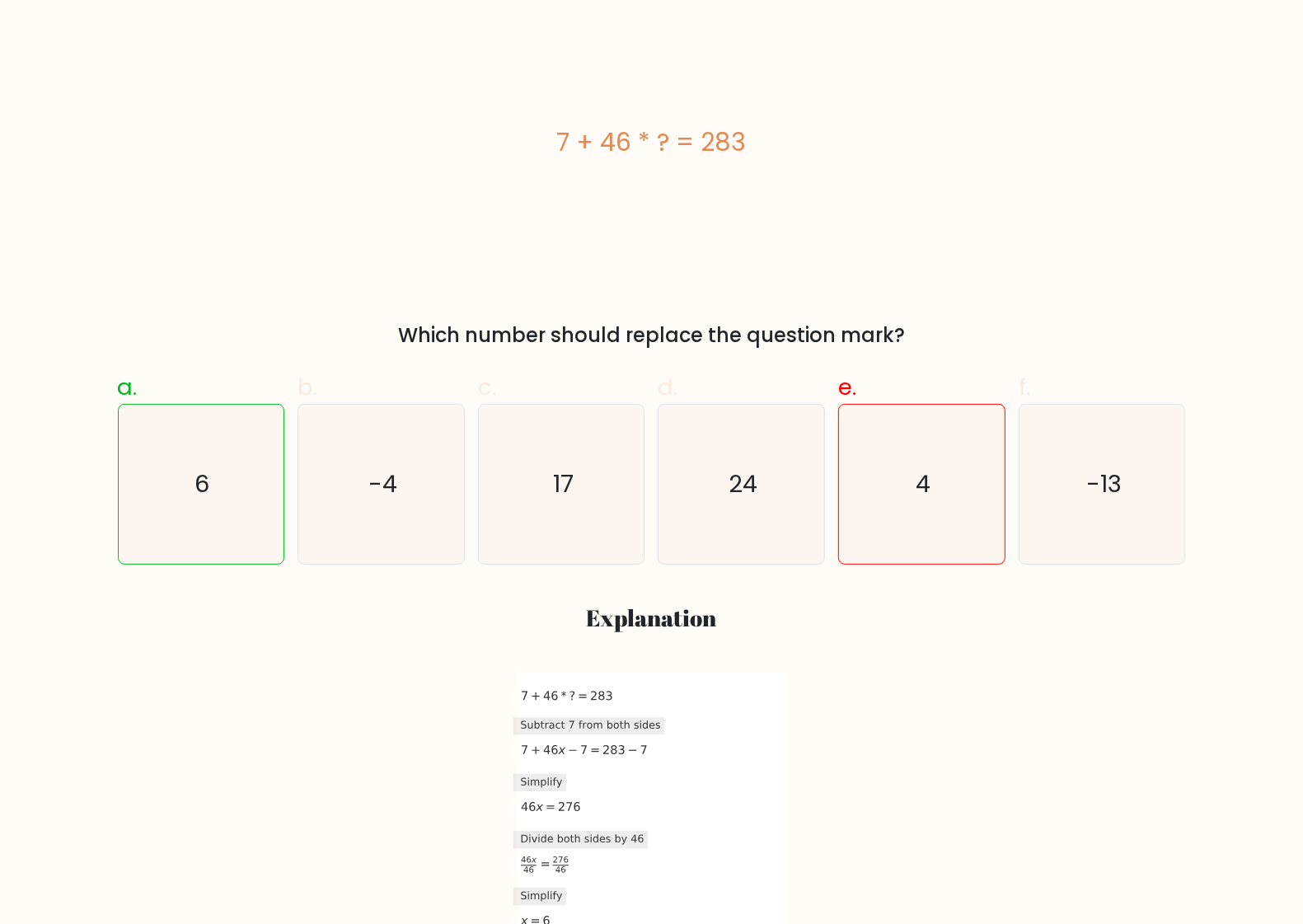
scroll to position [412, 0]
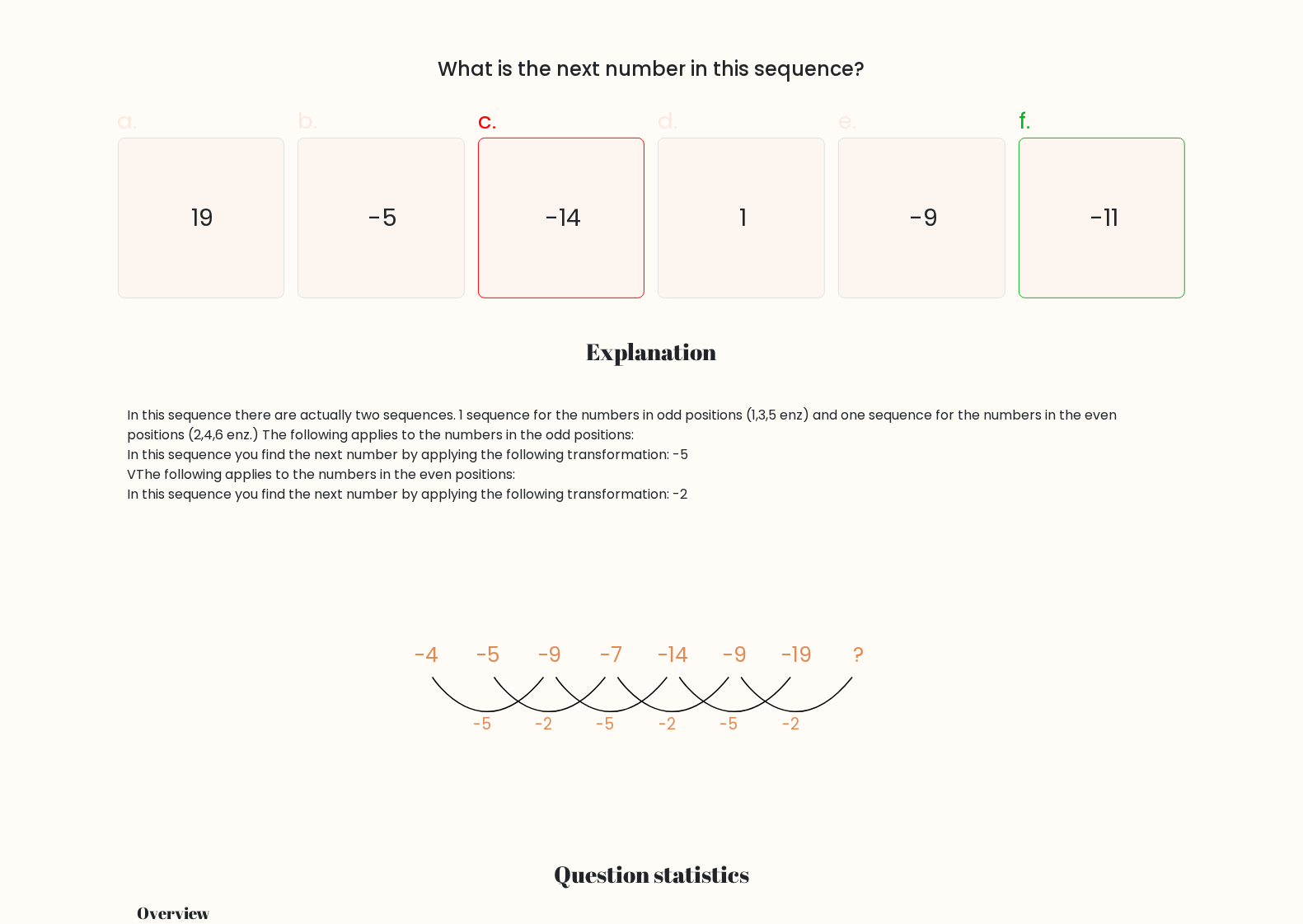
scroll to position [825, 0]
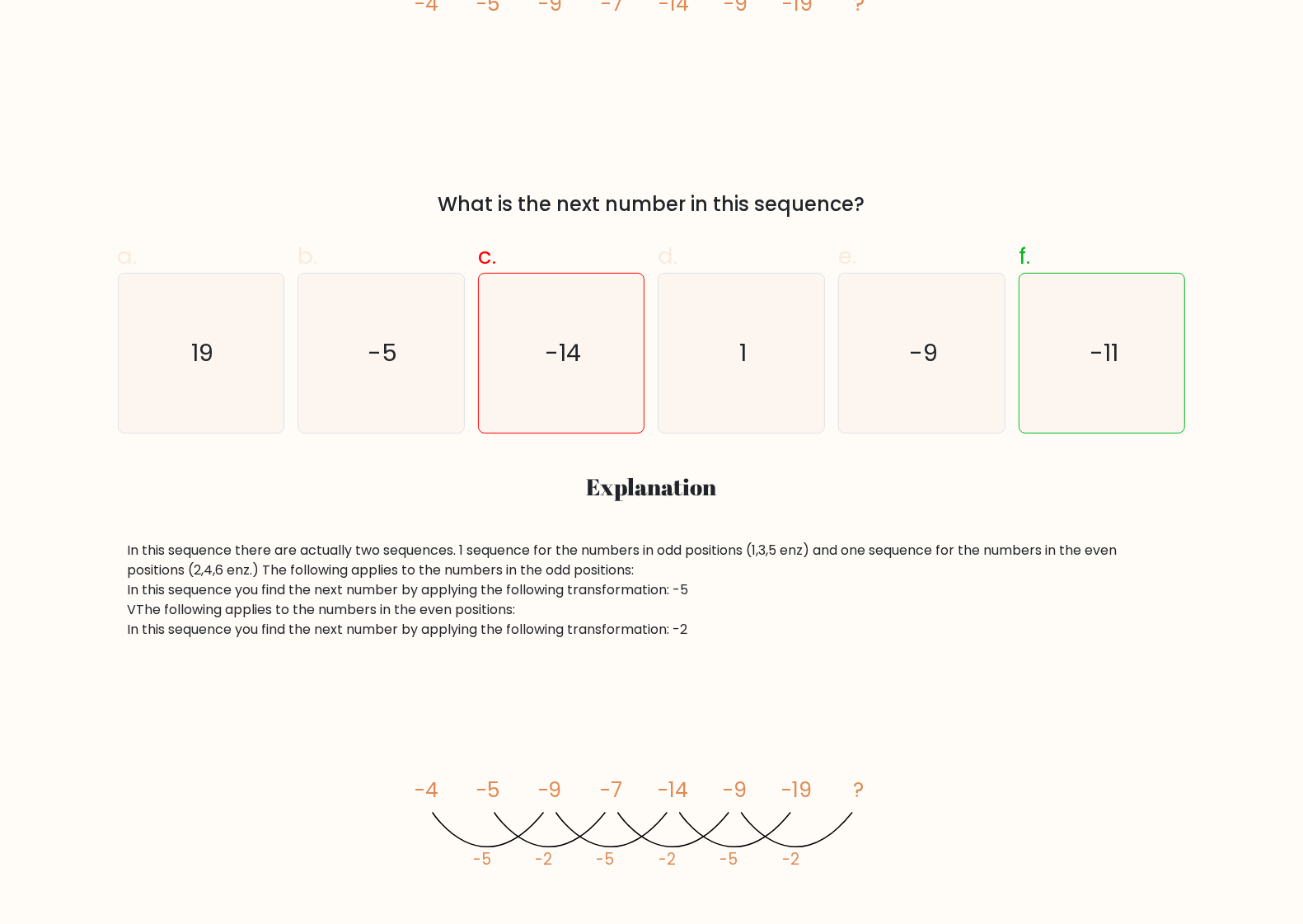
scroll to position [515, 0]
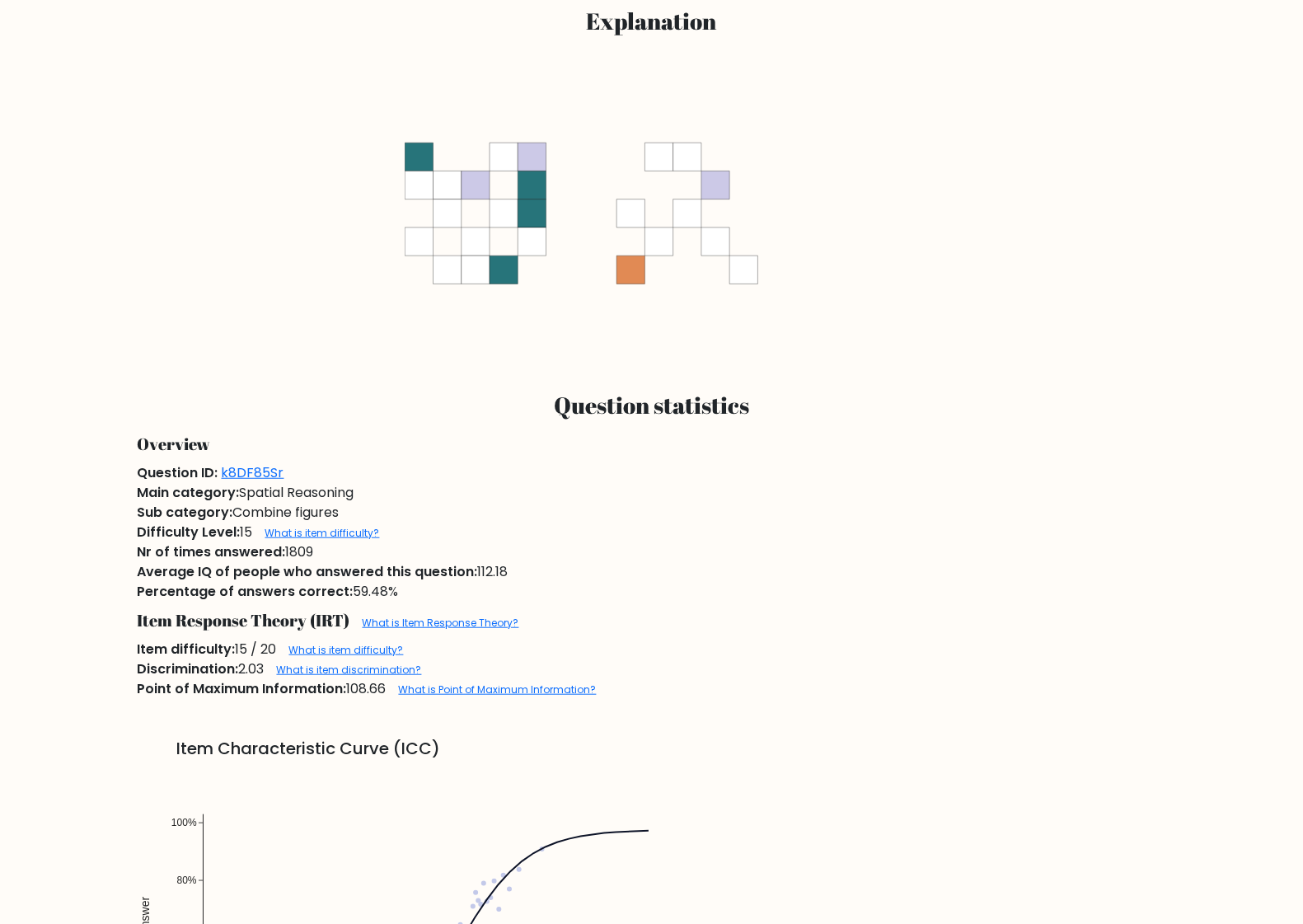
scroll to position [927, 0]
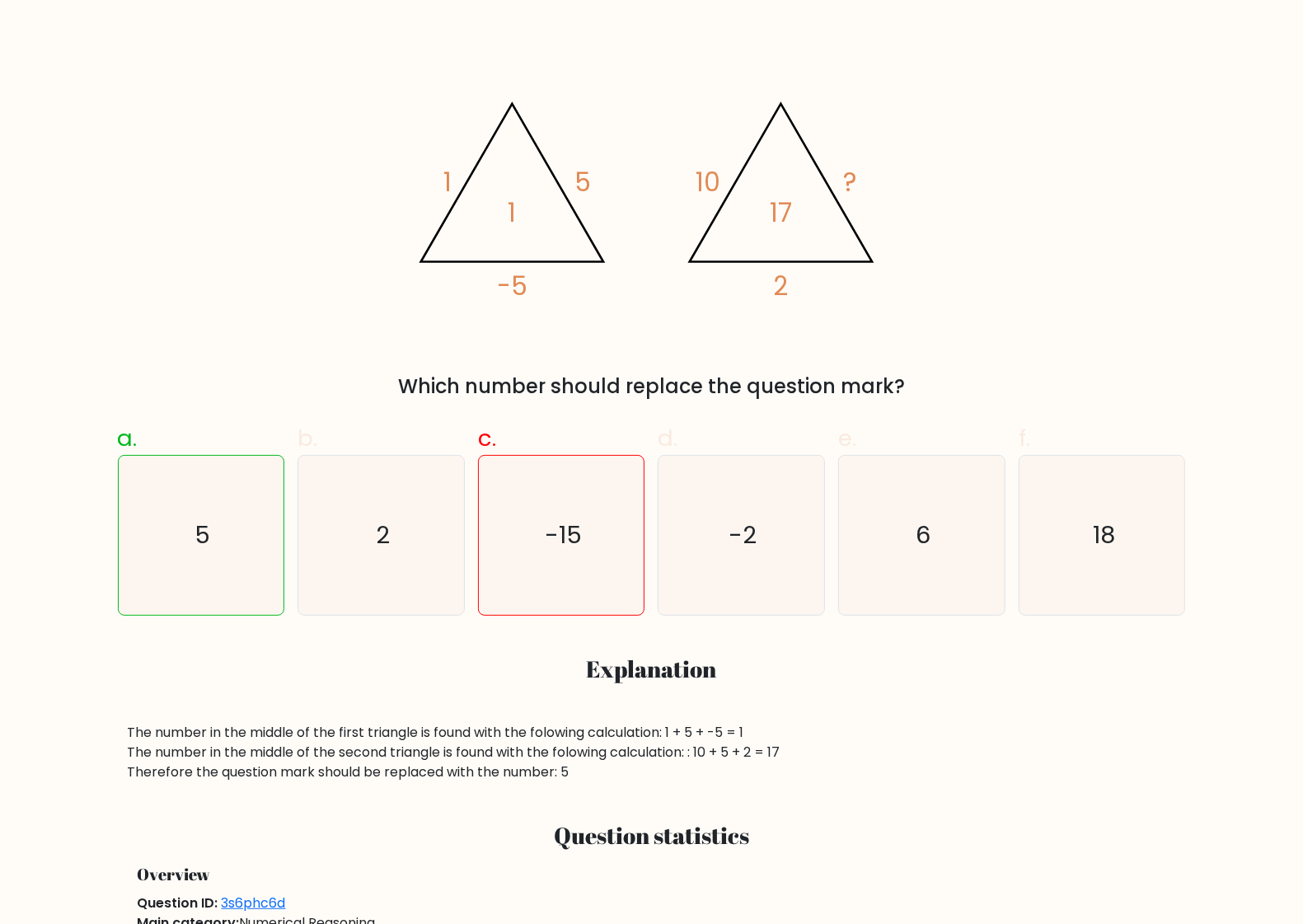
scroll to position [309, 0]
